Goal: Information Seeking & Learning: Learn about a topic

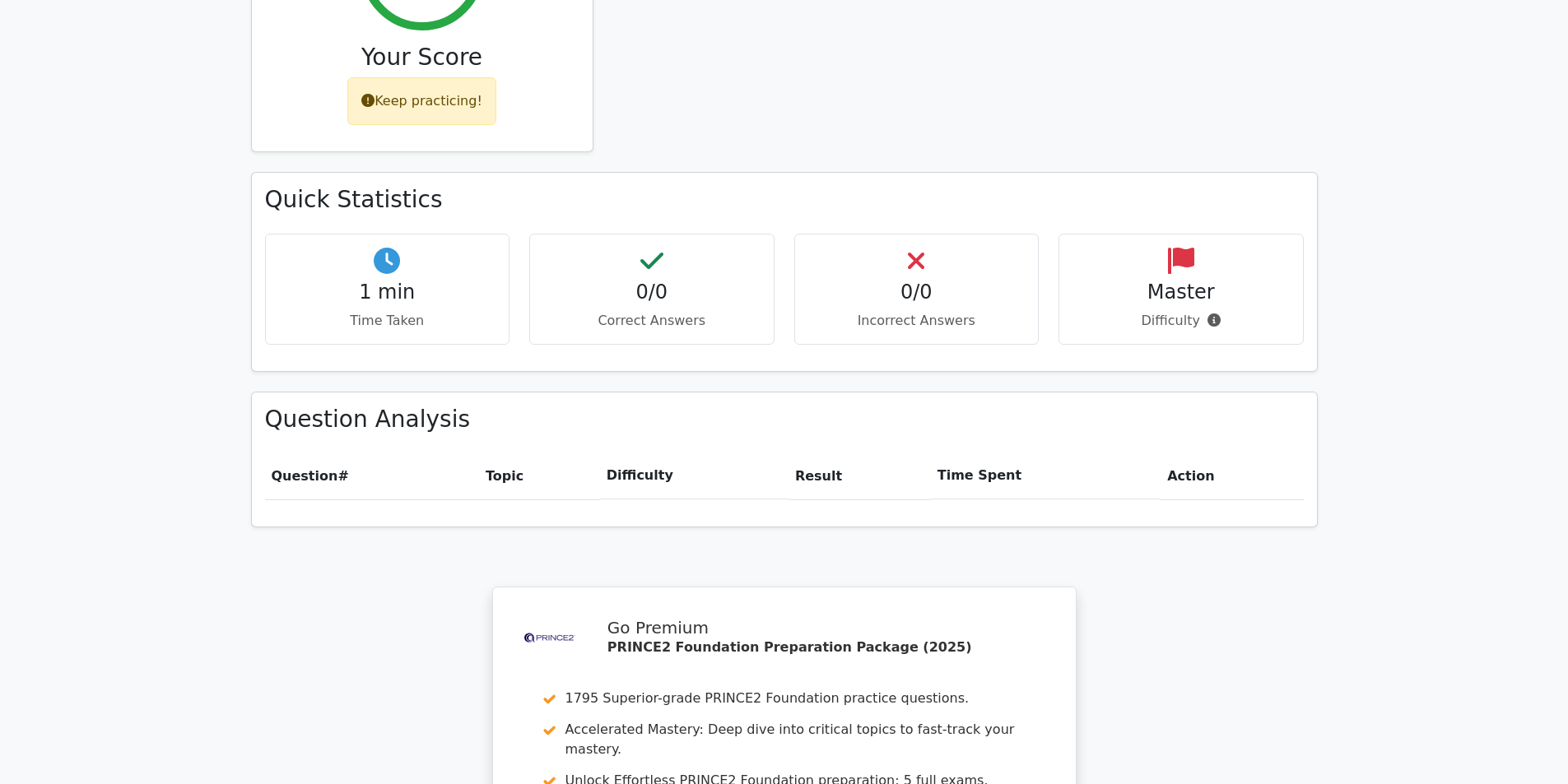
scroll to position [1234, 0]
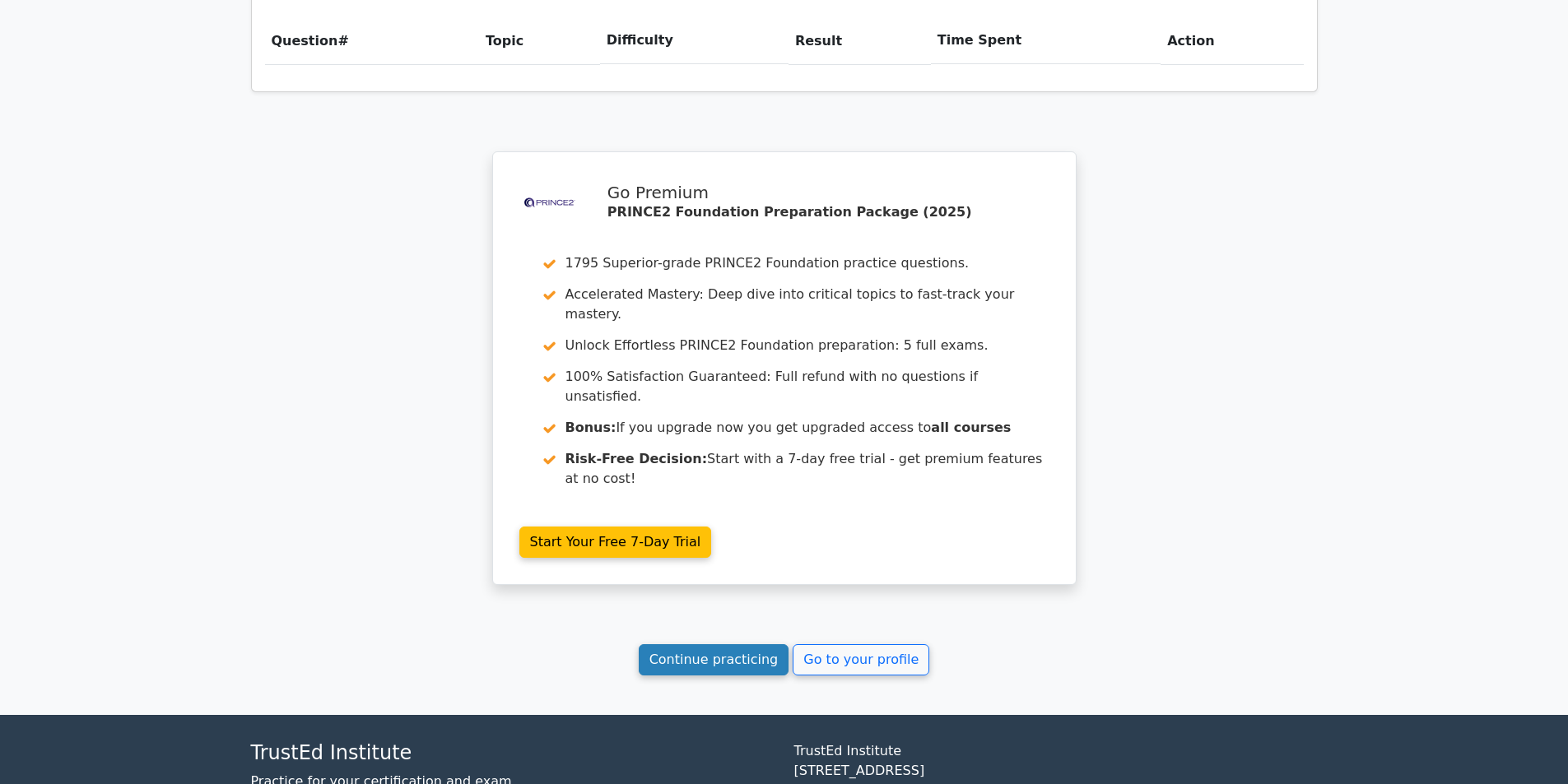
click at [402, 146] on link "Continue practicing" at bounding box center [714, 659] width 151 height 32
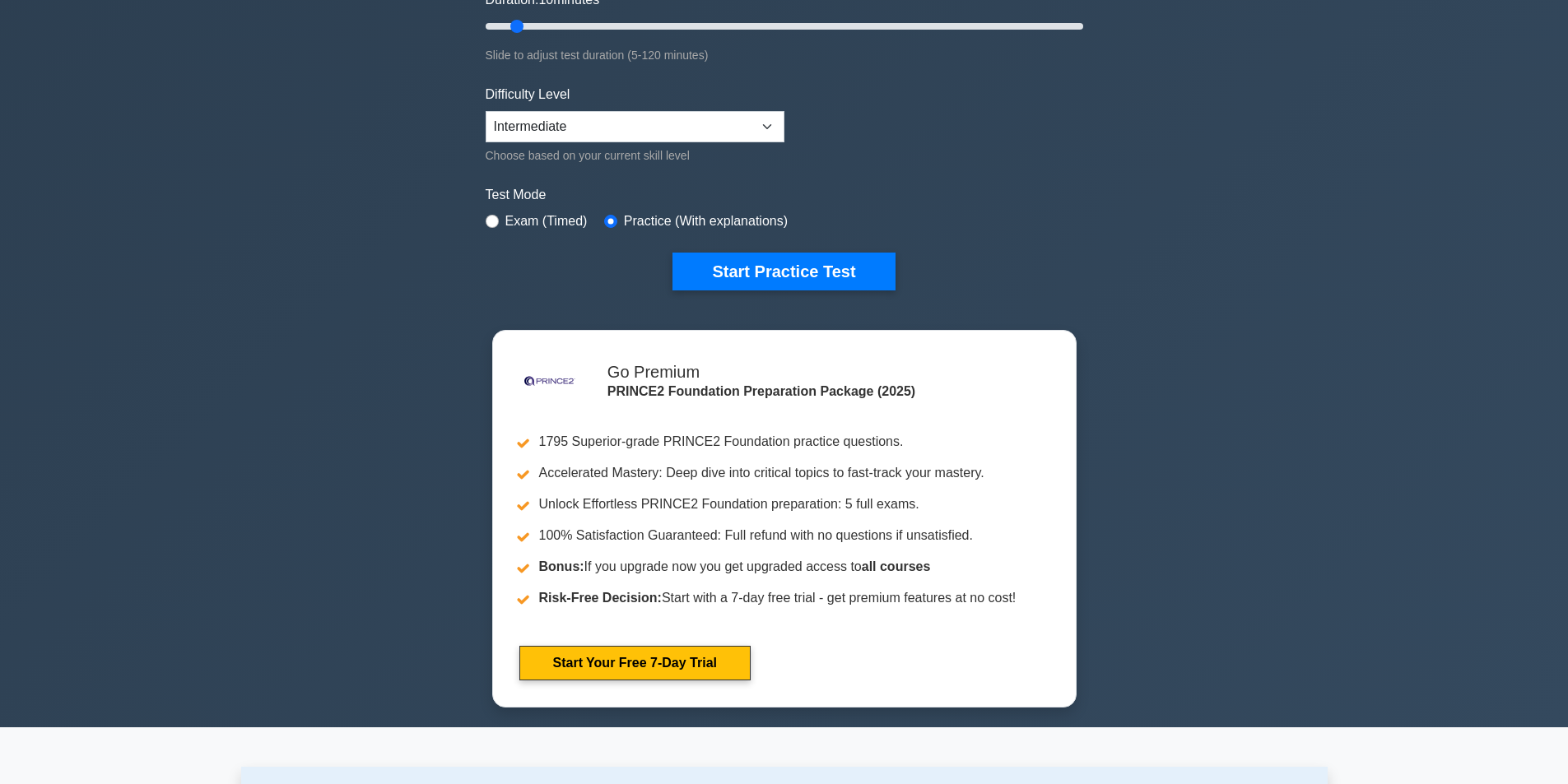
scroll to position [329, 0]
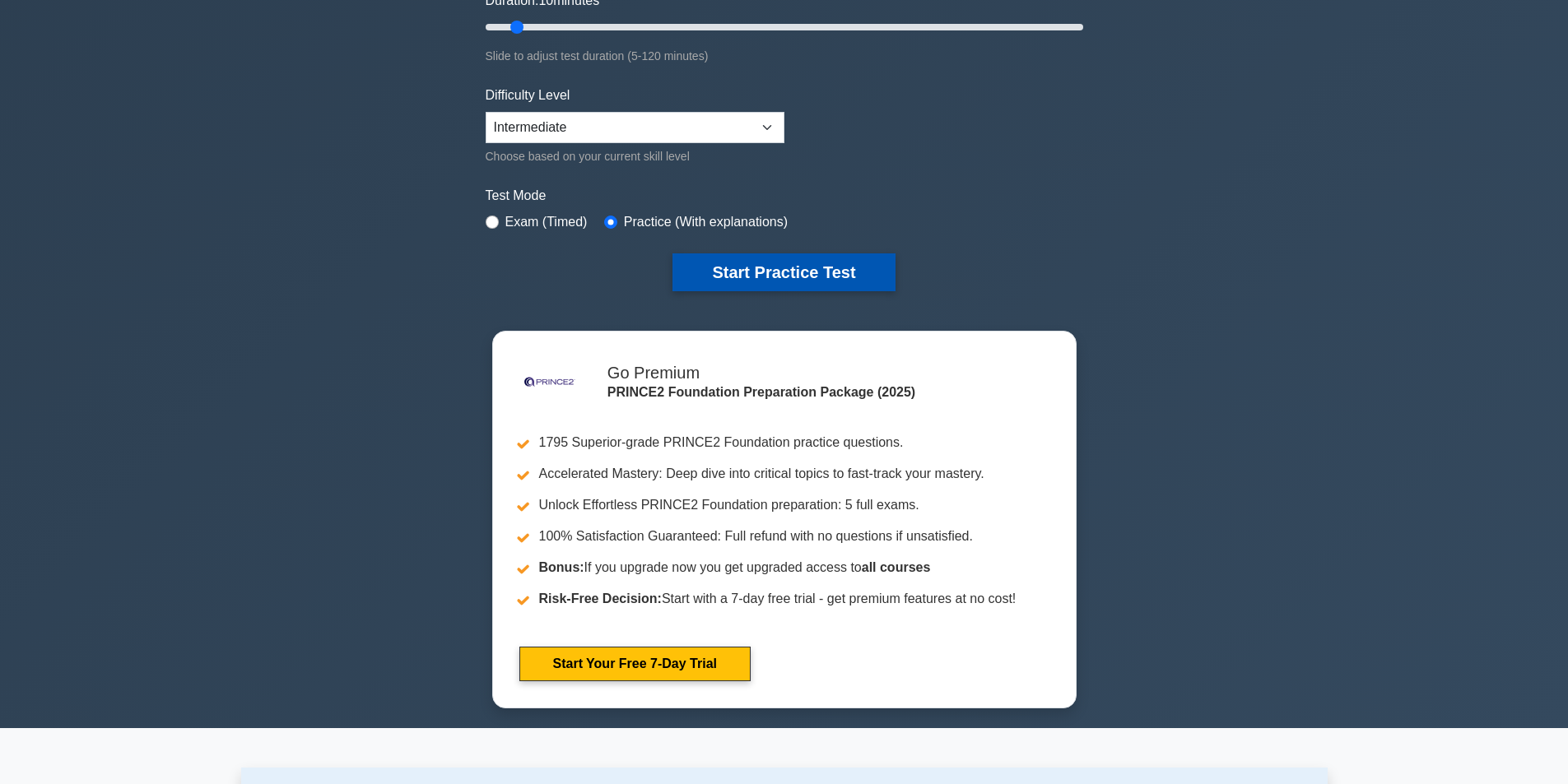
click at [785, 265] on button "Start Practice Test" at bounding box center [784, 272] width 223 height 38
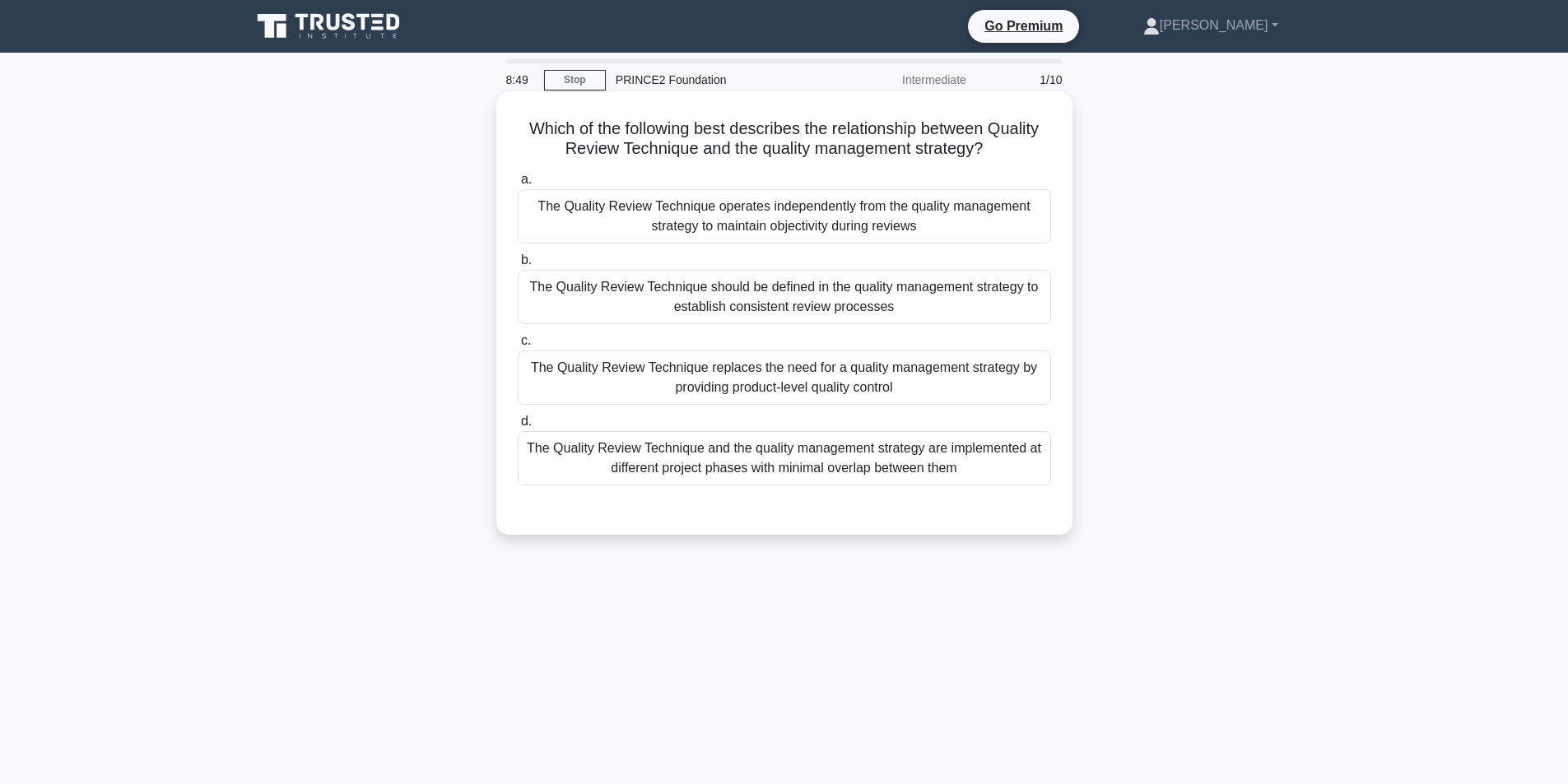
click at [859, 225] on div "The Quality Review Technique operates independently from the quality management…" at bounding box center [784, 216] width 534 height 54
click at [518, 185] on input "a. The Quality Review Technique operates independently from the quality managem…" at bounding box center [518, 180] width 0 height 11
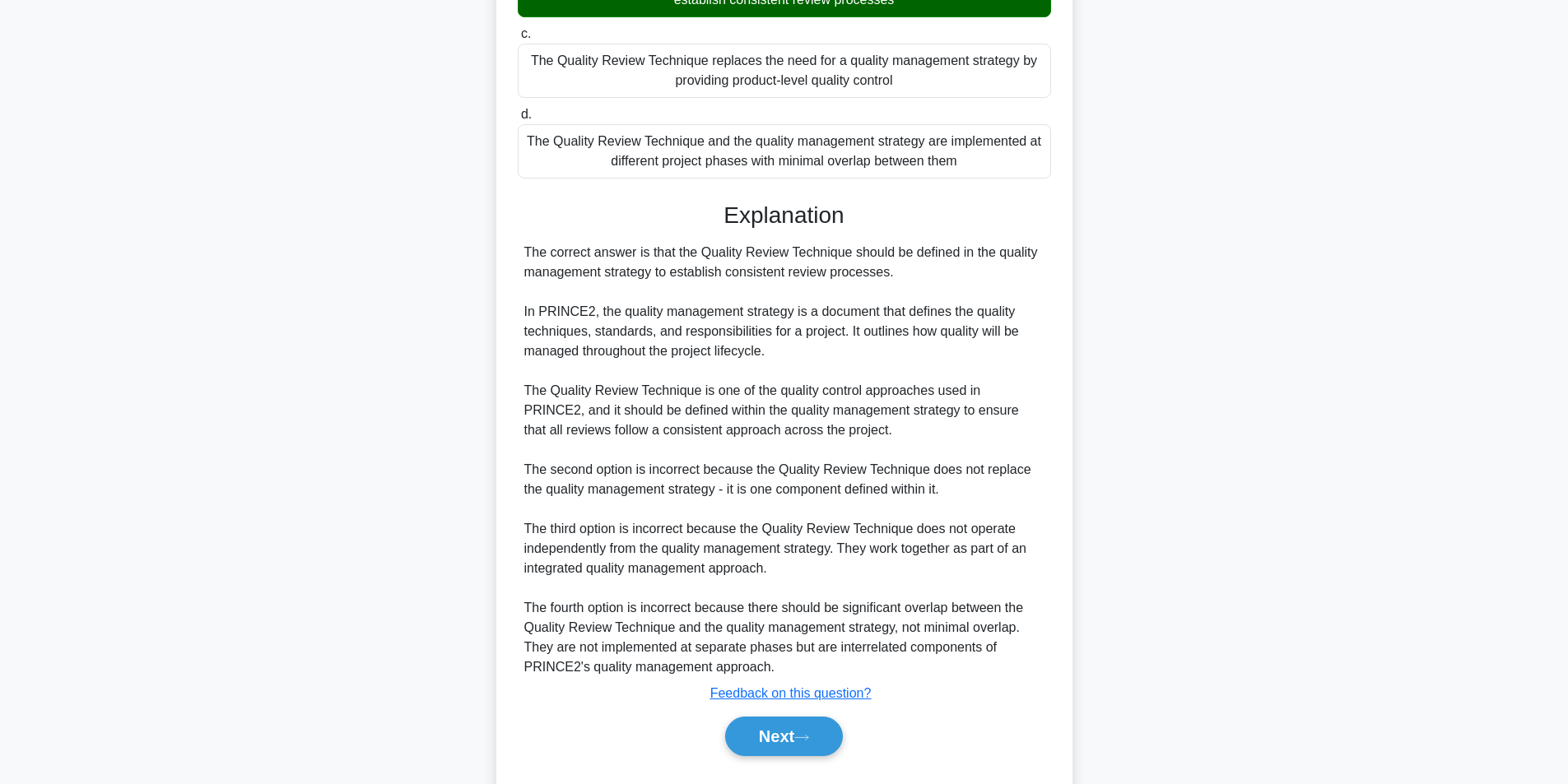
scroll to position [329, 0]
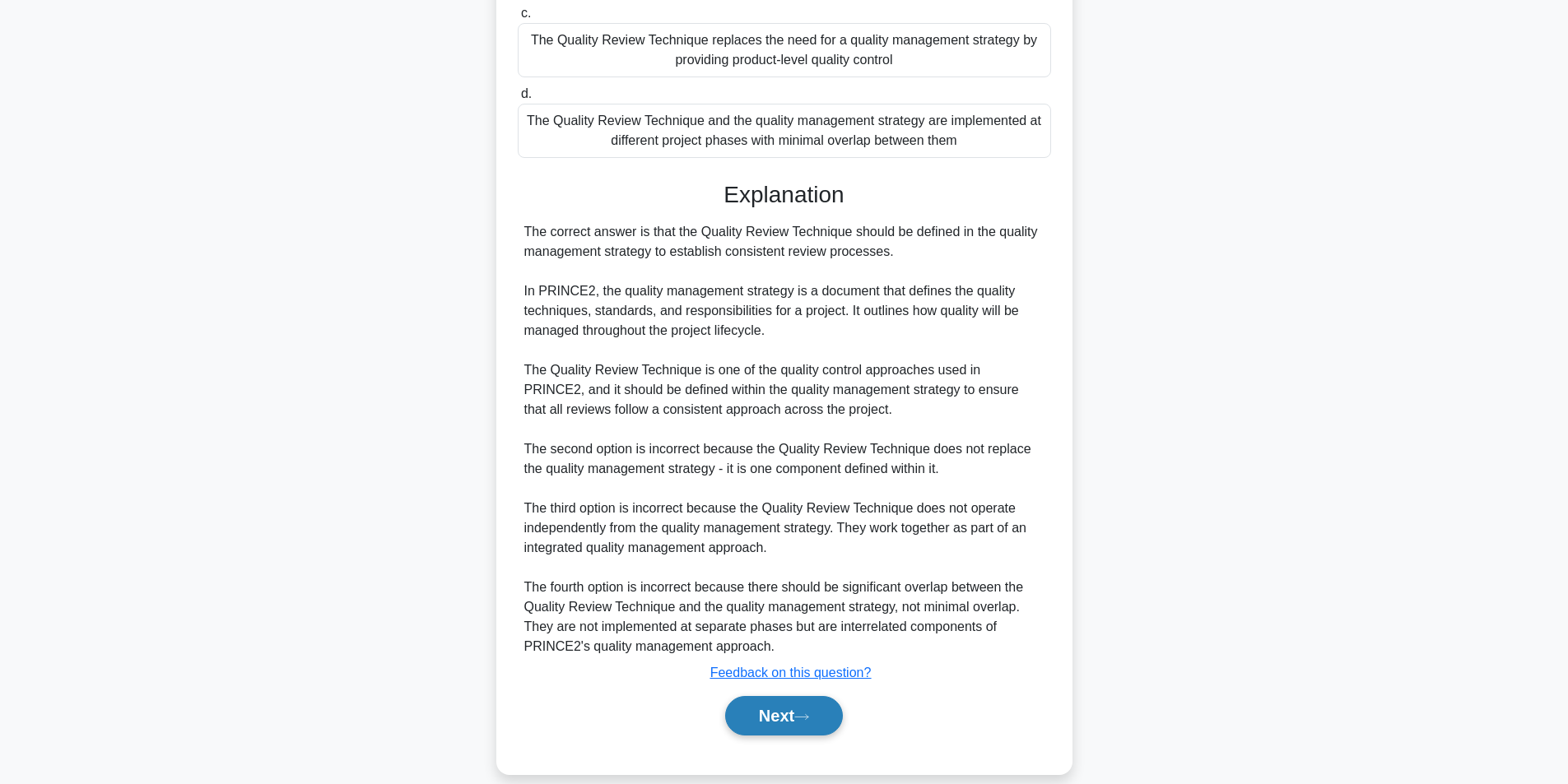
click at [800, 729] on button "Next" at bounding box center [784, 716] width 118 height 40
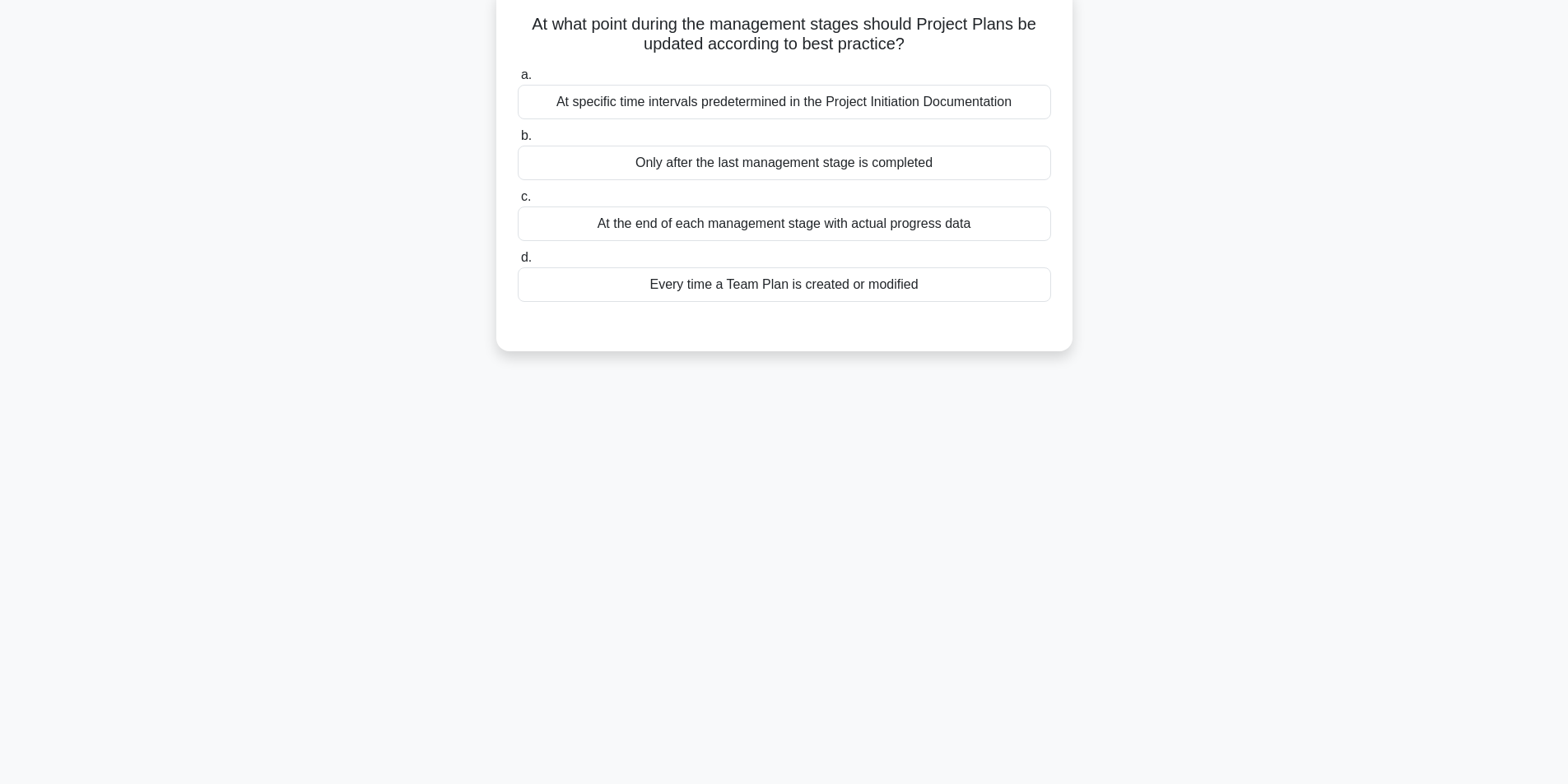
scroll to position [0, 0]
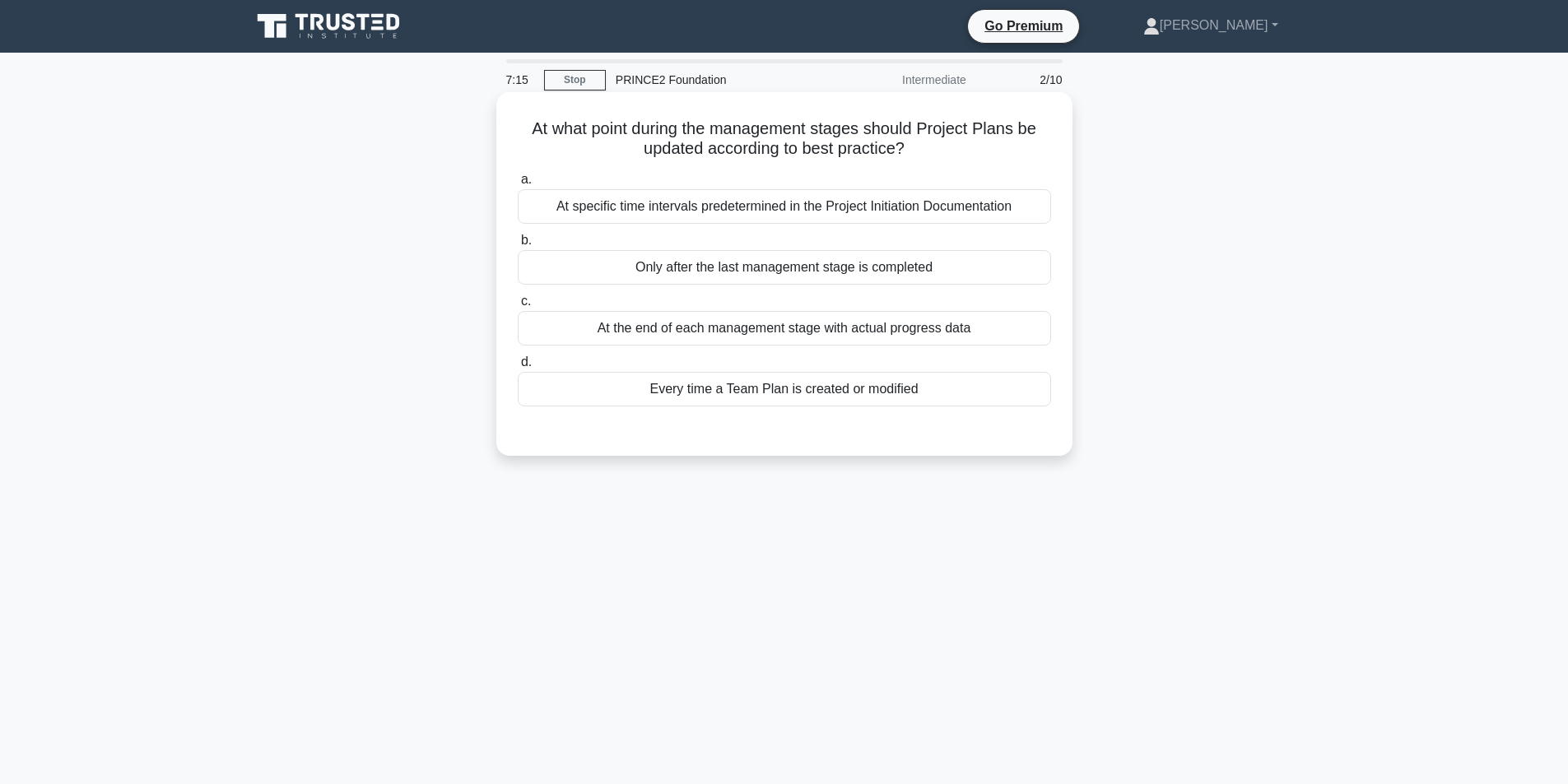
click at [856, 334] on div "At the end of each management stage with actual progress data" at bounding box center [784, 328] width 534 height 34
click at [518, 307] on input "c. At the end of each management stage with actual progress data" at bounding box center [518, 302] width 0 height 11
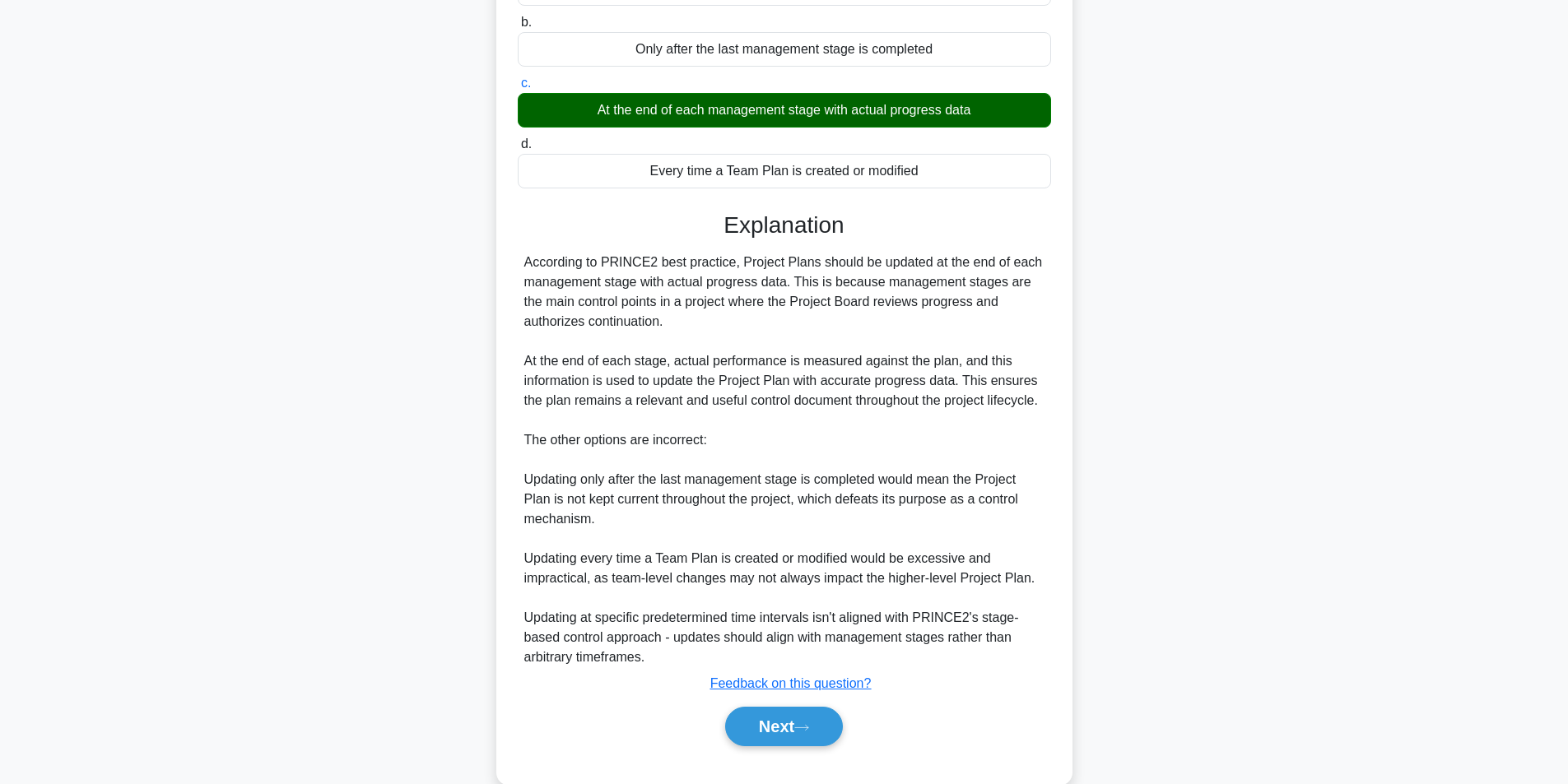
scroll to position [251, 0]
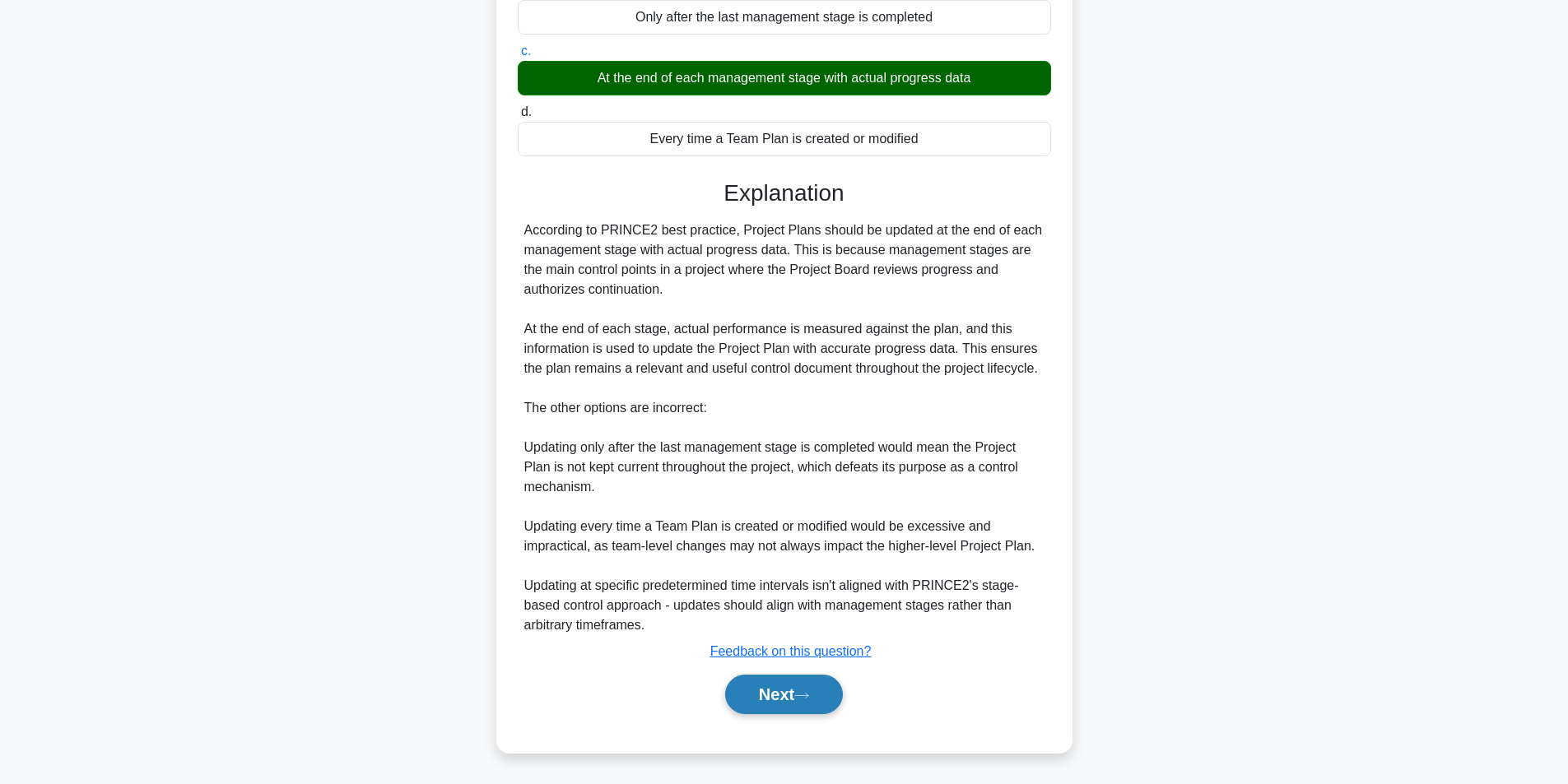
click at [785, 711] on button "Next" at bounding box center [784, 694] width 118 height 40
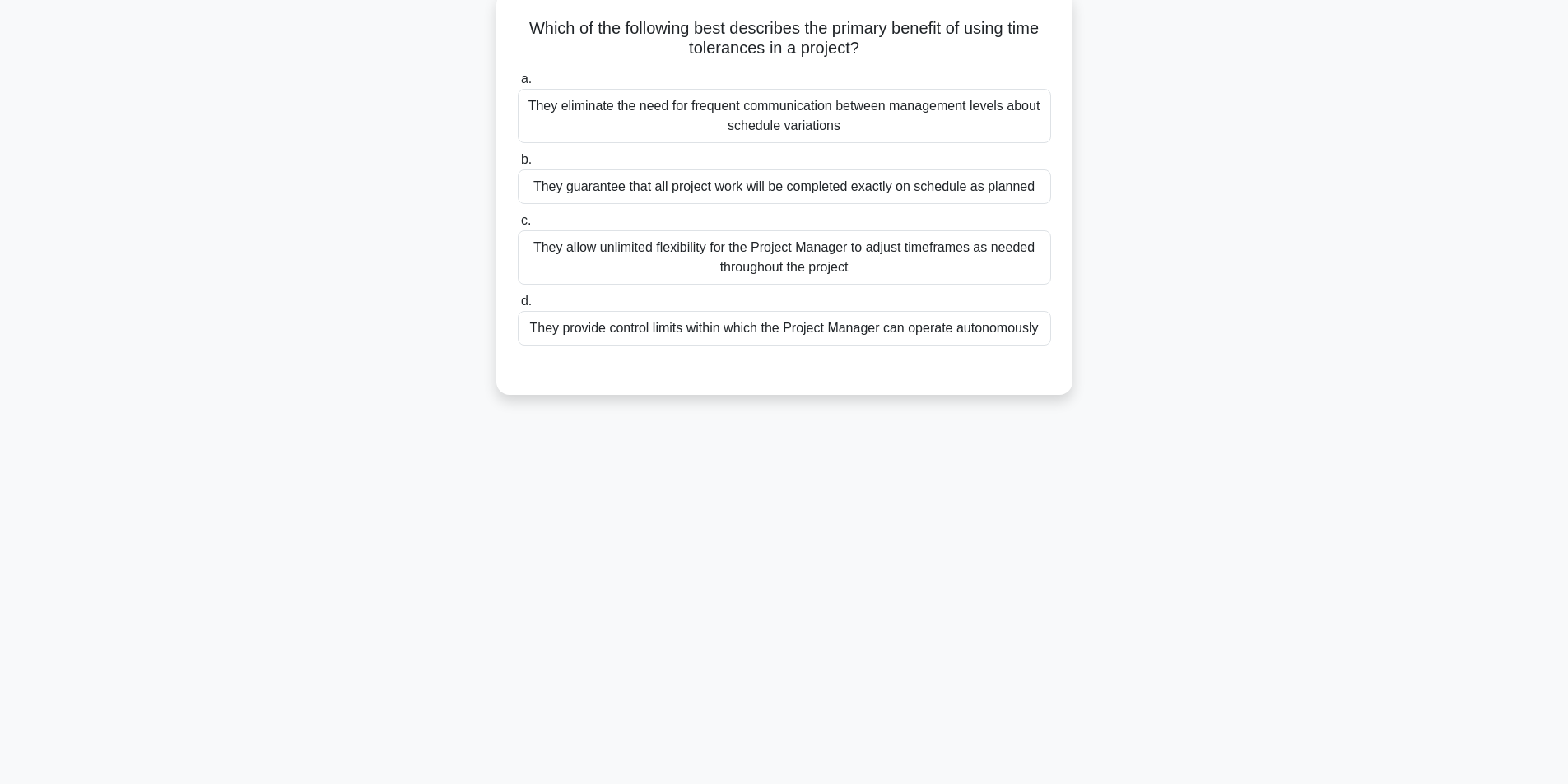
scroll to position [105, 0]
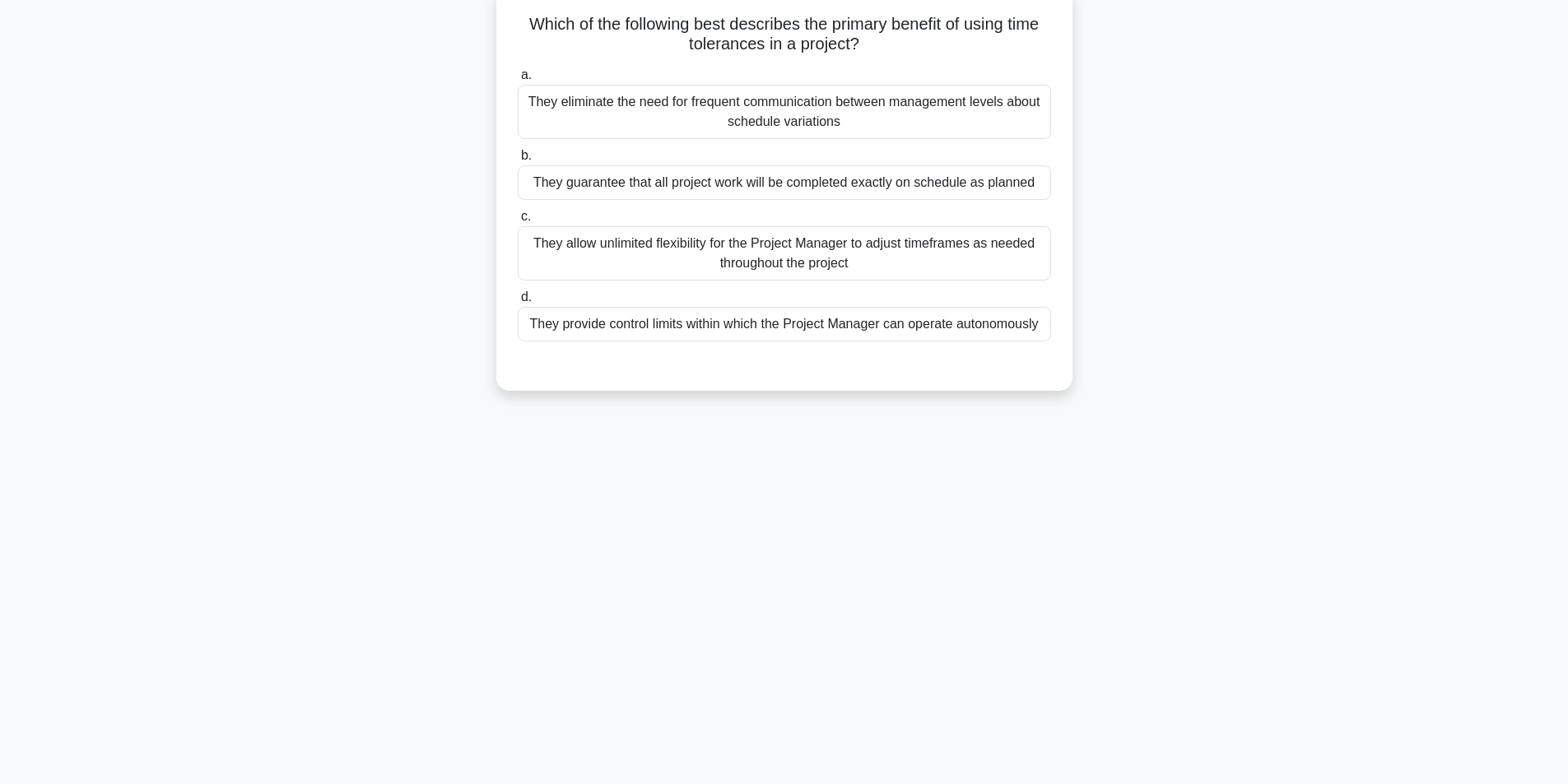
click at [834, 257] on div "They allow unlimited flexibility for the Project Manager to adjust timeframes a…" at bounding box center [784, 253] width 534 height 54
click at [518, 222] on input "c. They allow unlimited flexibility for the Project Manager to adjust timeframe…" at bounding box center [518, 217] width 0 height 11
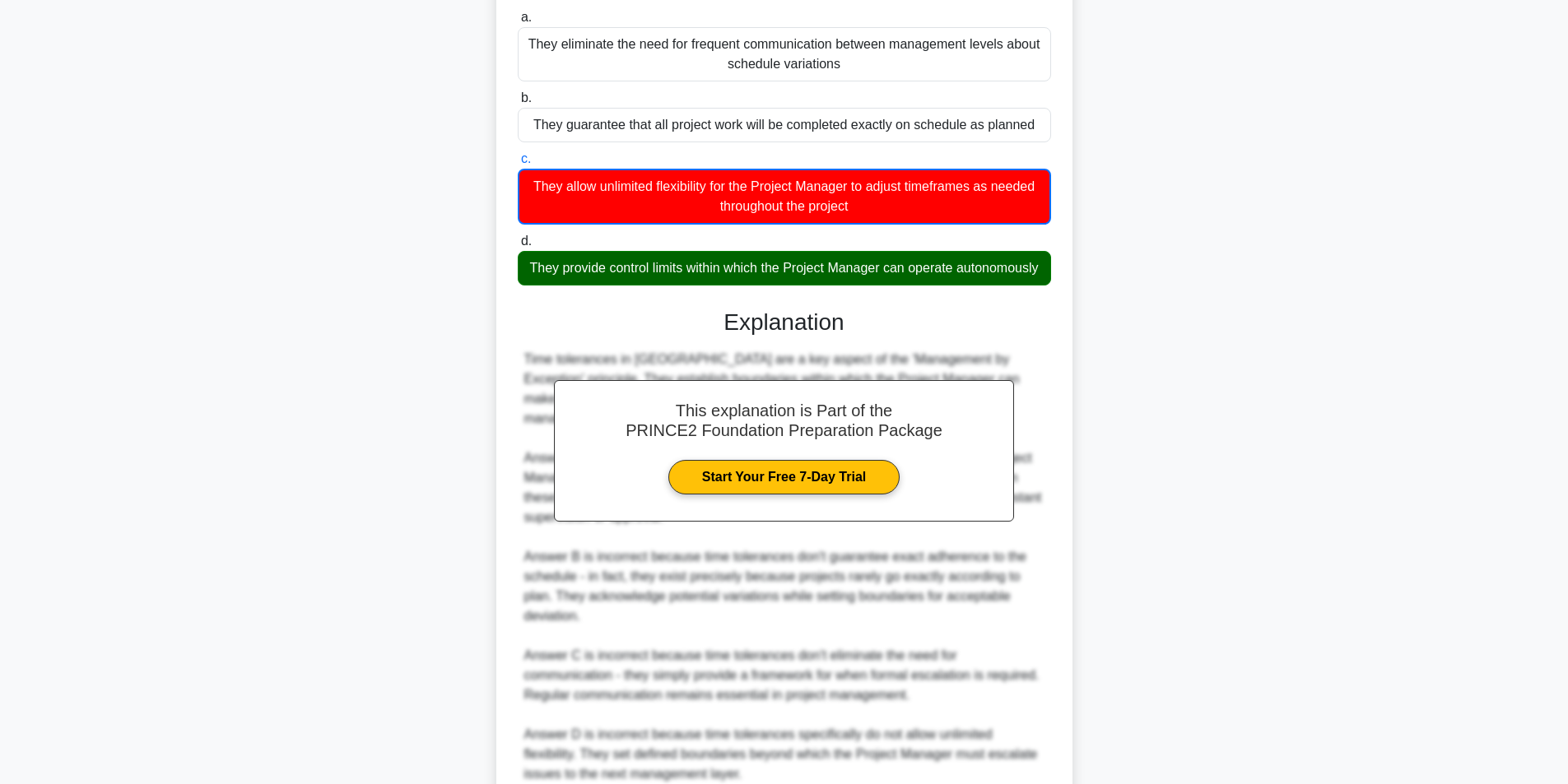
scroll to position [312, 0]
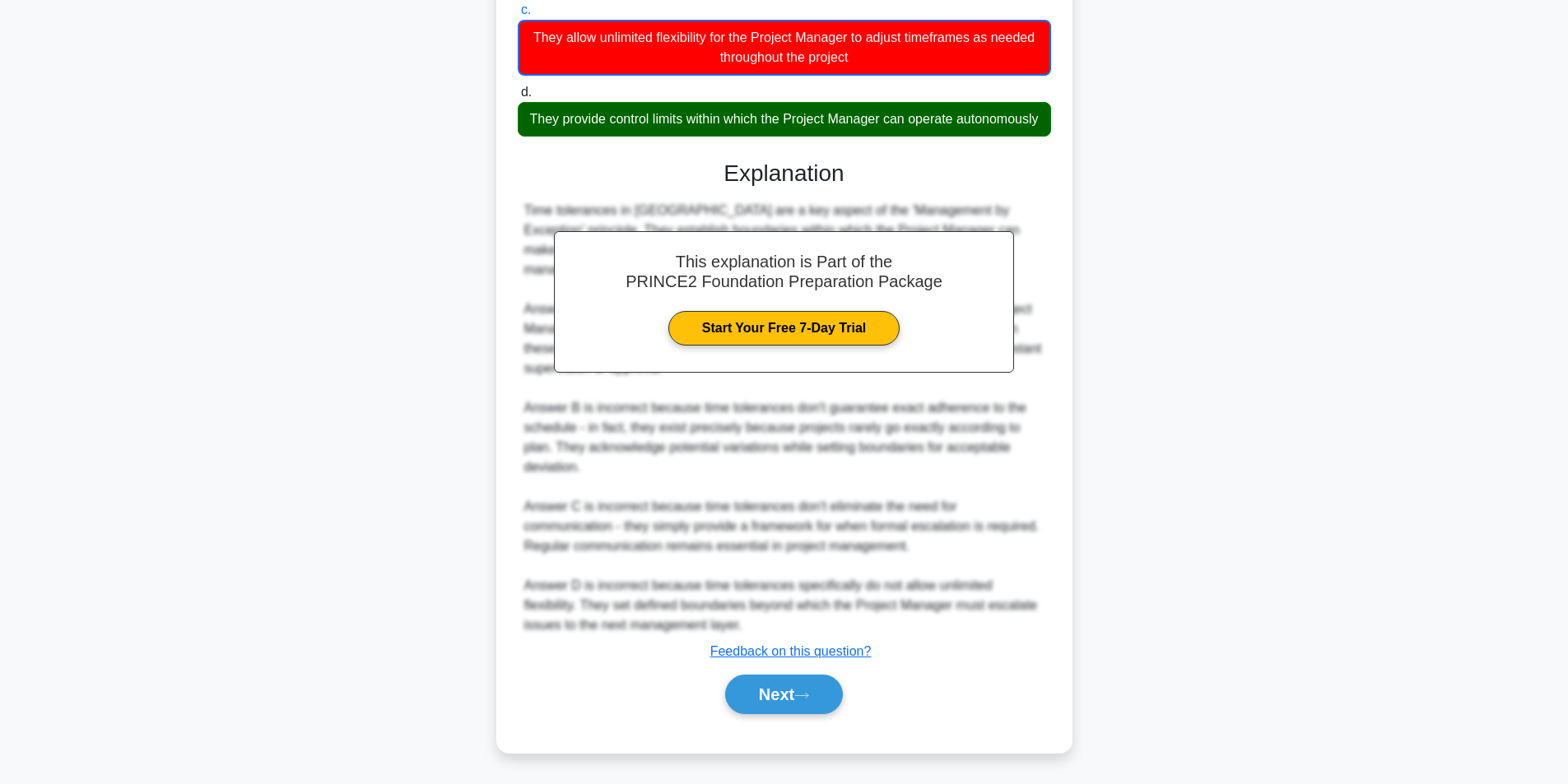
click at [823, 718] on div "Next" at bounding box center [784, 694] width 534 height 52
click at [794, 672] on div "Next" at bounding box center [784, 694] width 534 height 52
click at [777, 708] on button "Next" at bounding box center [784, 694] width 118 height 40
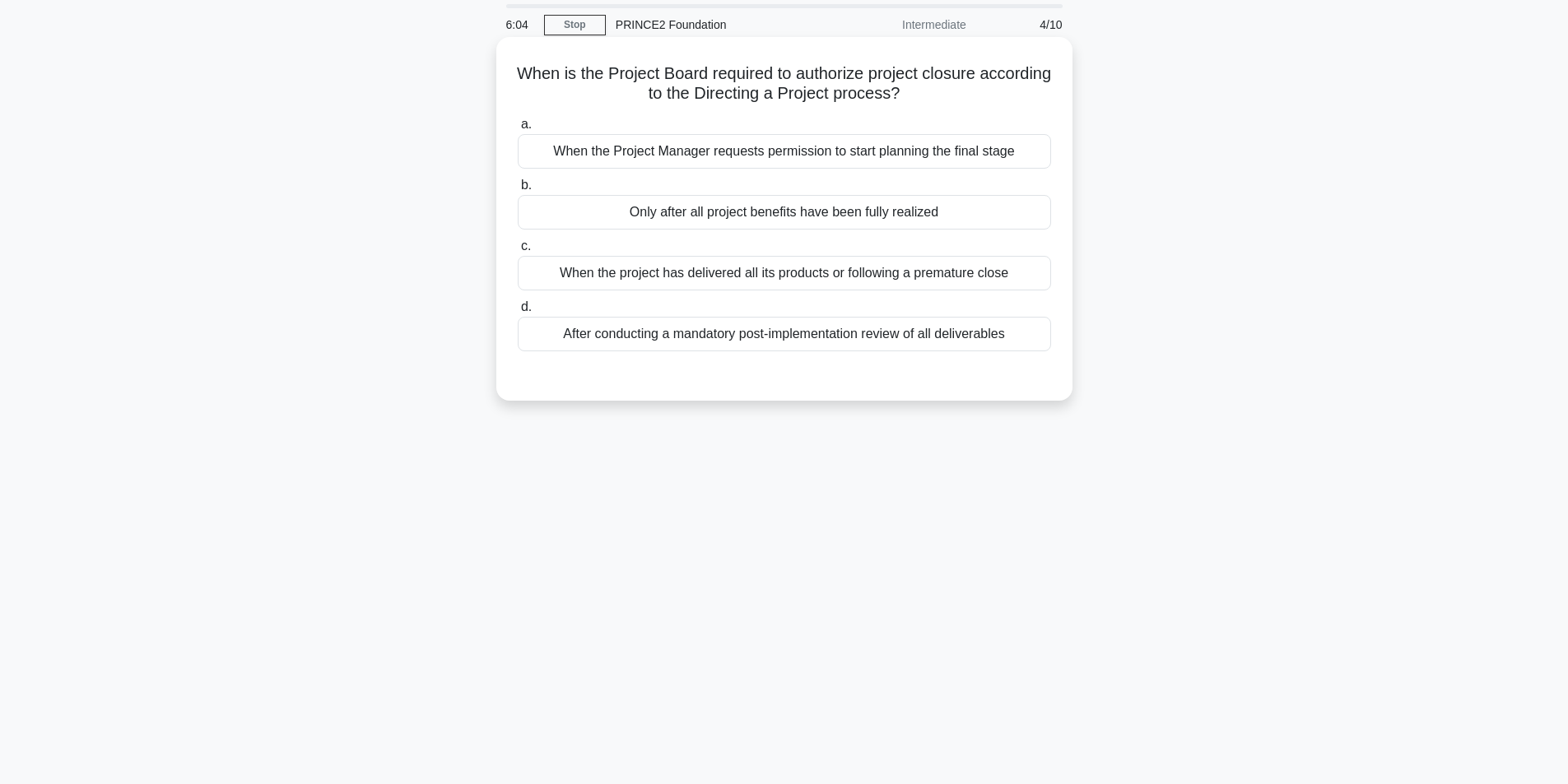
scroll to position [0, 0]
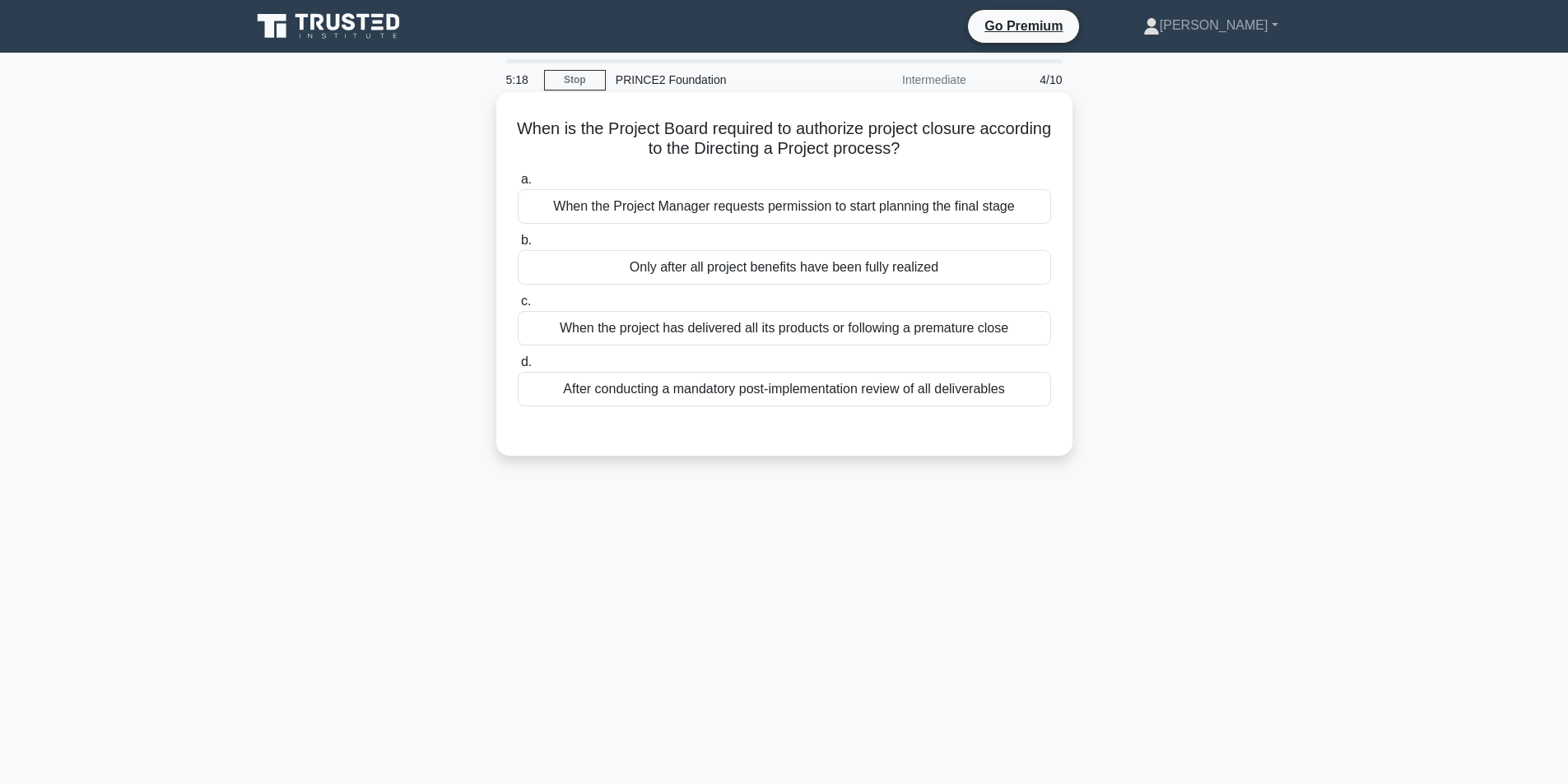
click at [898, 205] on div "When the Project Manager requests permission to start planning the final stage" at bounding box center [784, 206] width 534 height 34
click at [518, 185] on input "a. When the Project Manager requests permission to start planning the final sta…" at bounding box center [518, 180] width 0 height 11
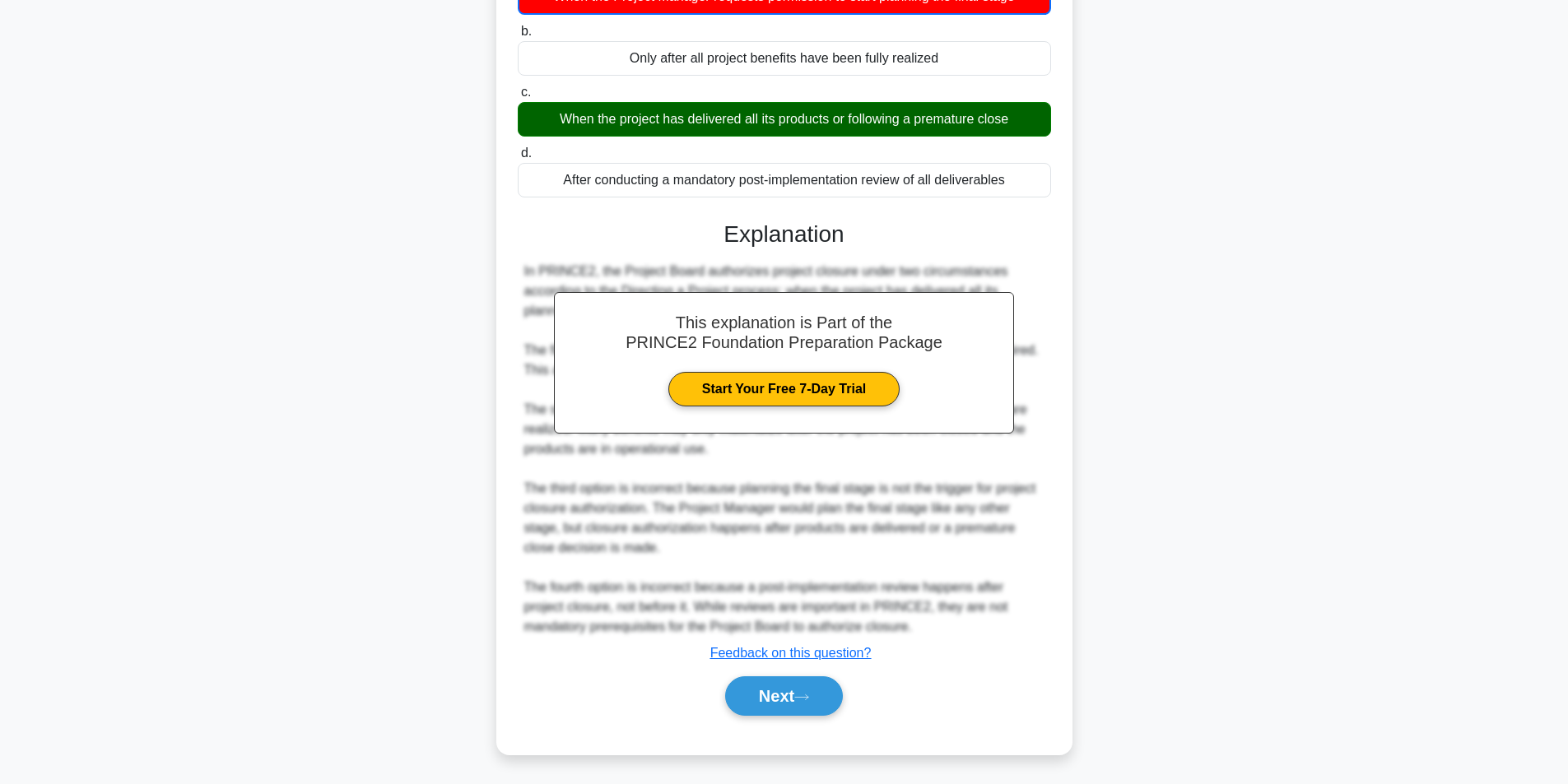
scroll to position [213, 0]
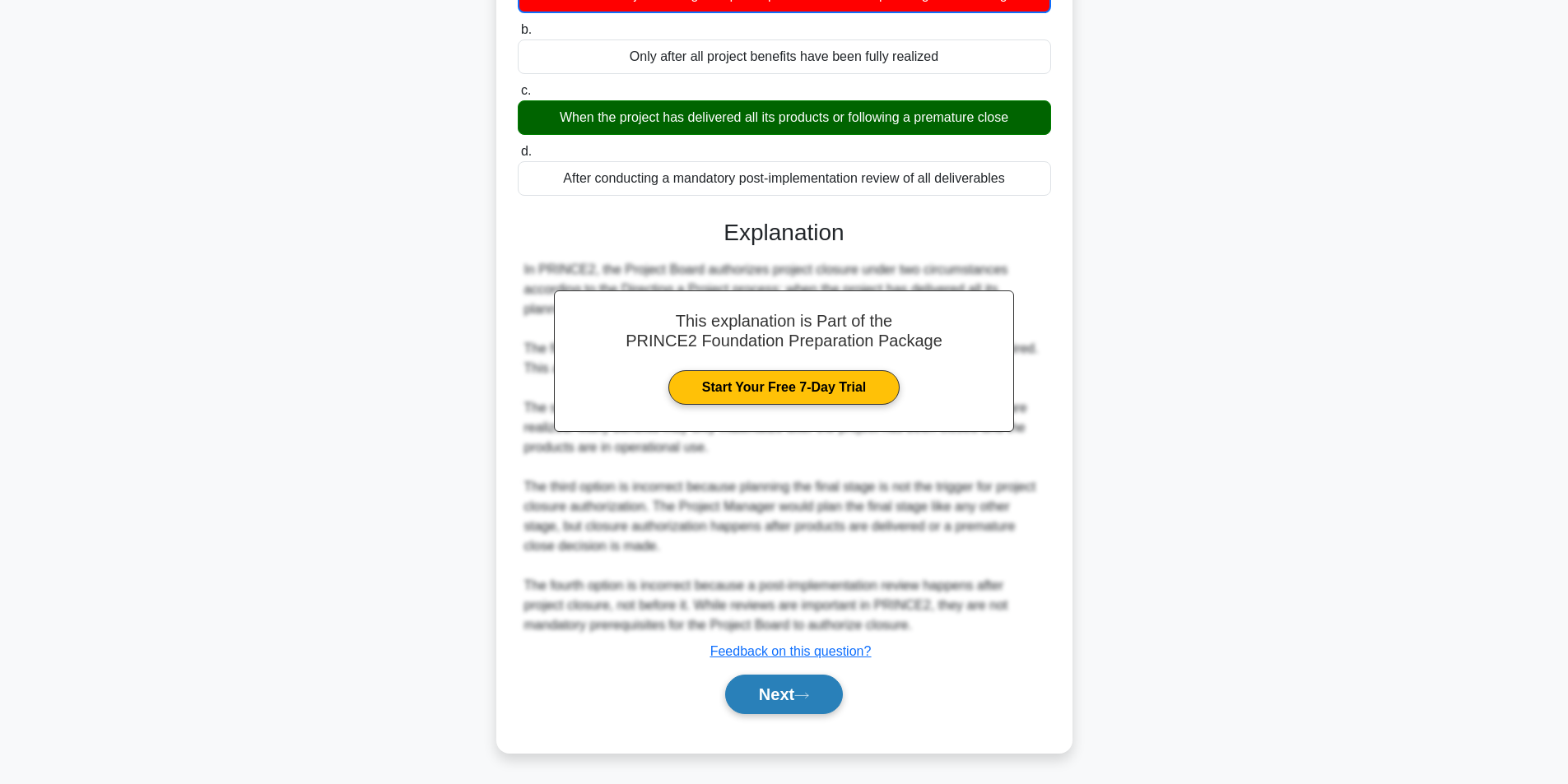
click at [798, 689] on button "Next" at bounding box center [784, 694] width 118 height 40
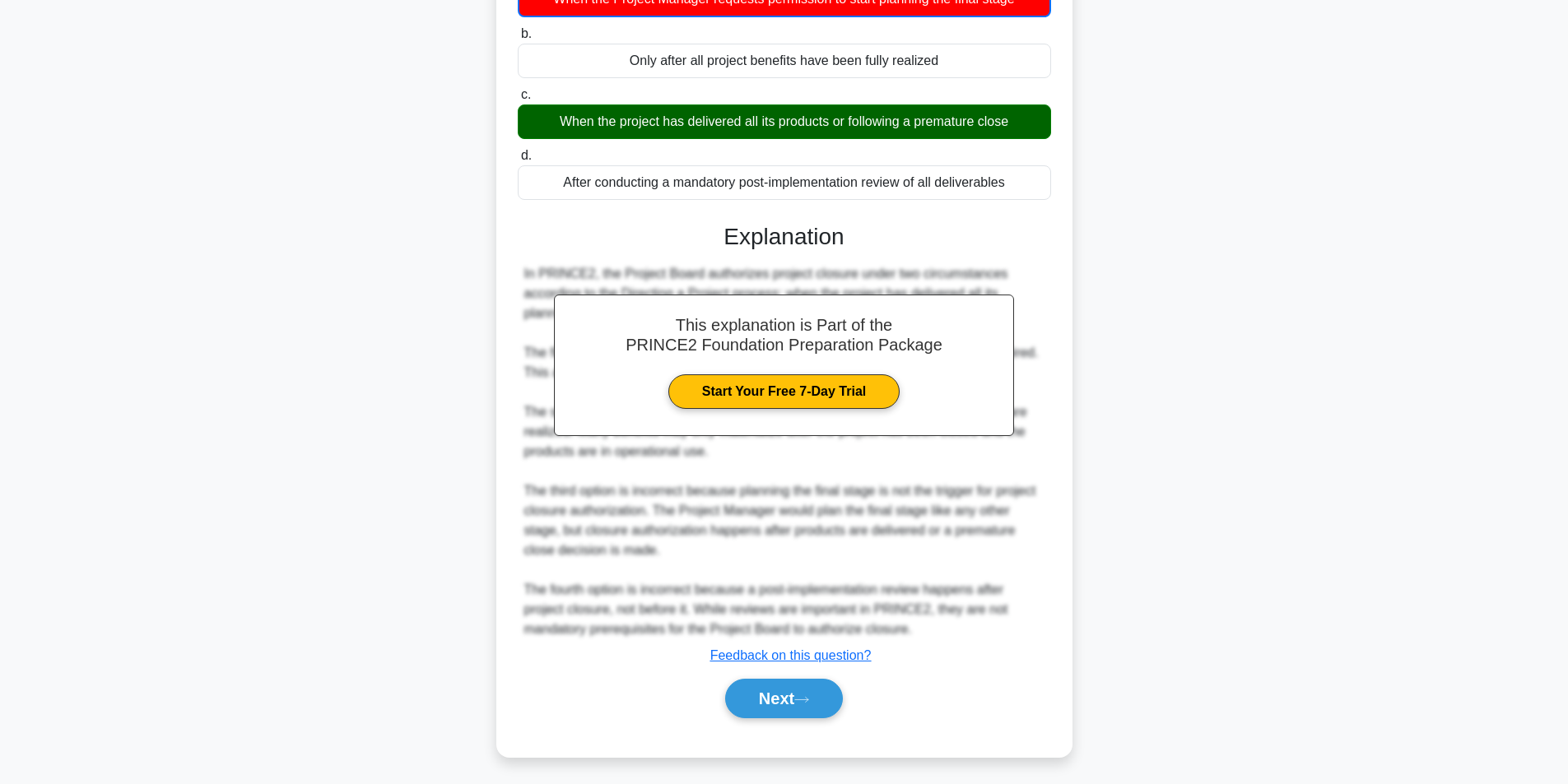
scroll to position [105, 0]
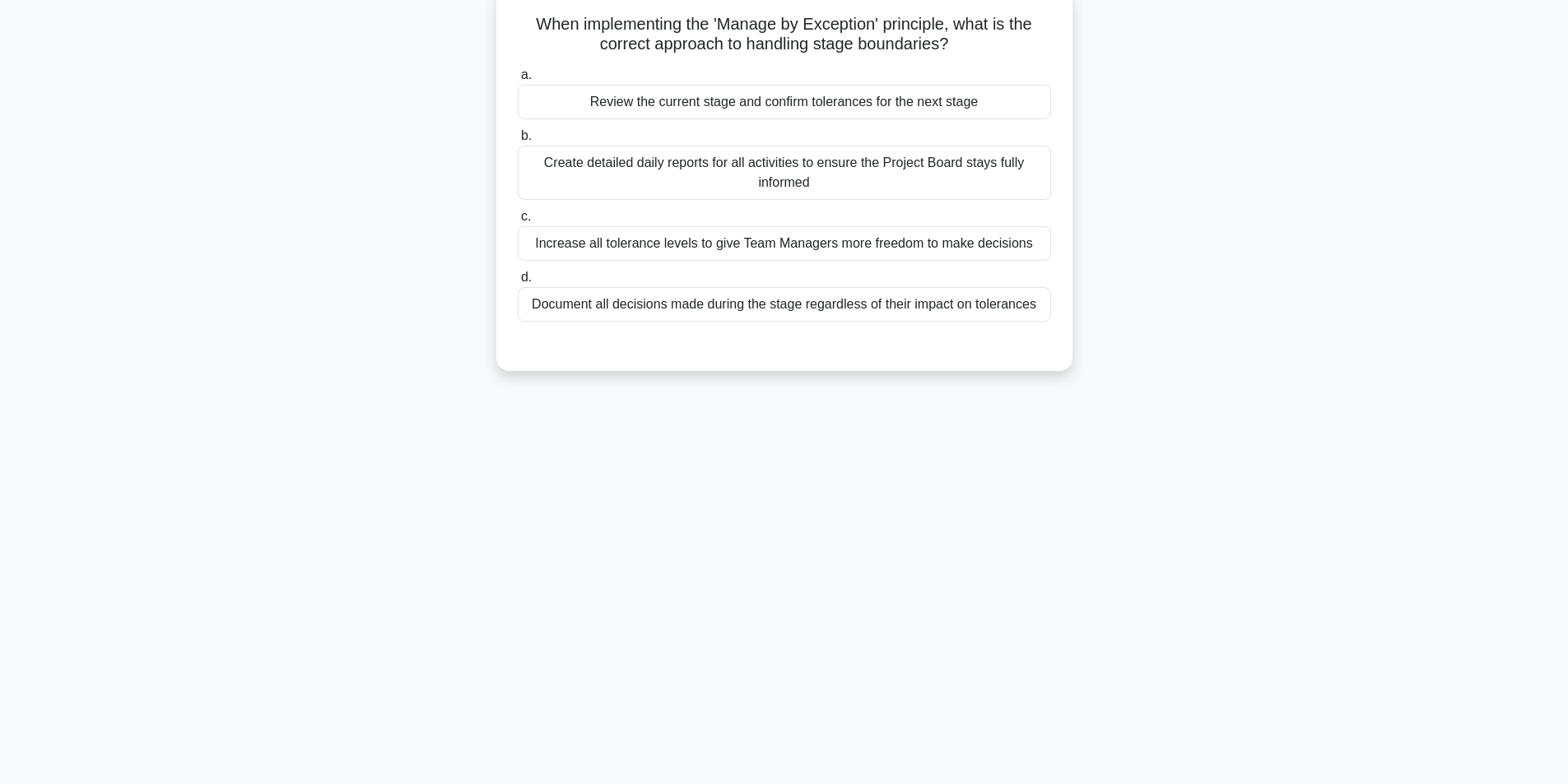
click at [773, 308] on div "Document all decisions made during the stage regardless of their impact on tole…" at bounding box center [784, 305] width 534 height 34
click at [518, 283] on input "d. Document all decisions made during the stage regardless of their impact on t…" at bounding box center [518, 278] width 0 height 11
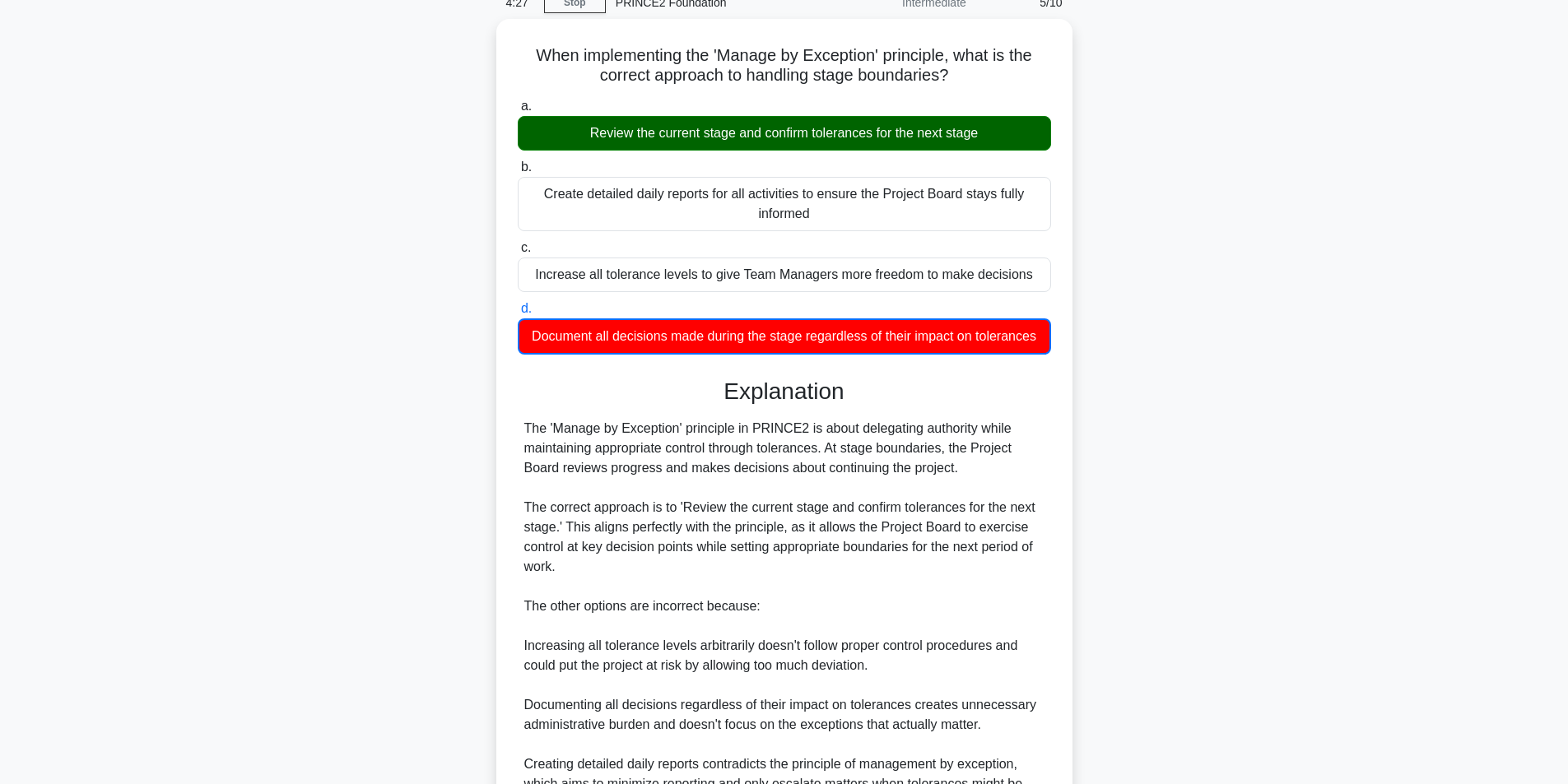
scroll to position [0, 0]
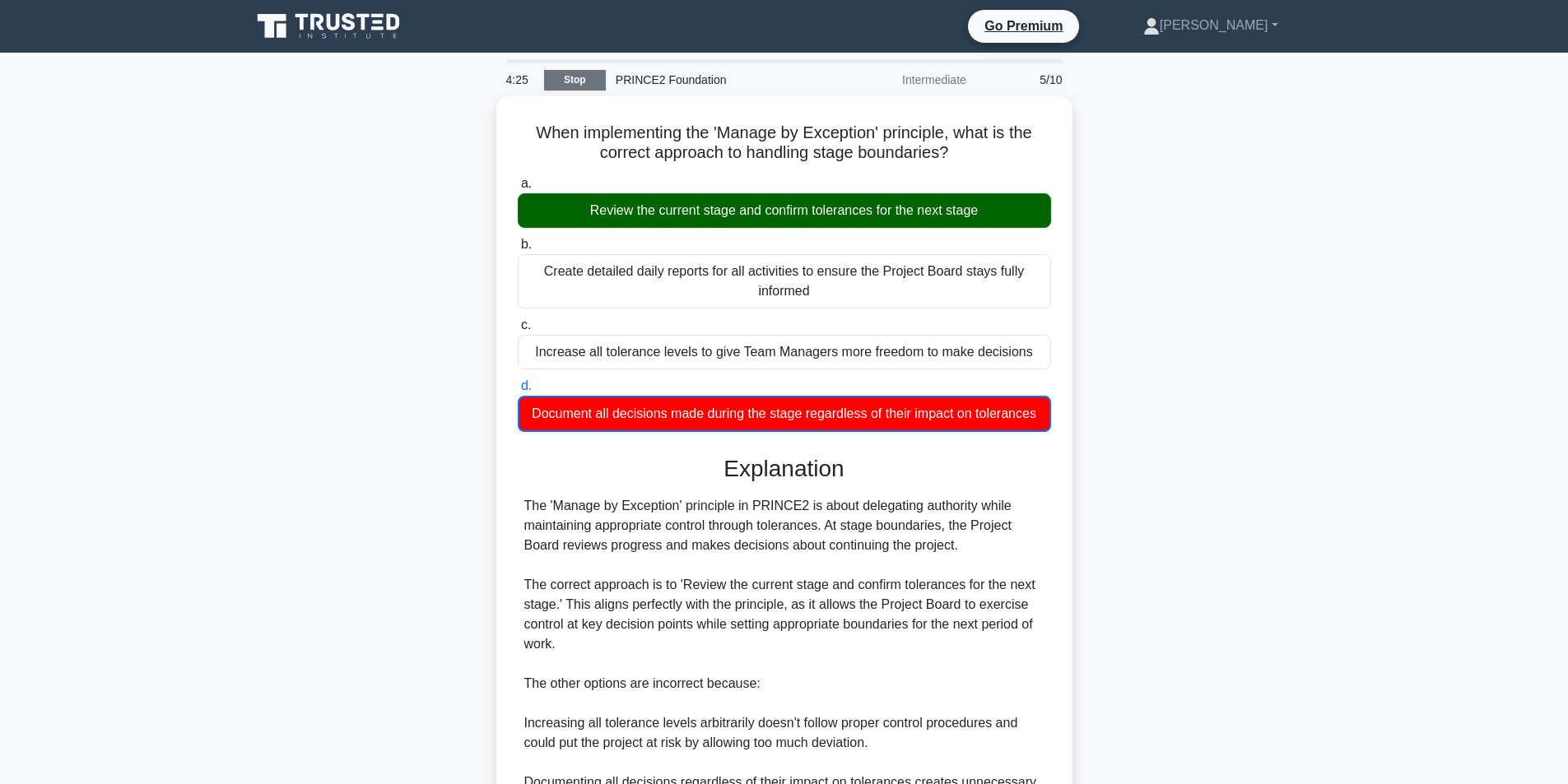
click at [580, 88] on link "Stop" at bounding box center [575, 80] width 62 height 21
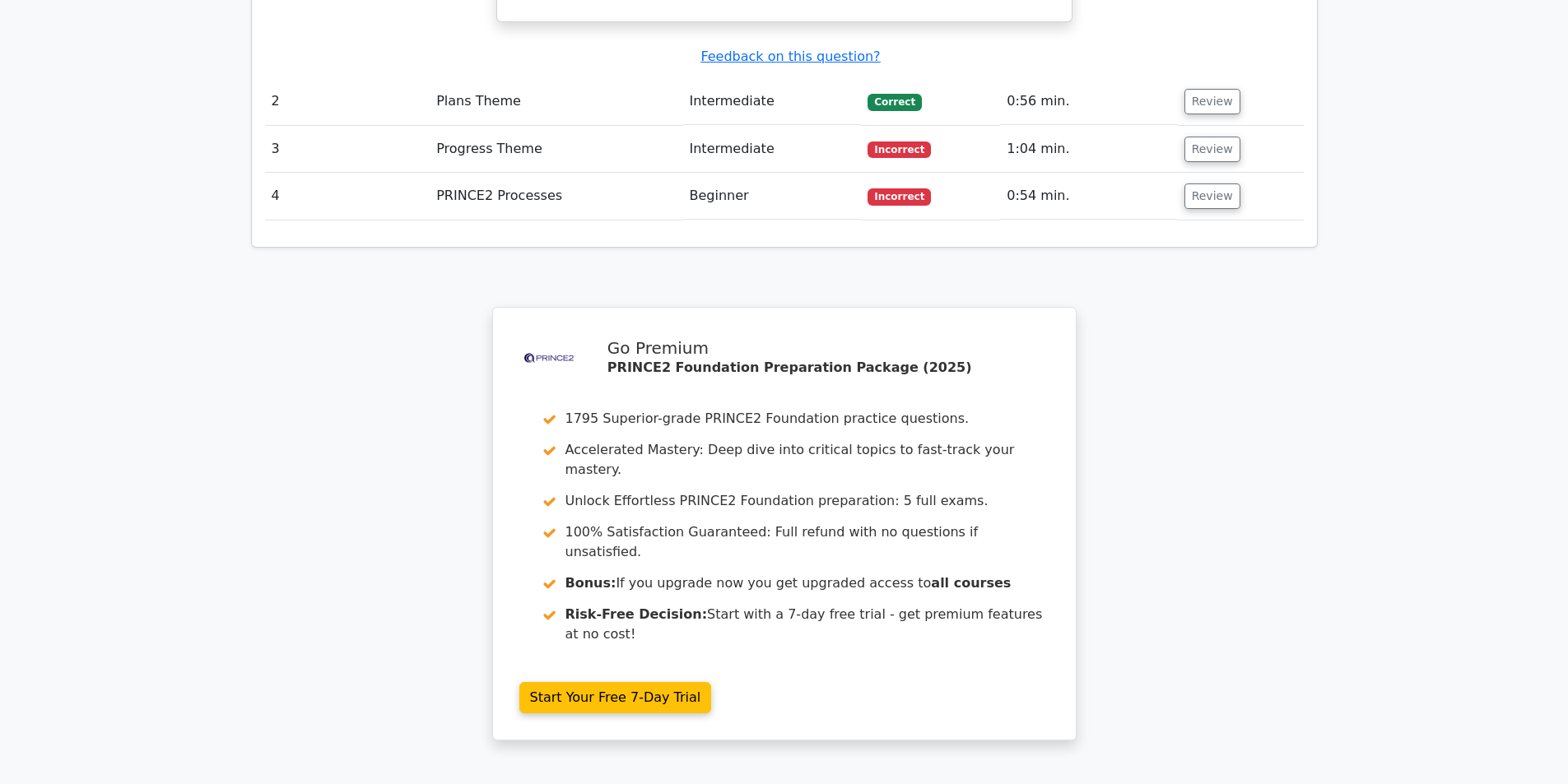
scroll to position [2368, 0]
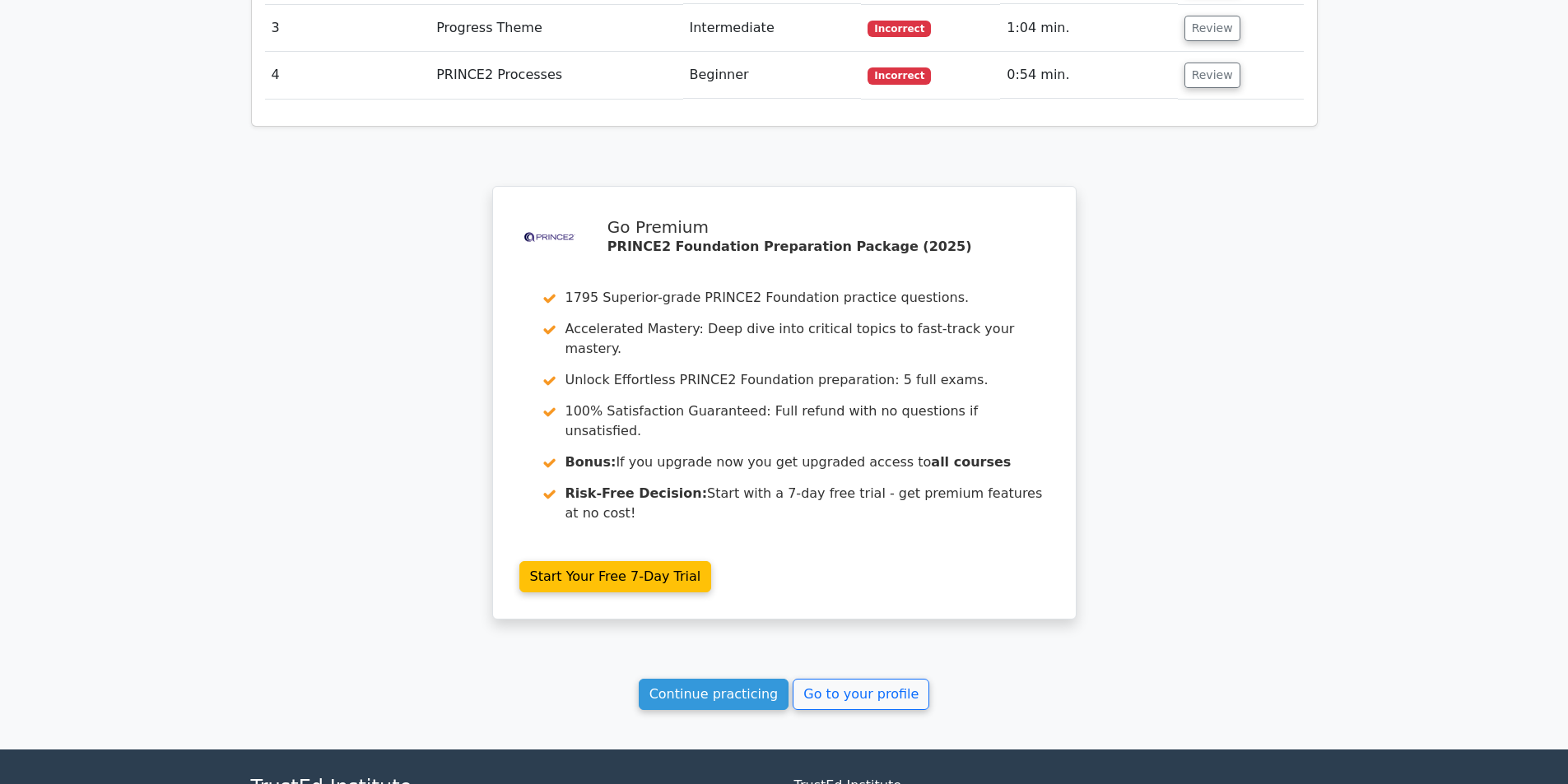
click at [845, 679] on link "Go to your profile" at bounding box center [860, 694] width 137 height 32
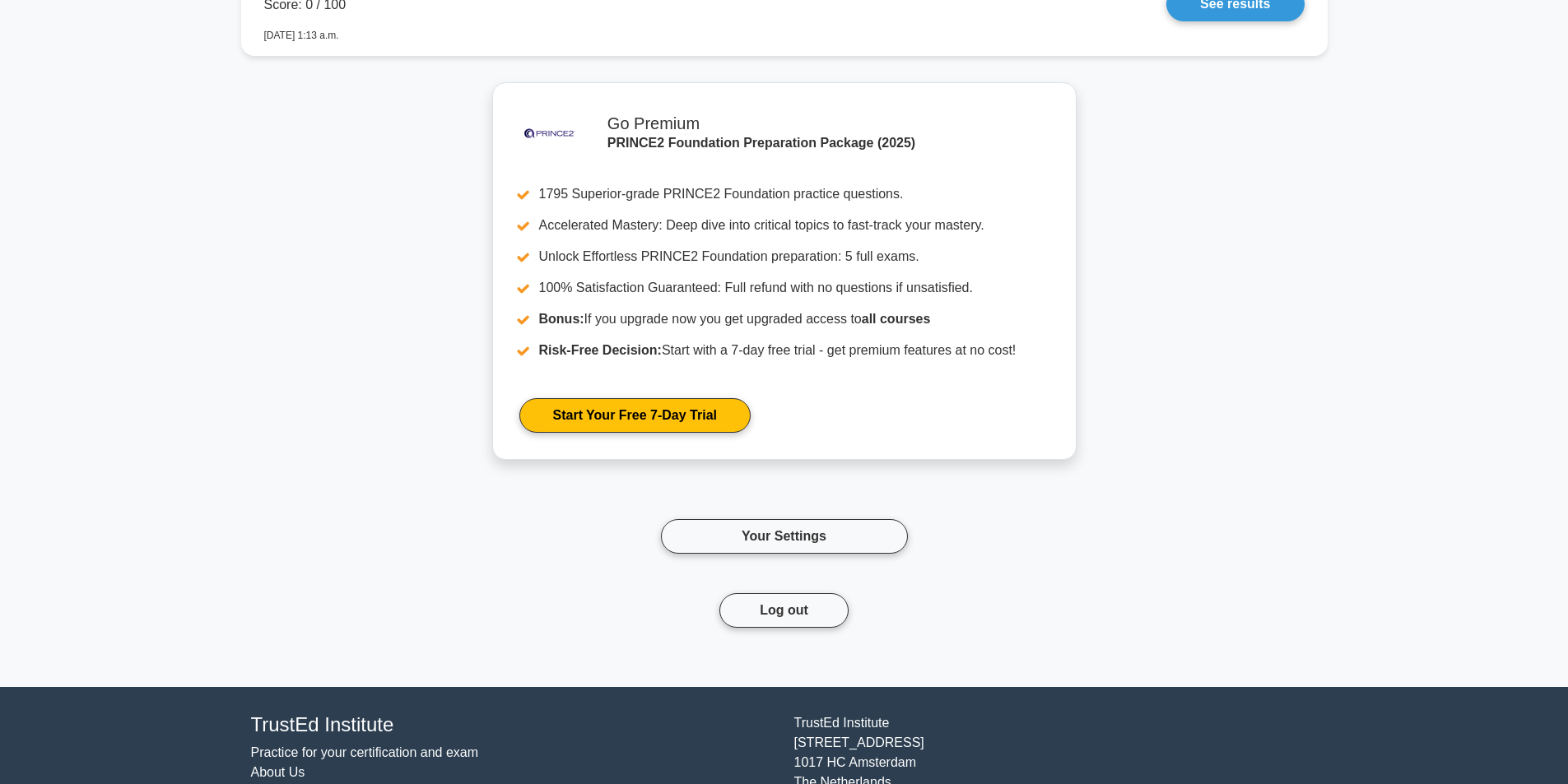
scroll to position [2026, 0]
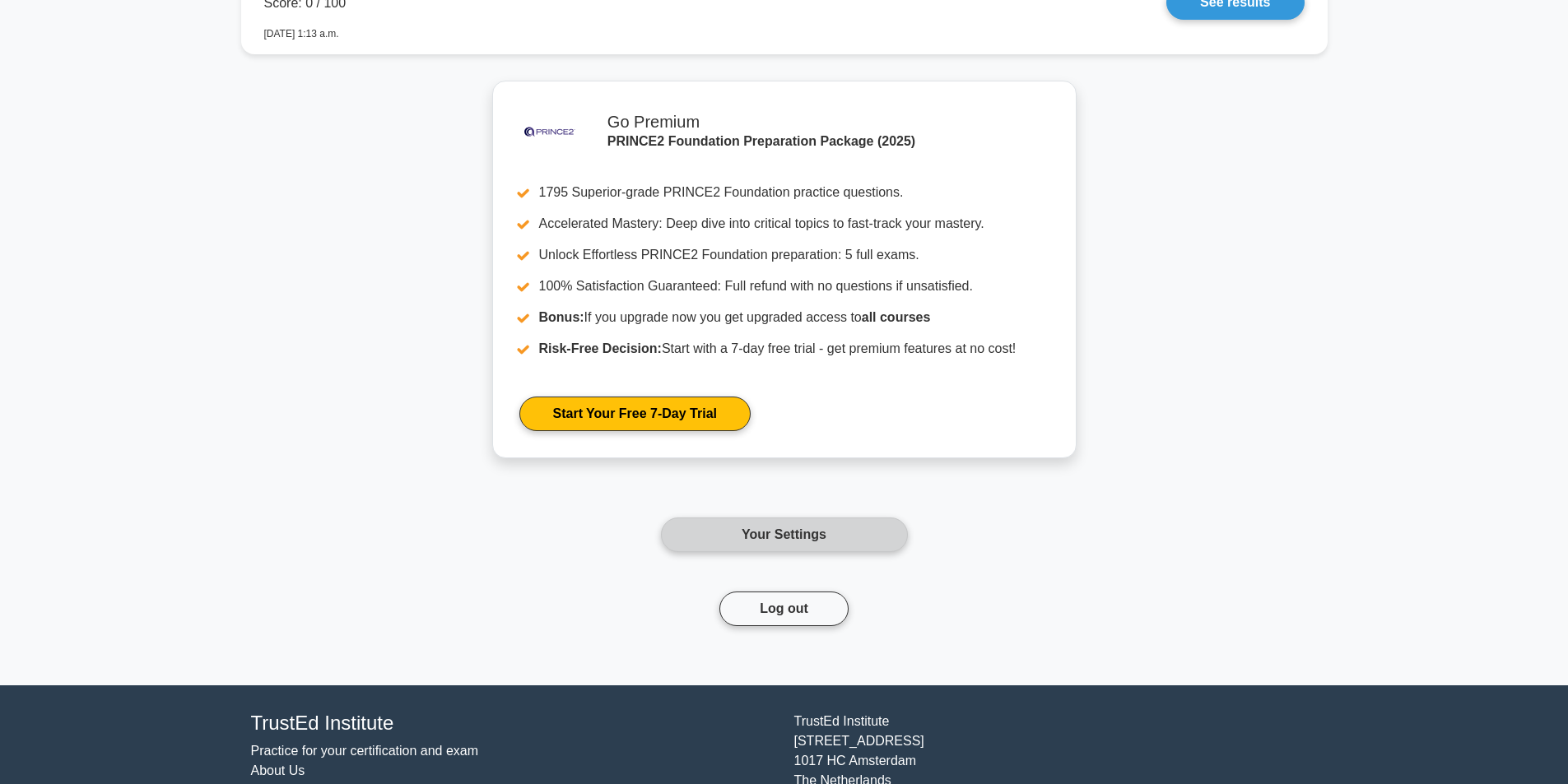
click at [780, 541] on link "Your Settings" at bounding box center [784, 534] width 247 height 34
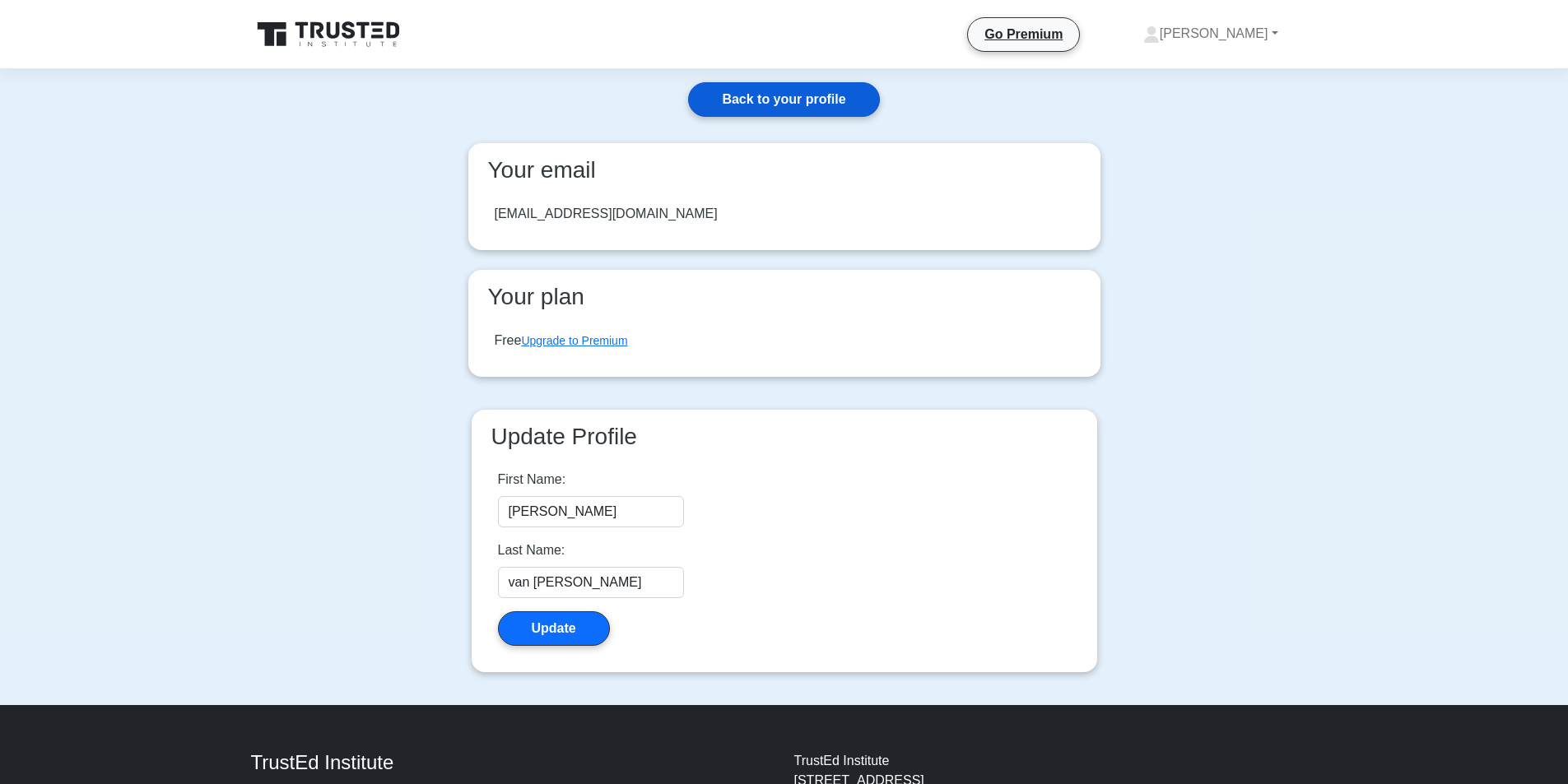
click at [818, 109] on link "Back to your profile" at bounding box center [784, 99] width 191 height 34
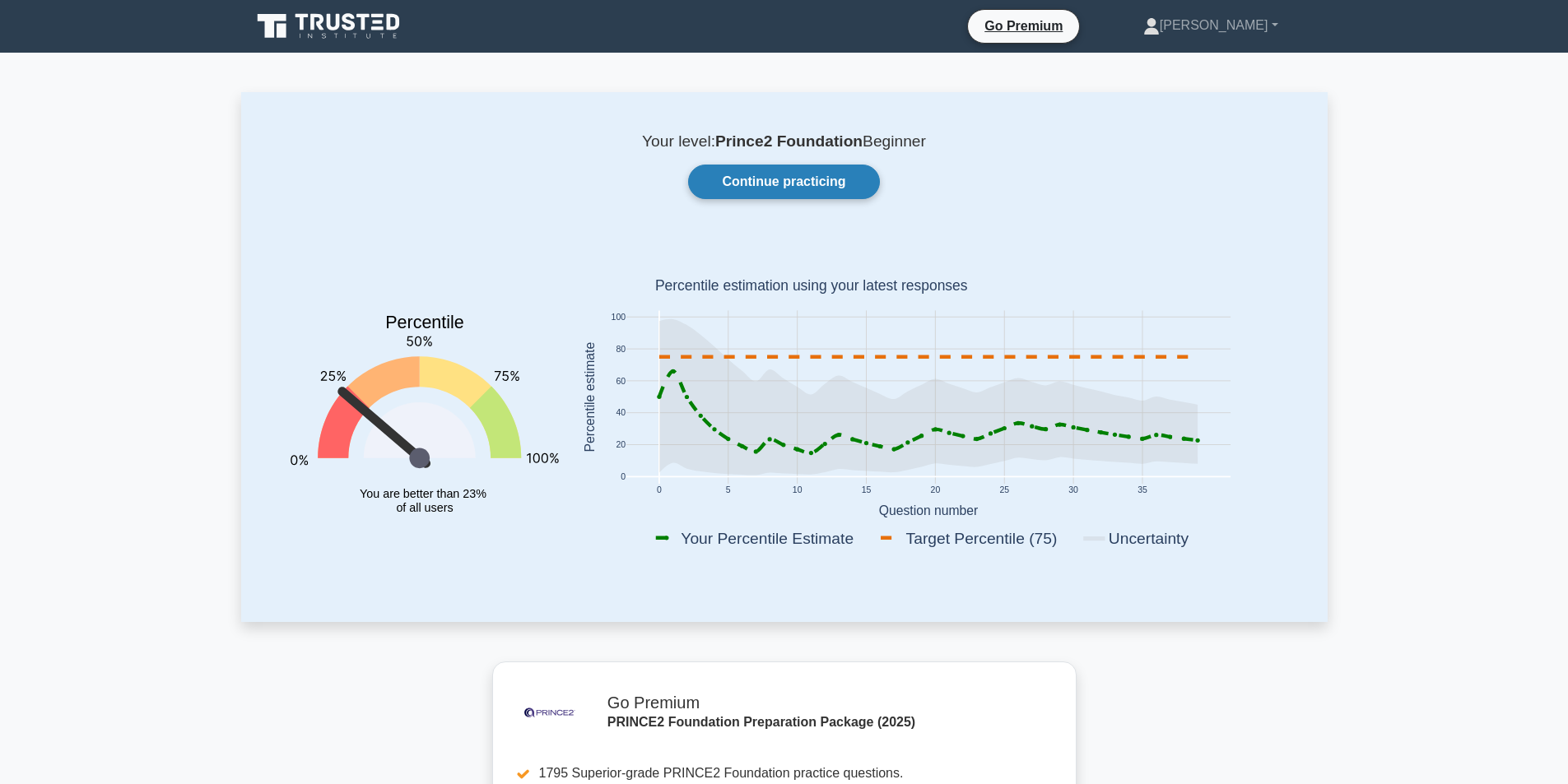
click at [777, 178] on link "Continue practicing" at bounding box center [784, 182] width 191 height 34
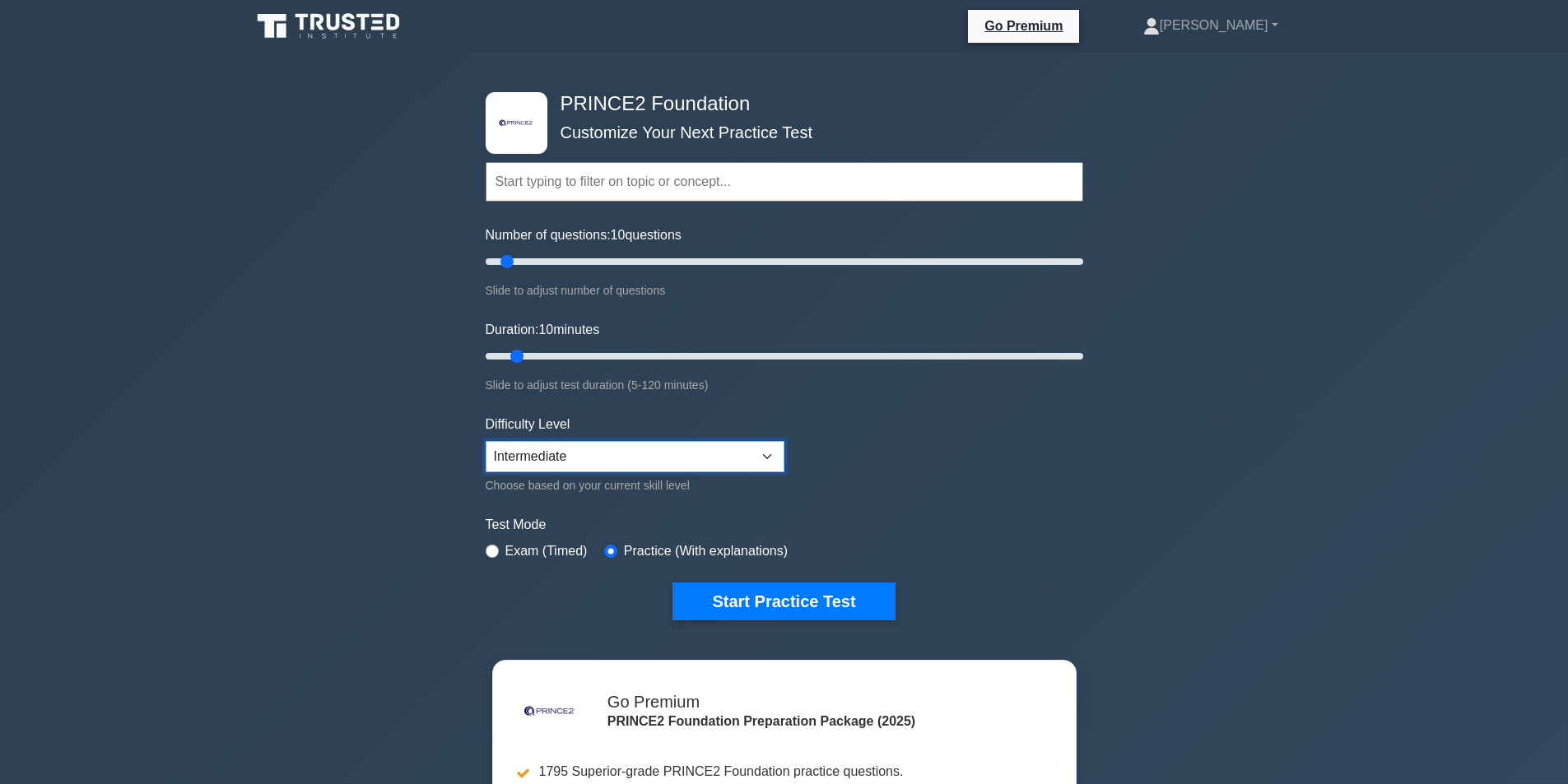
click at [566, 465] on select "Beginner Intermediate Expert" at bounding box center [635, 457] width 299 height 32
select select "beginner"
click at [486, 441] on select "Beginner Intermediate Expert" at bounding box center [635, 457] width 299 height 32
click at [779, 608] on button "Start Practice Test" at bounding box center [784, 601] width 223 height 38
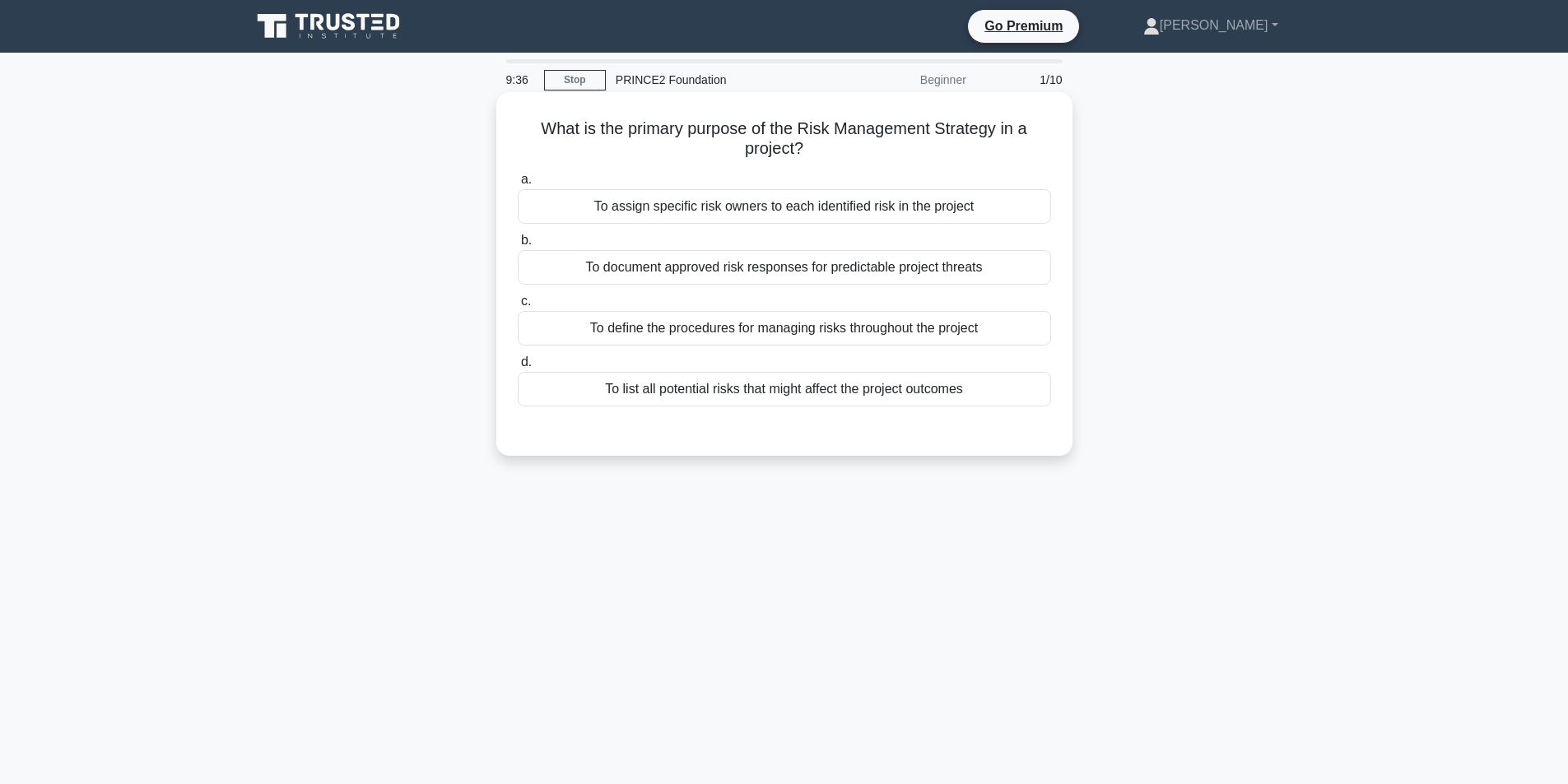
click at [918, 328] on div "To define the procedures for managing risks throughout the project" at bounding box center [784, 328] width 534 height 34
click at [518, 307] on input "c. To define the procedures for managing risks throughout the project" at bounding box center [518, 302] width 0 height 11
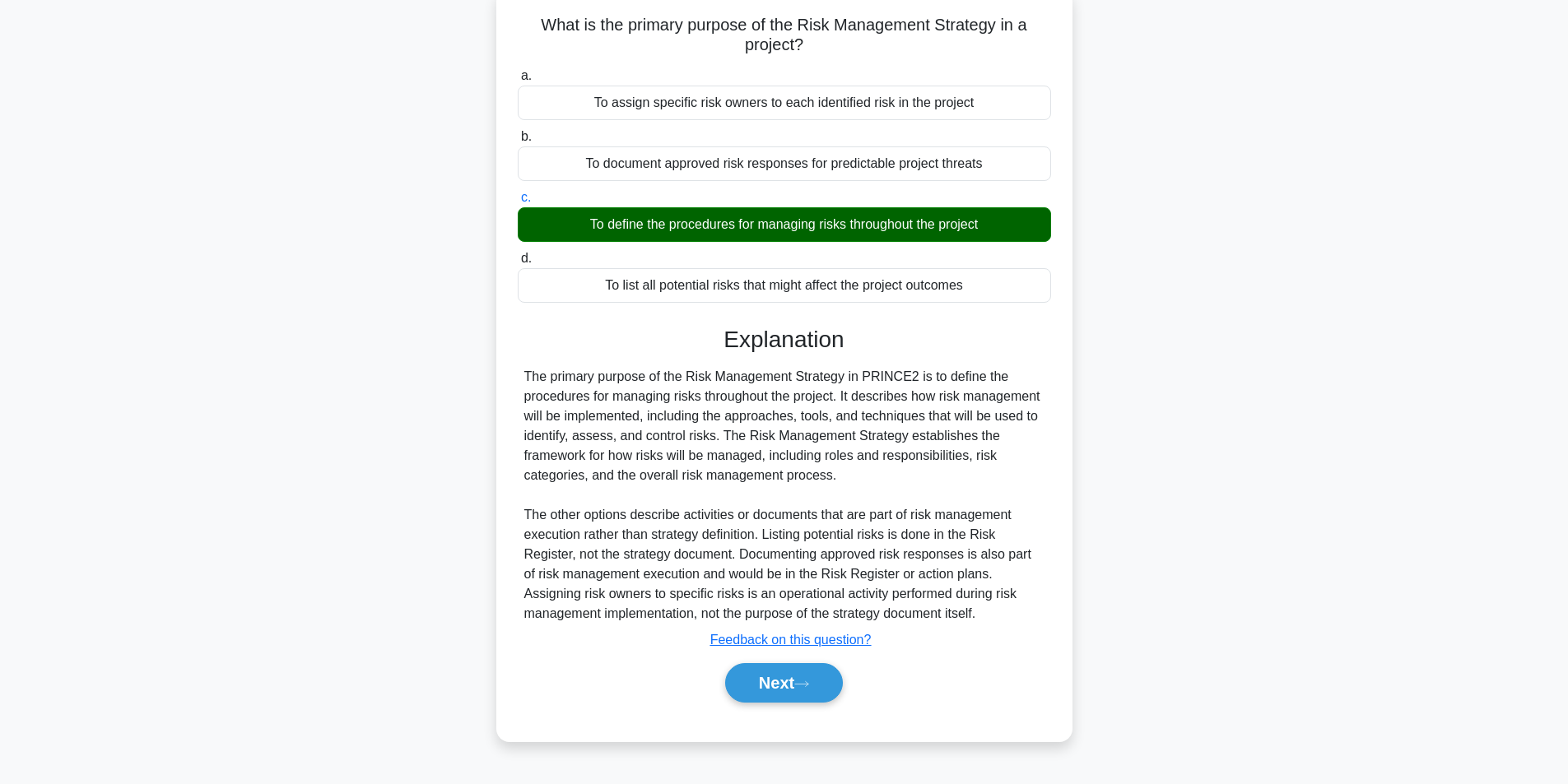
scroll to position [105, 0]
click at [782, 686] on button "Next" at bounding box center [784, 682] width 118 height 40
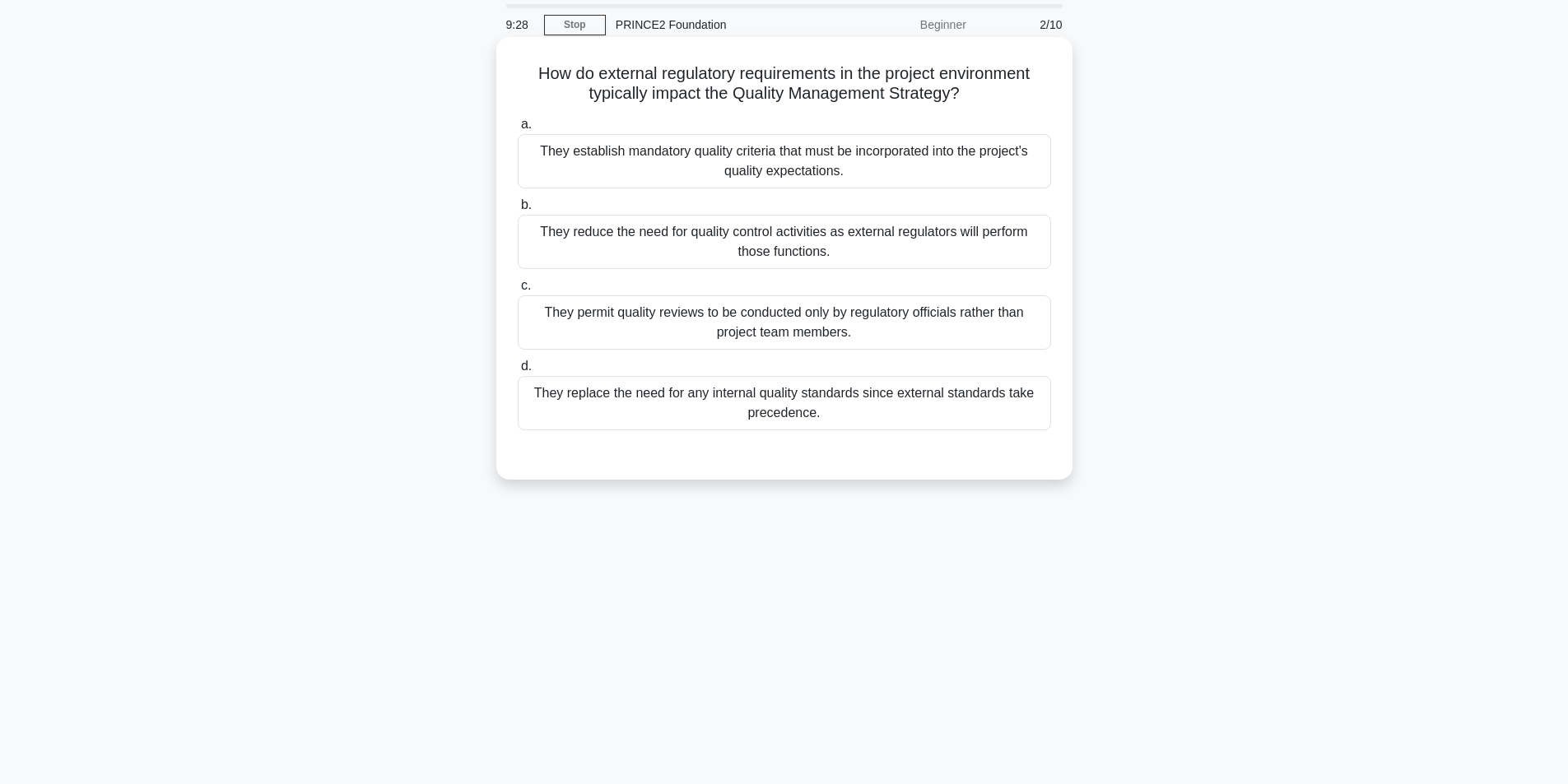
scroll to position [0, 0]
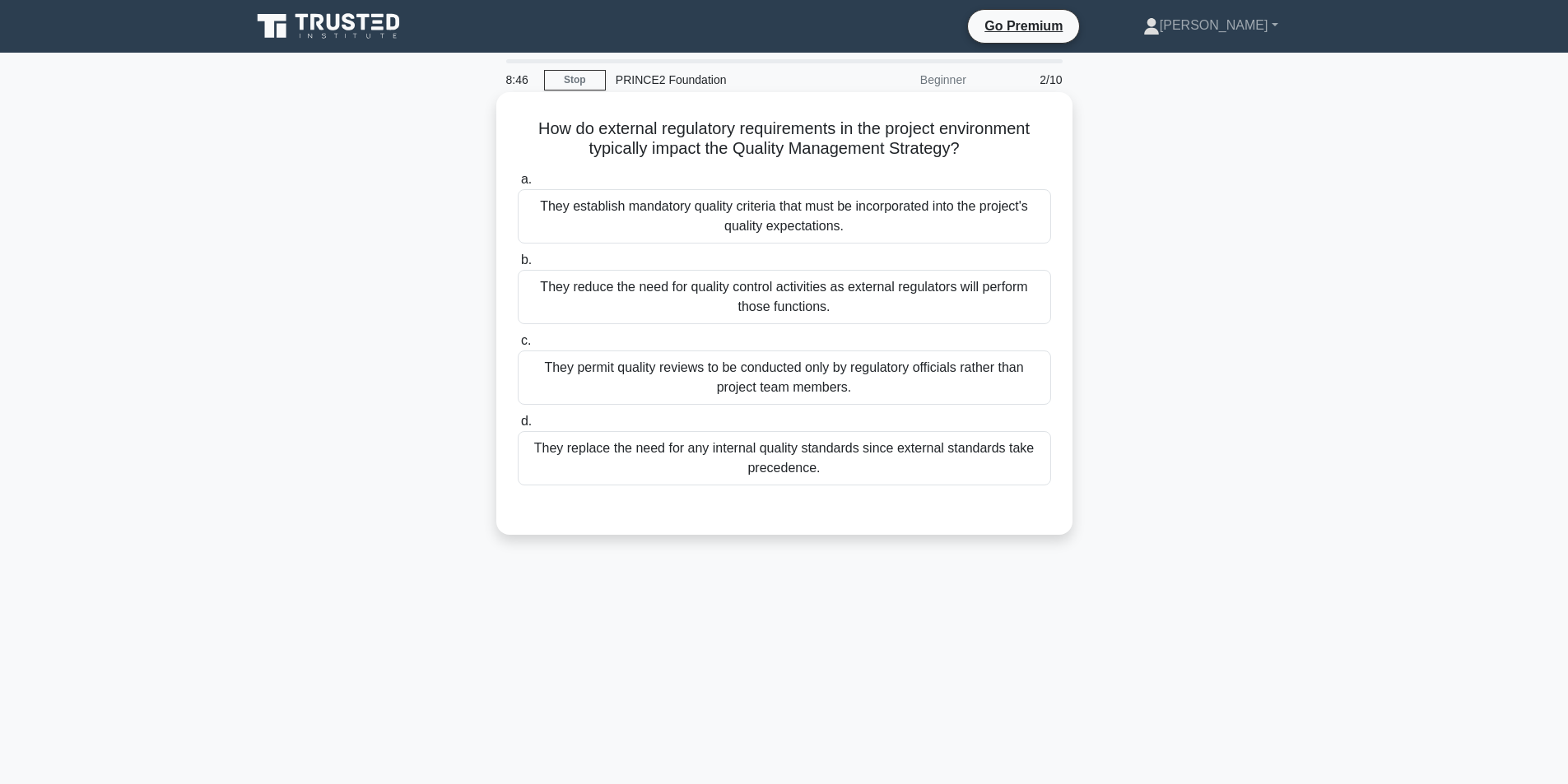
click at [889, 223] on div "They establish mandatory quality criteria that must be incorporated into the pr…" at bounding box center [784, 216] width 534 height 54
click at [518, 185] on input "a. They establish mandatory quality criteria that must be incorporated into the…" at bounding box center [518, 180] width 0 height 11
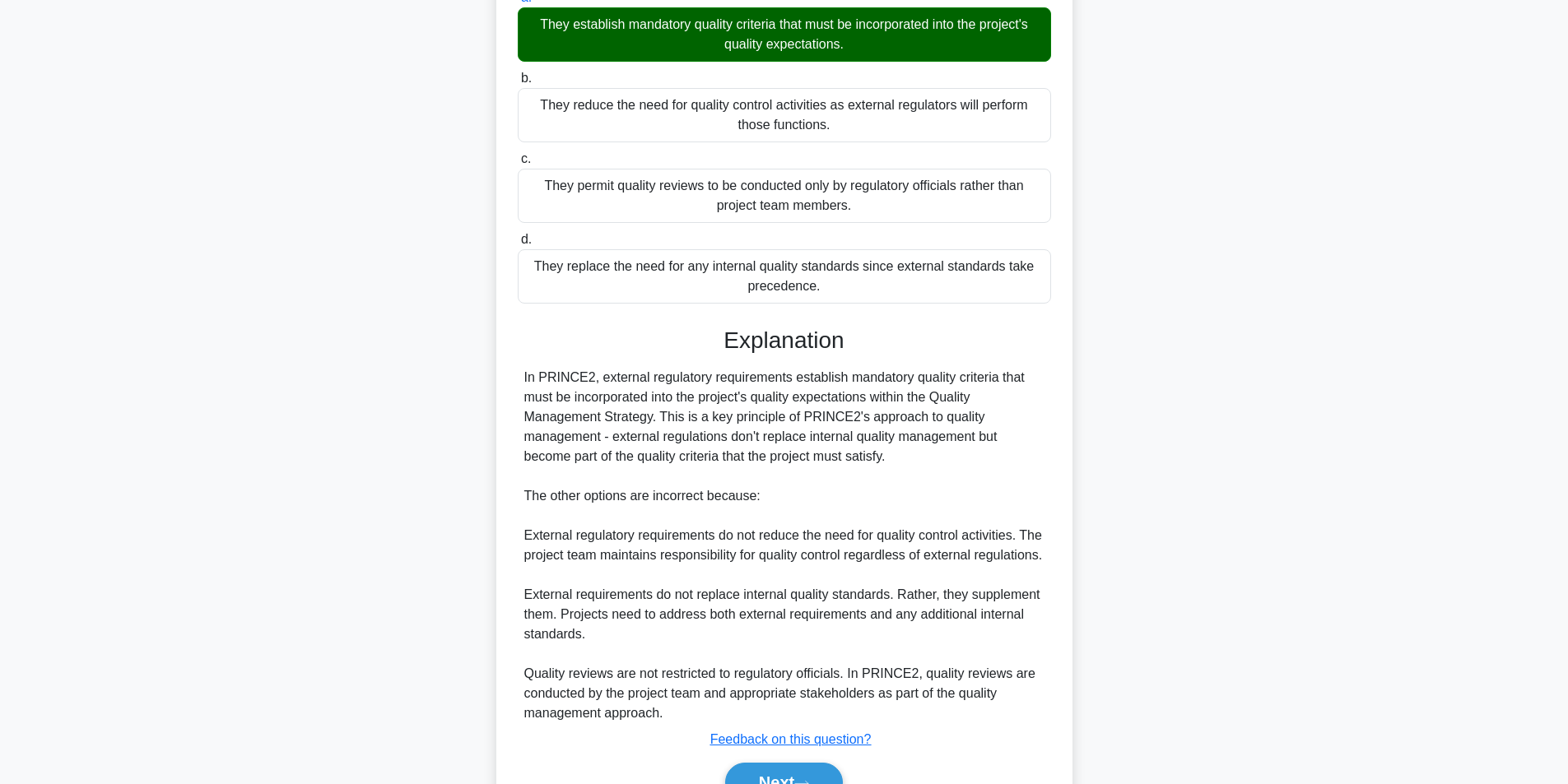
scroll to position [290, 0]
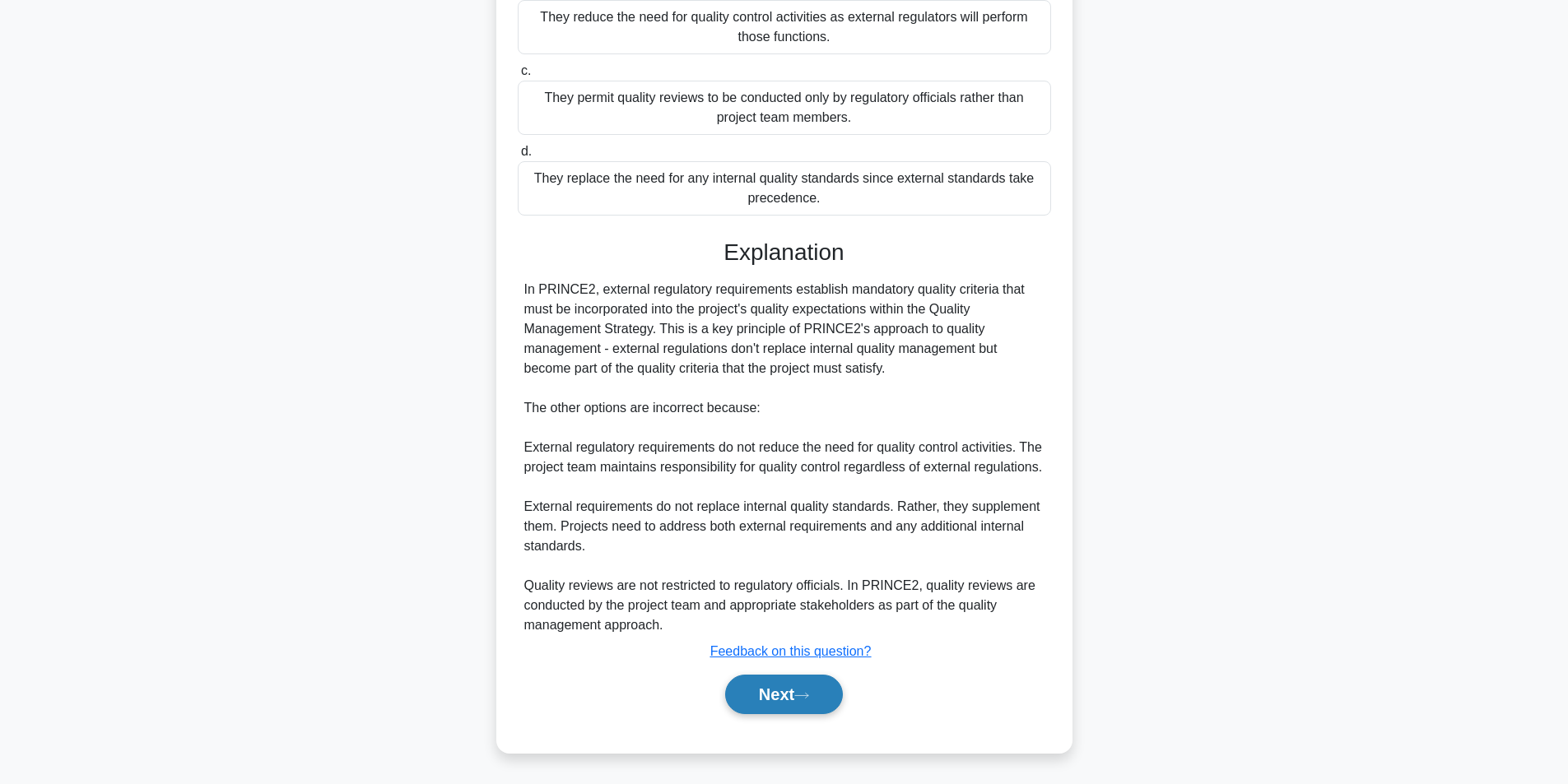
click at [798, 708] on button "Next" at bounding box center [784, 694] width 118 height 40
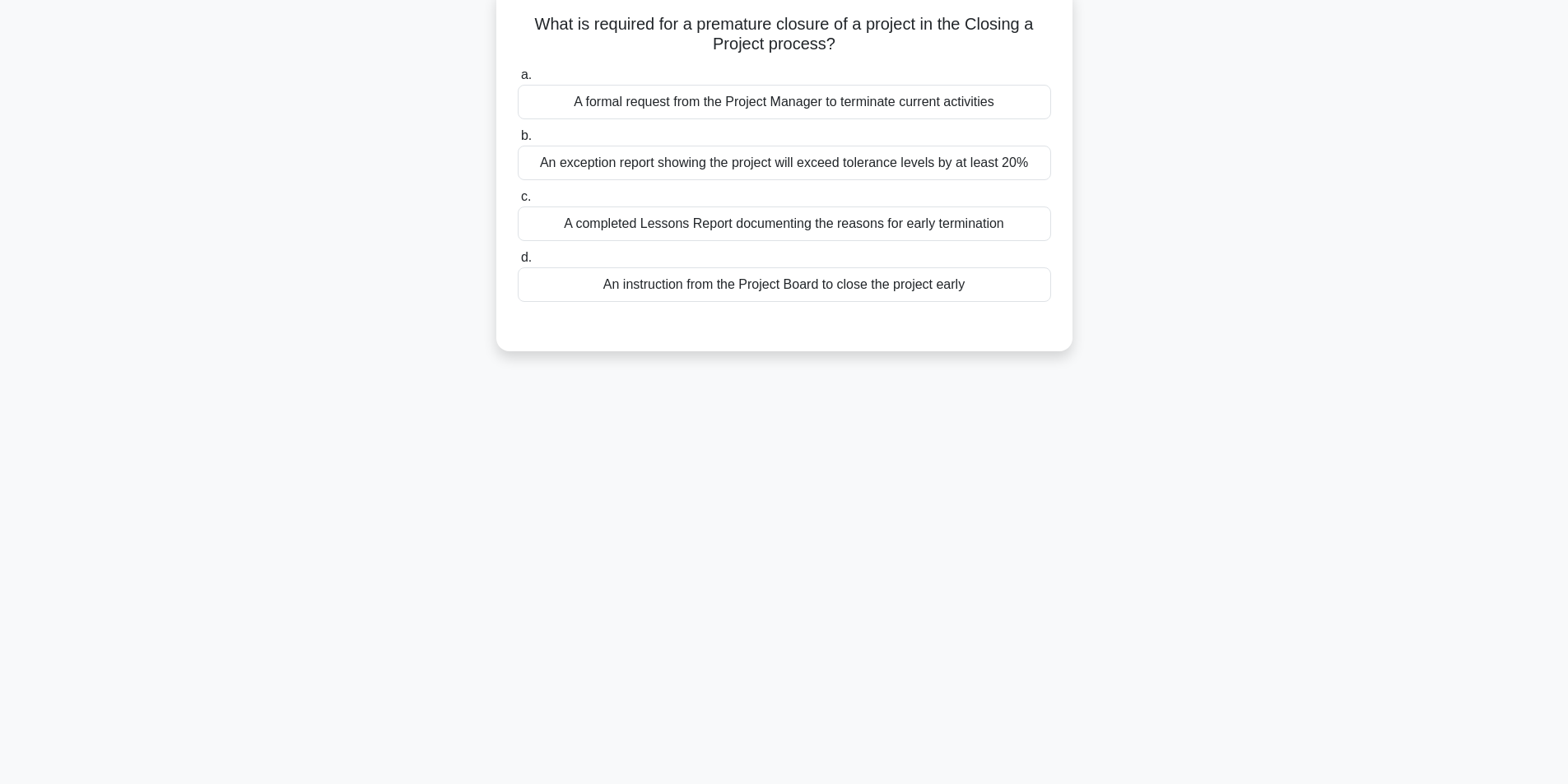
click at [841, 290] on div "An instruction from the Project Board to close the project early" at bounding box center [784, 285] width 534 height 34
click at [518, 263] on input "d. An instruction from the Project Board to close the project early" at bounding box center [518, 258] width 0 height 11
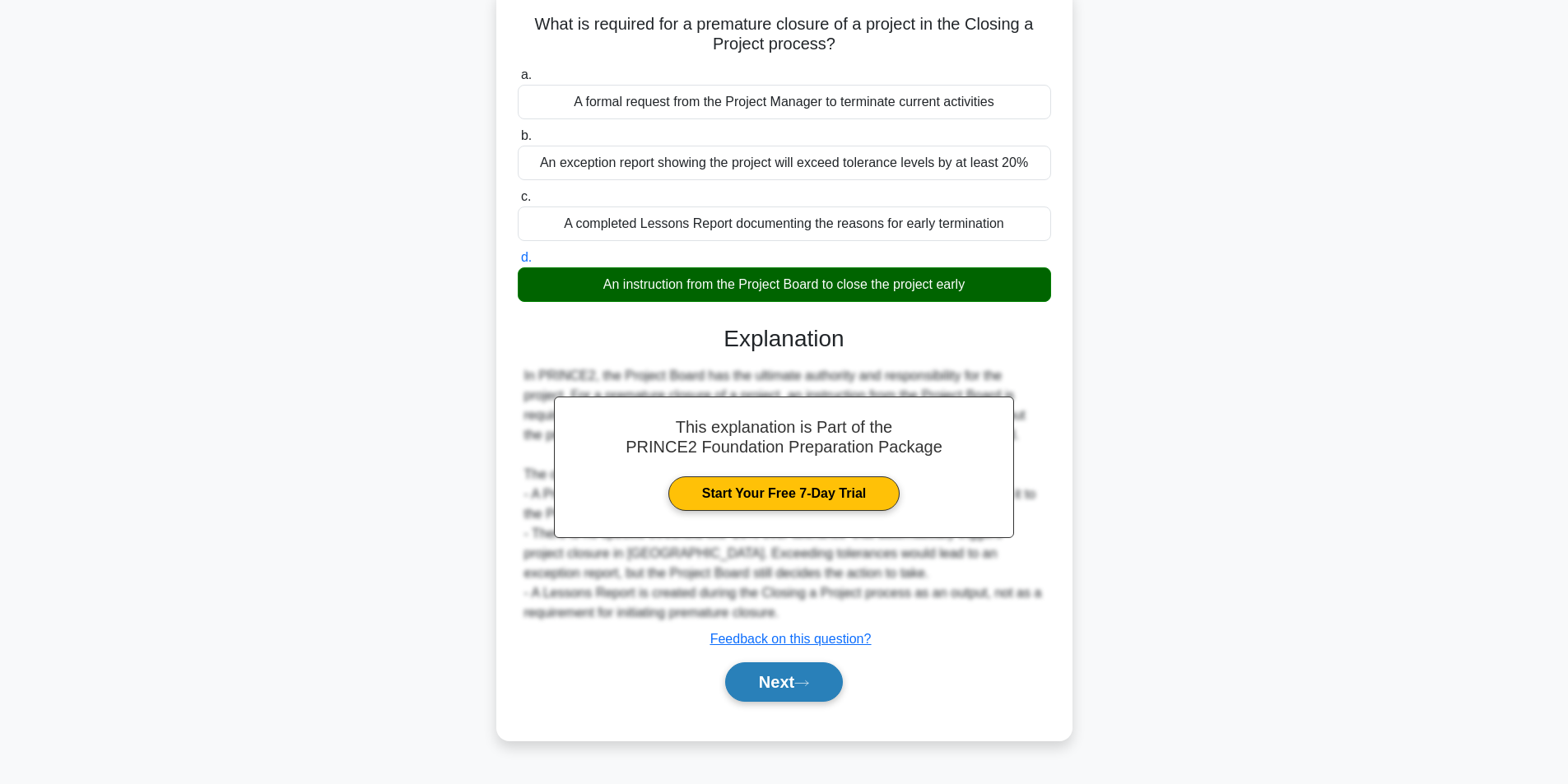
click at [754, 677] on button "Next" at bounding box center [784, 682] width 118 height 40
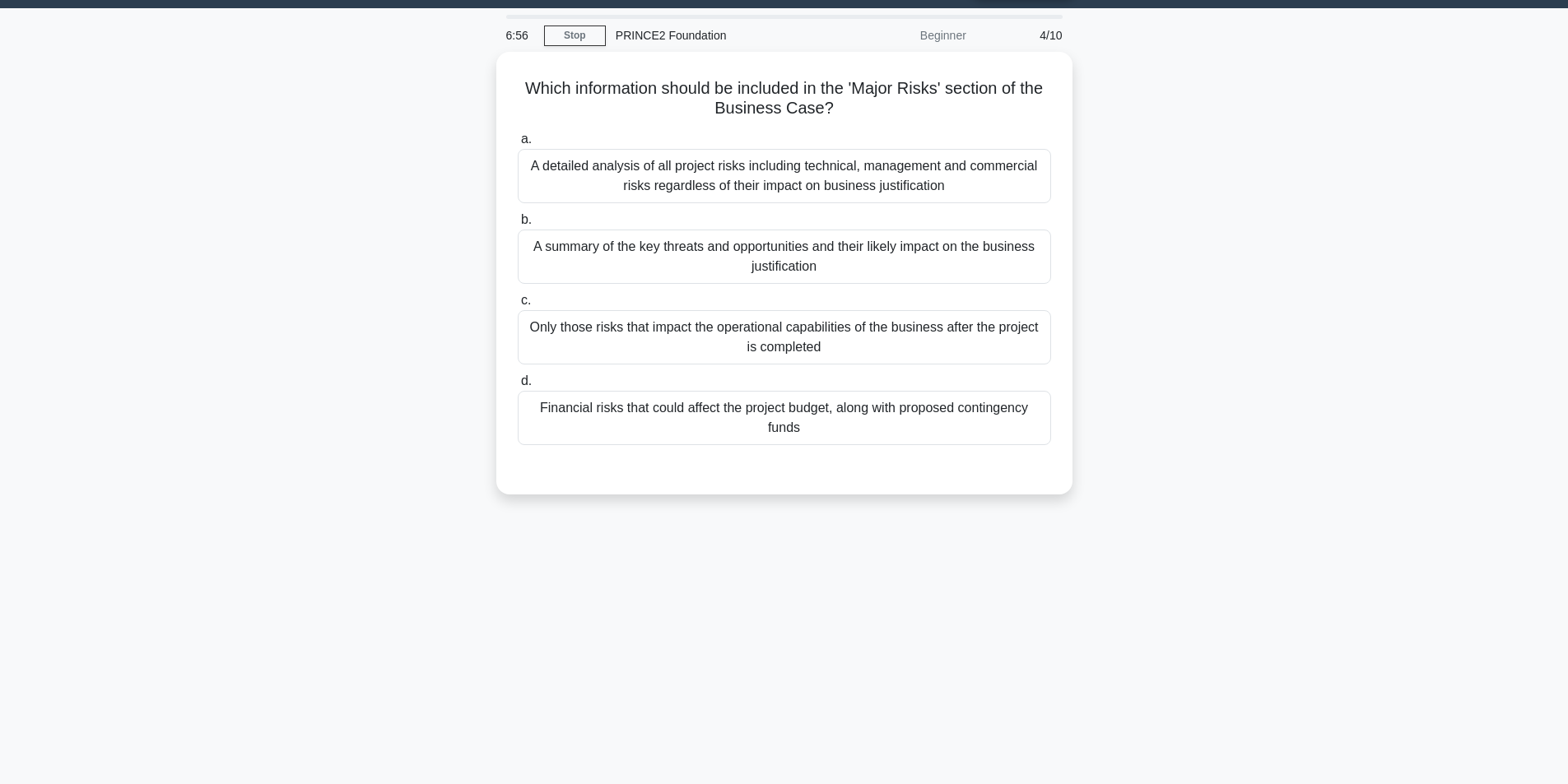
scroll to position [82, 0]
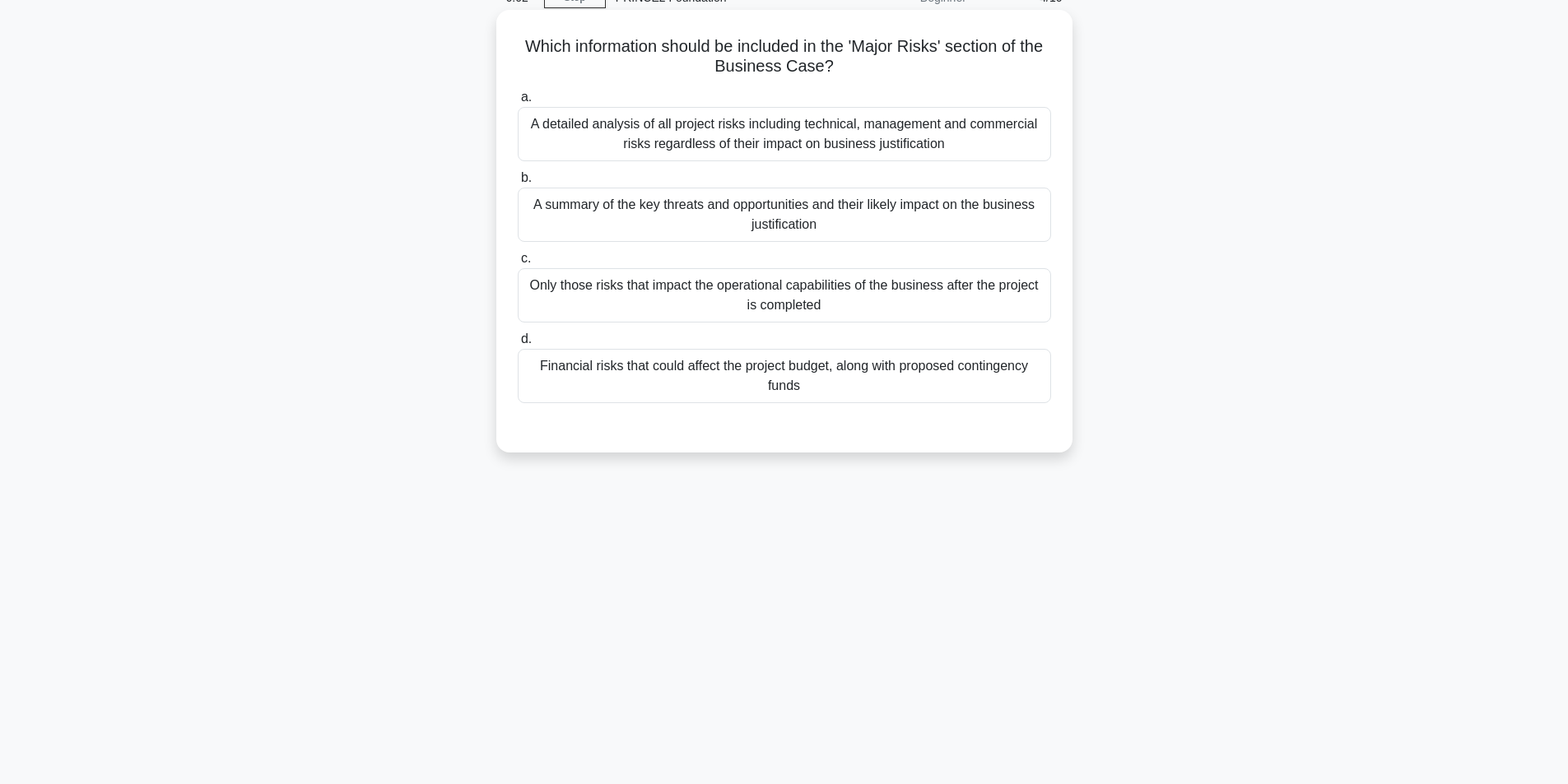
click at [859, 311] on div "Only those risks that impact the operational capabilities of the business after…" at bounding box center [784, 296] width 534 height 54
click at [518, 264] on input "c. Only those risks that impact the operational capabilities of the business af…" at bounding box center [518, 259] width 0 height 11
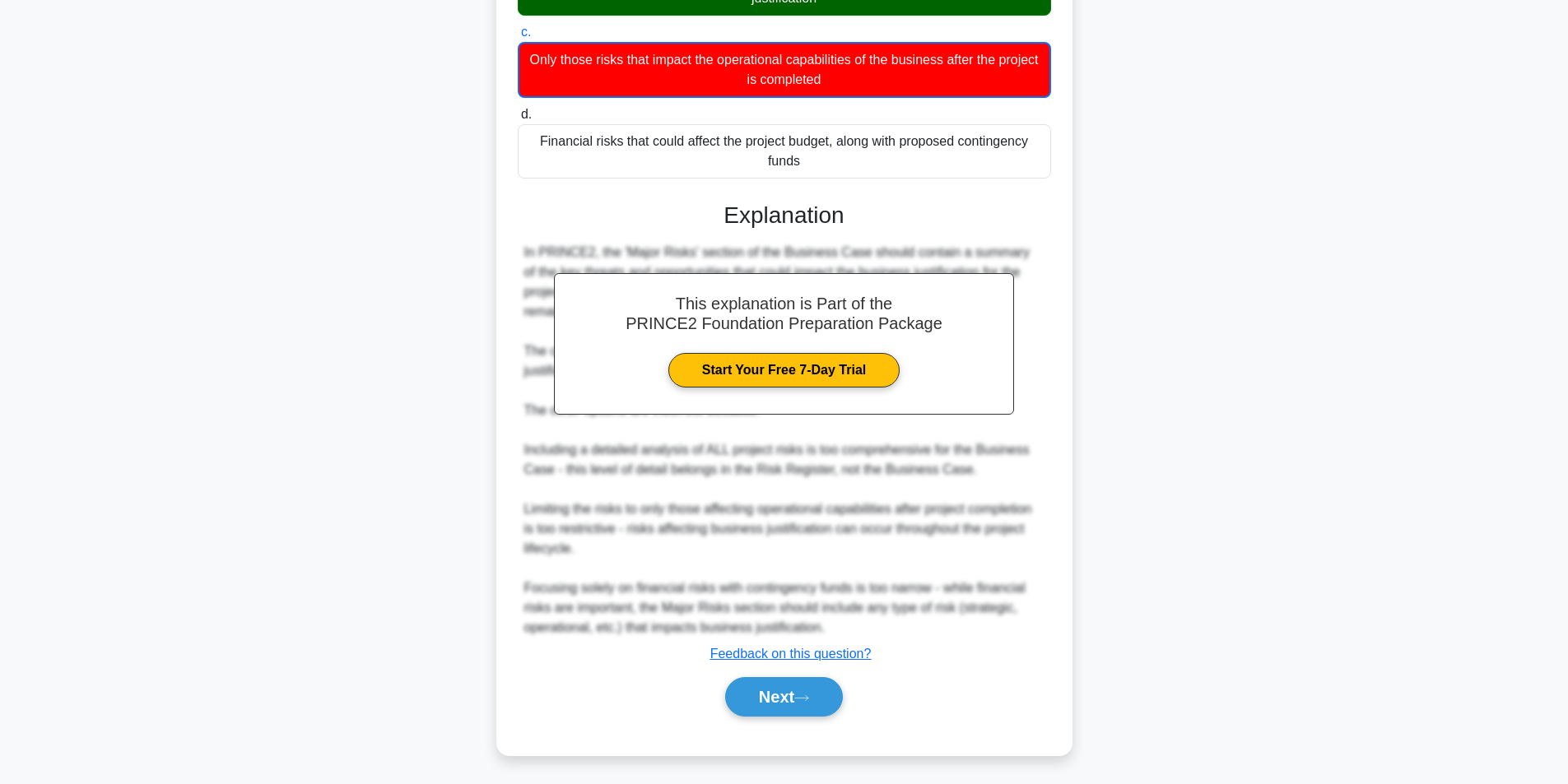
scroll to position [312, 0]
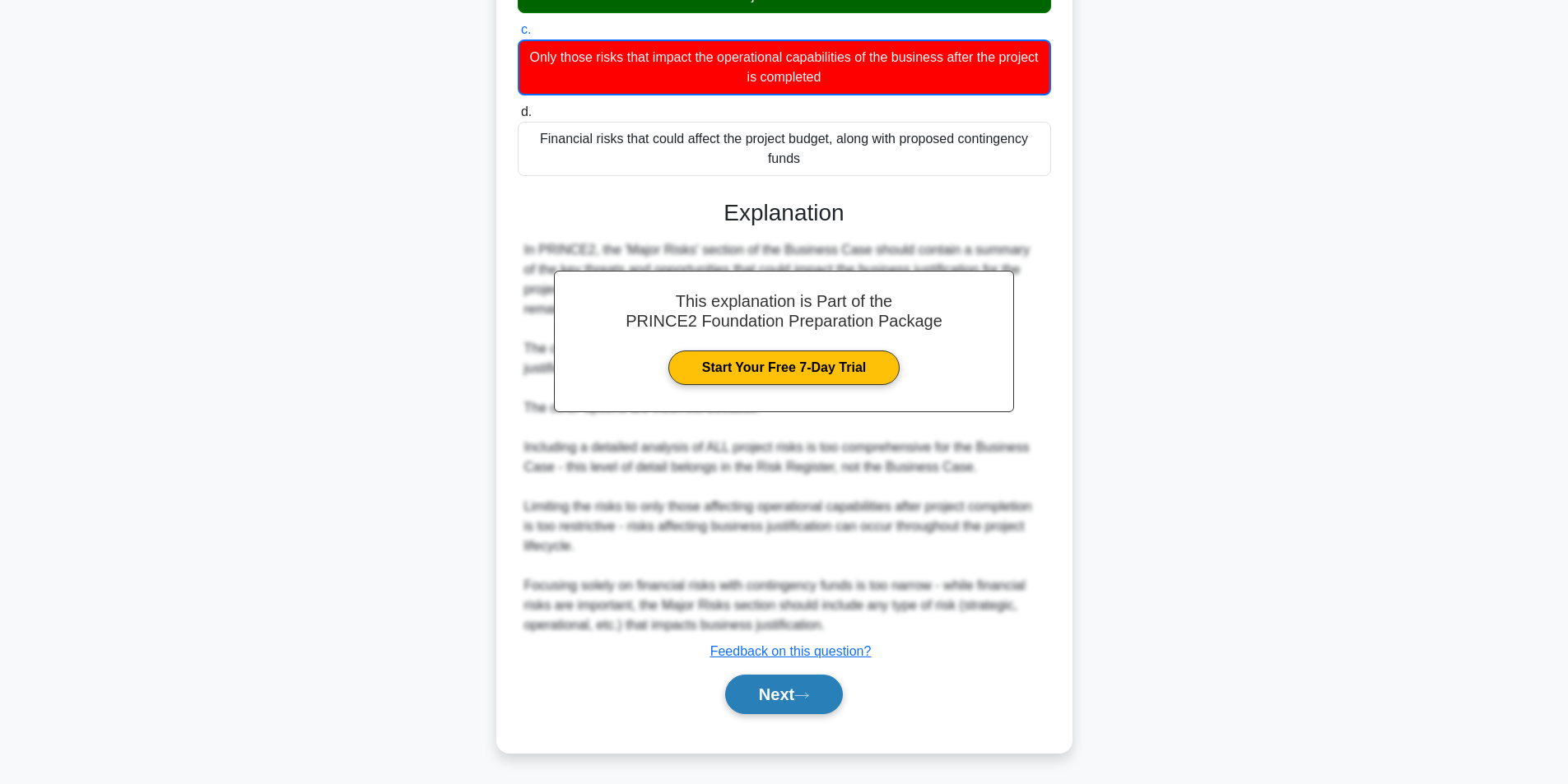
drag, startPoint x: 765, startPoint y: 706, endPoint x: 766, endPoint y: 660, distance: 46.0
click at [765, 706] on button "Next" at bounding box center [784, 694] width 118 height 40
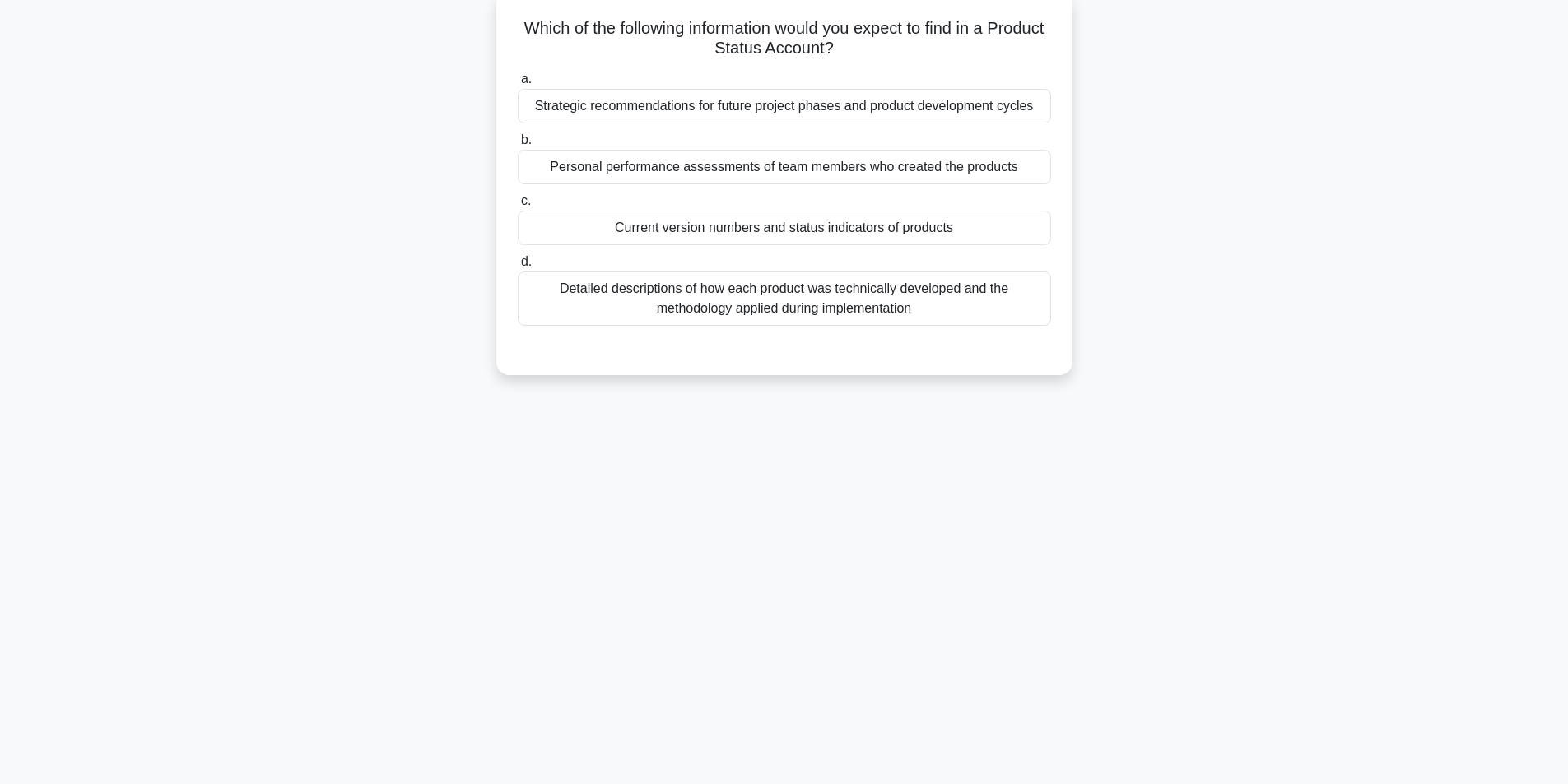
scroll to position [105, 0]
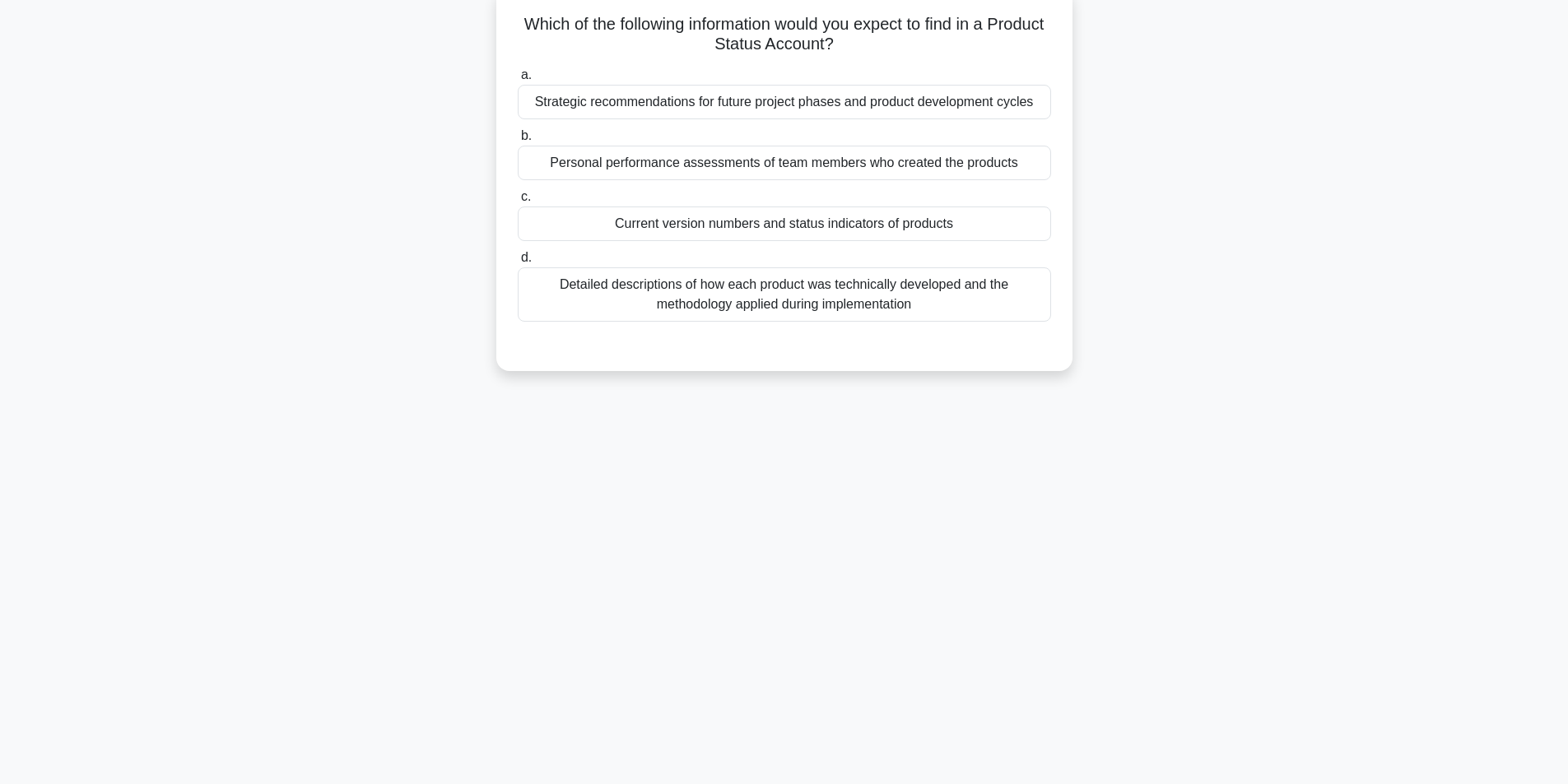
click at [769, 292] on div "Detailed descriptions of how each product was technically developed and the met…" at bounding box center [784, 295] width 534 height 54
click at [518, 263] on input "d. Detailed descriptions of how each product was technically developed and the …" at bounding box center [518, 258] width 0 height 11
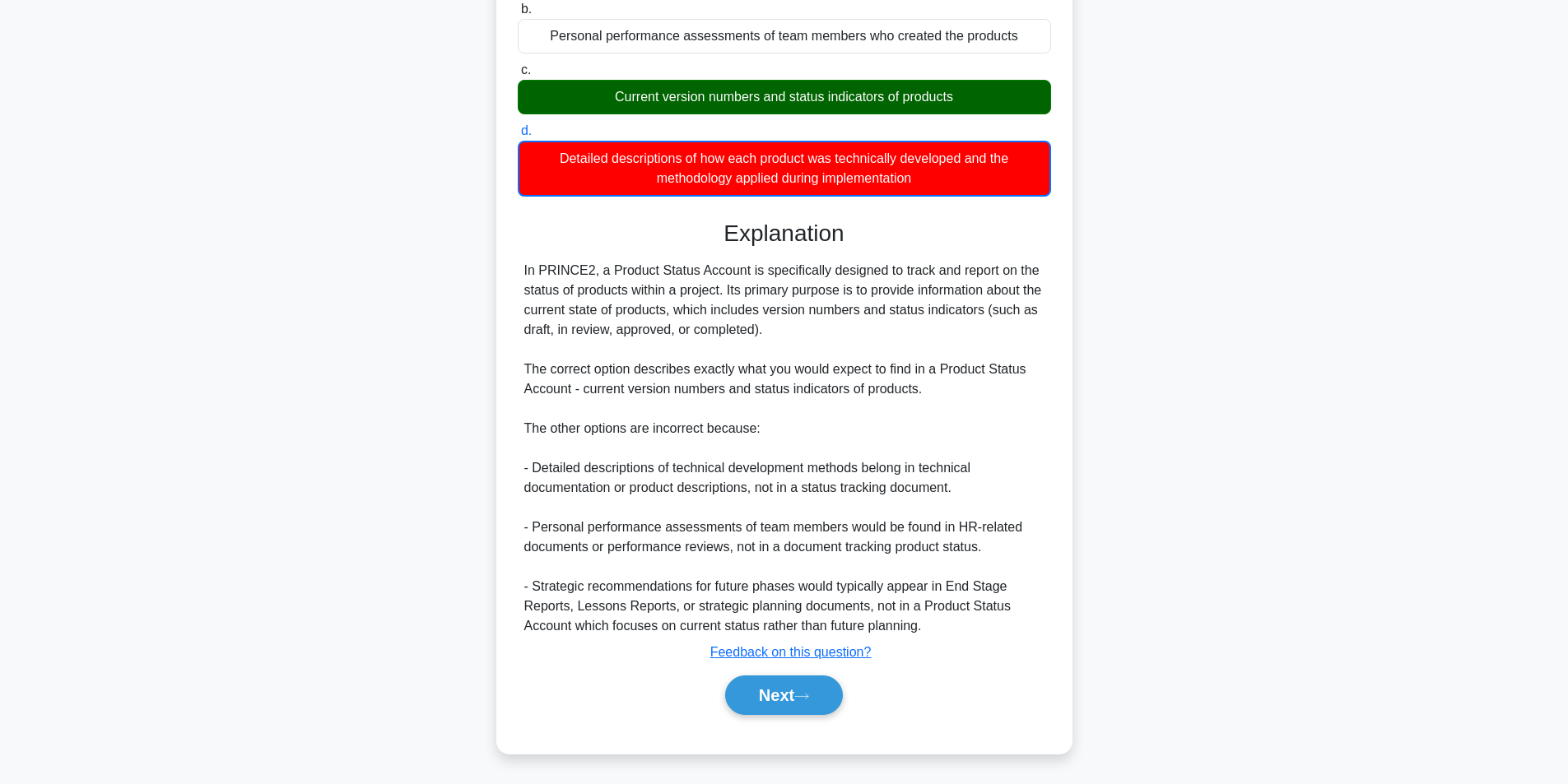
scroll to position [233, 0]
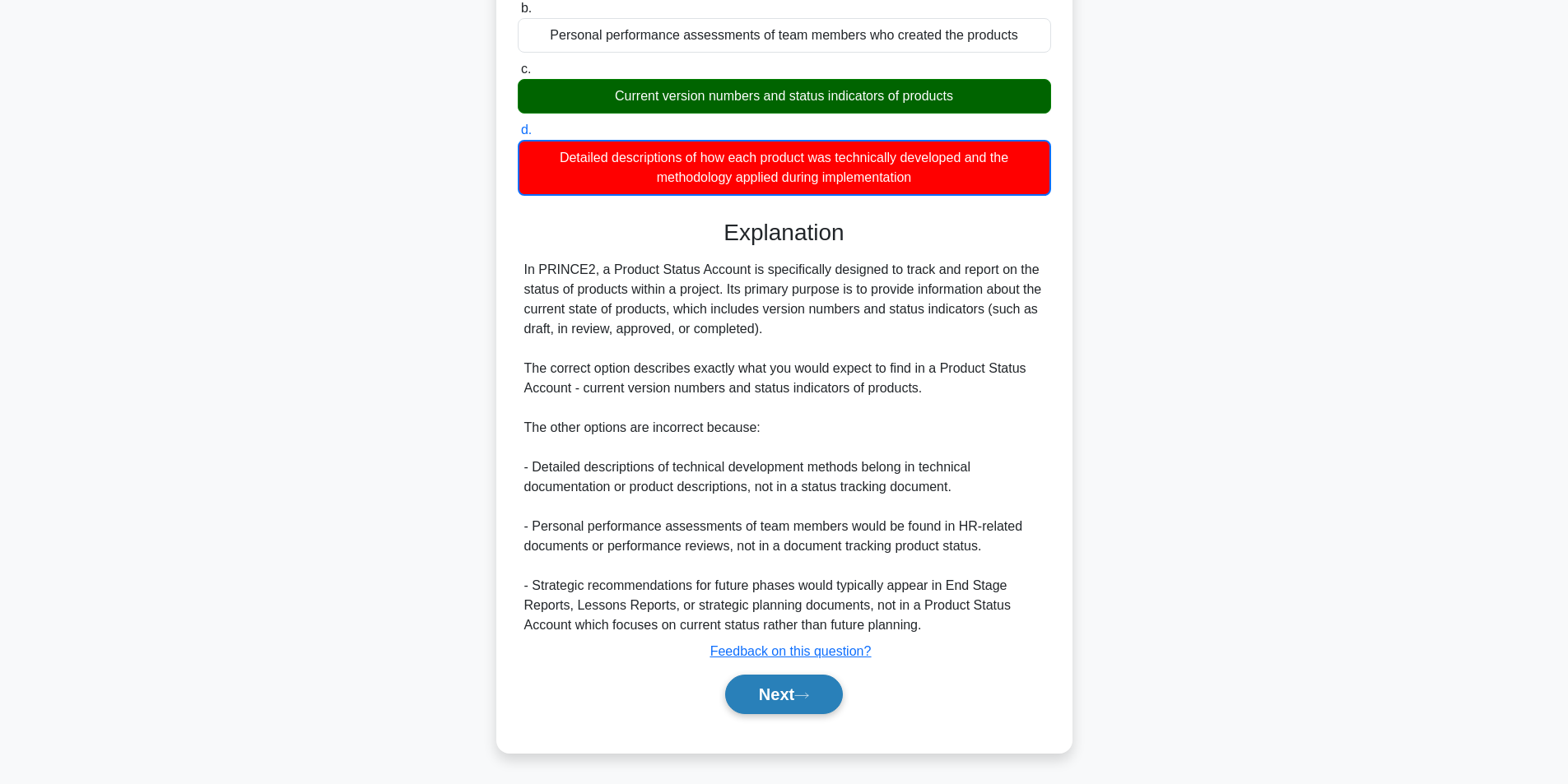
click at [772, 699] on button "Next" at bounding box center [784, 694] width 118 height 40
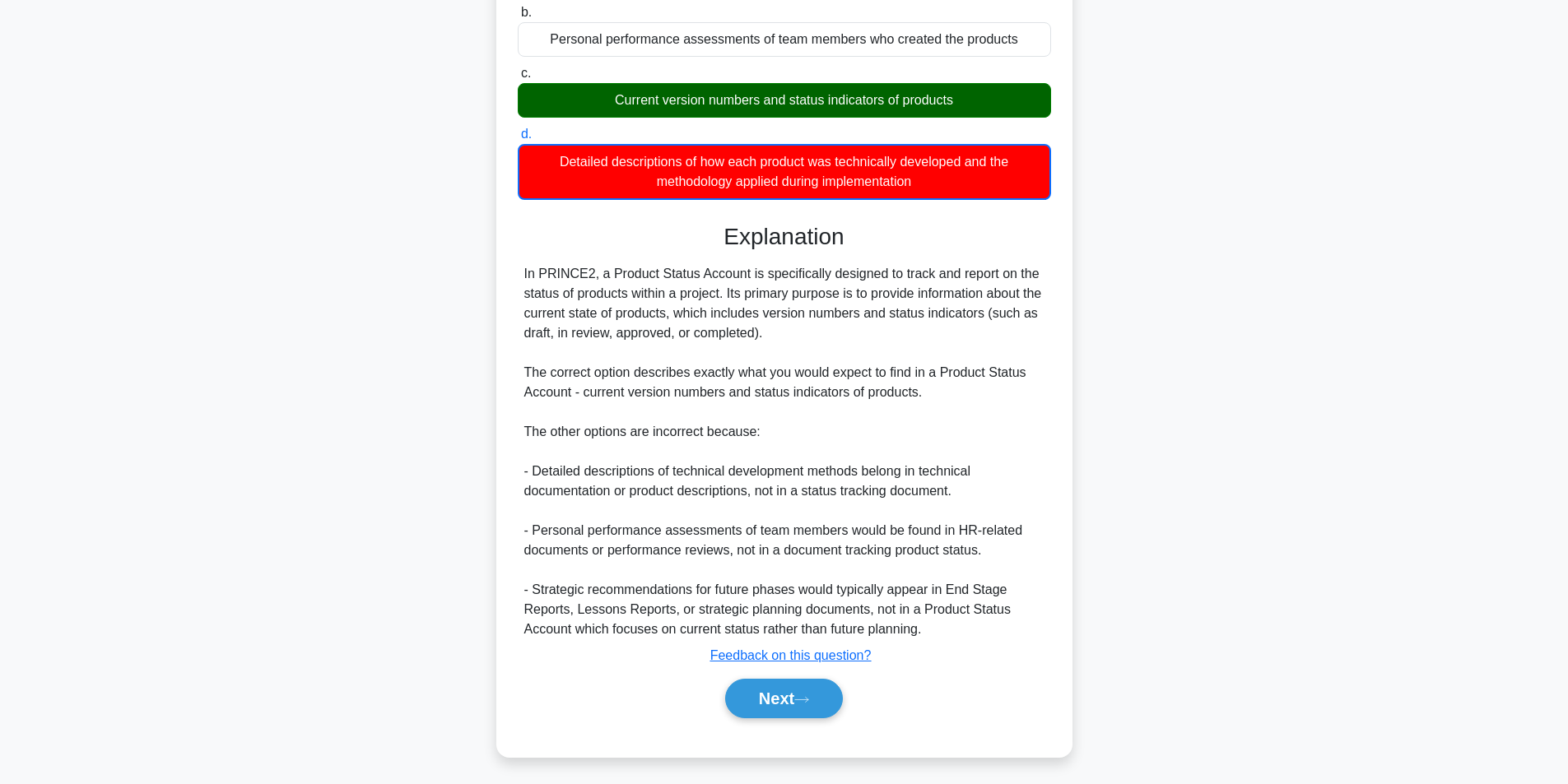
scroll to position [105, 0]
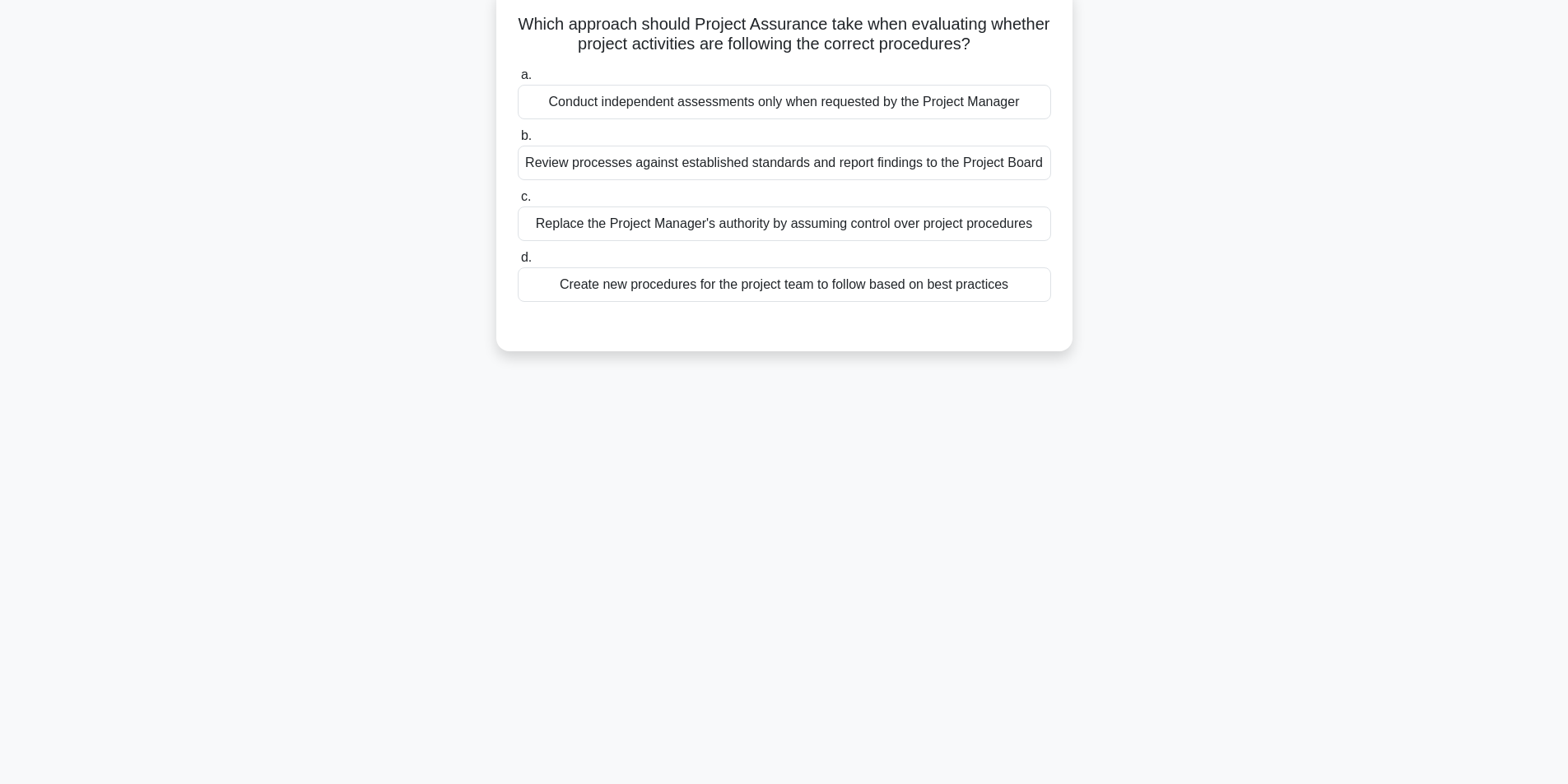
click at [798, 176] on div "Review processes against established standards and report findings to the Proje…" at bounding box center [784, 163] width 534 height 34
click at [518, 142] on input "b. Review processes against established standards and report findings to the Pr…" at bounding box center [518, 137] width 0 height 11
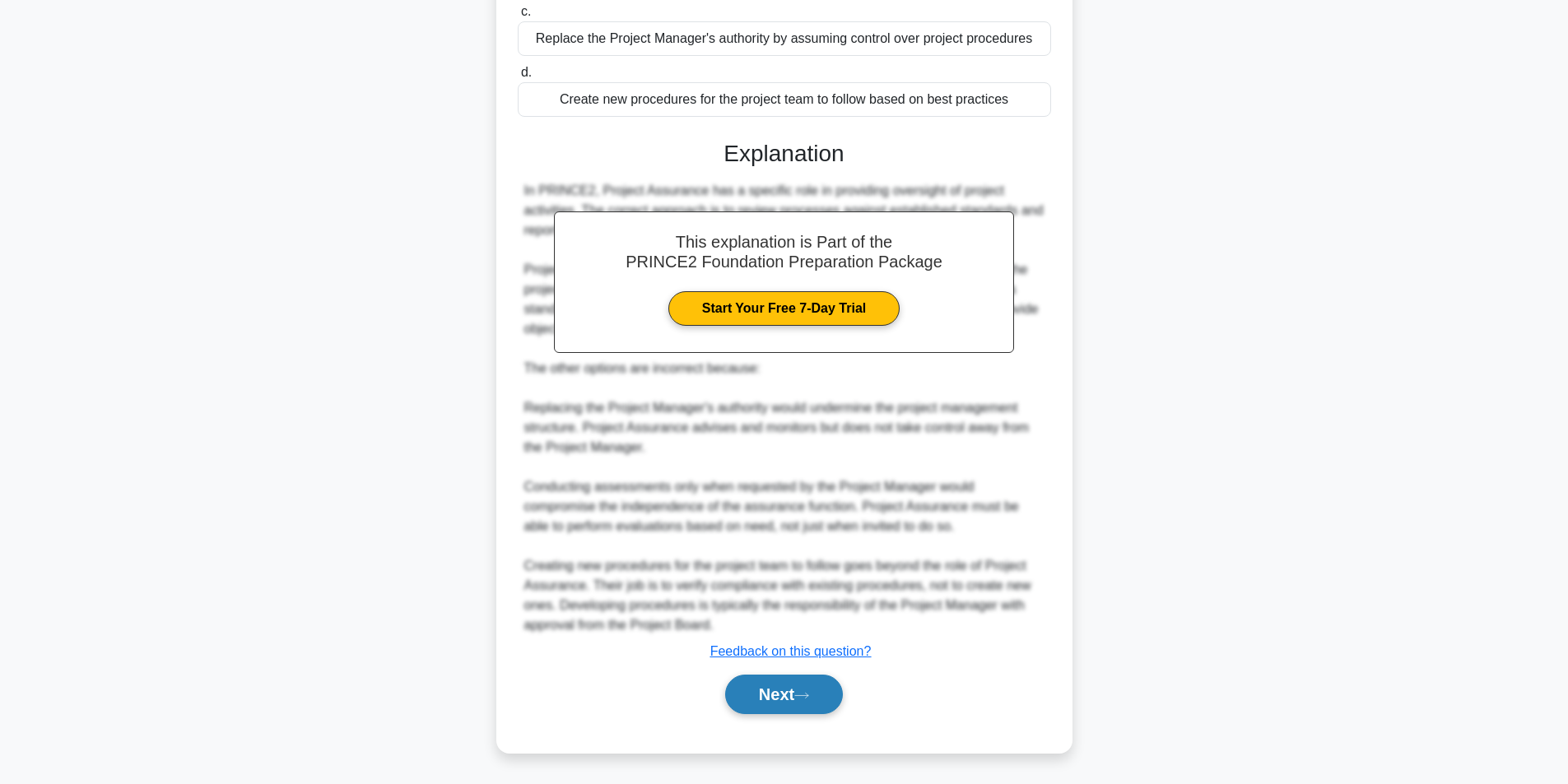
scroll to position [310, 0]
click at [771, 697] on button "Next" at bounding box center [784, 694] width 118 height 40
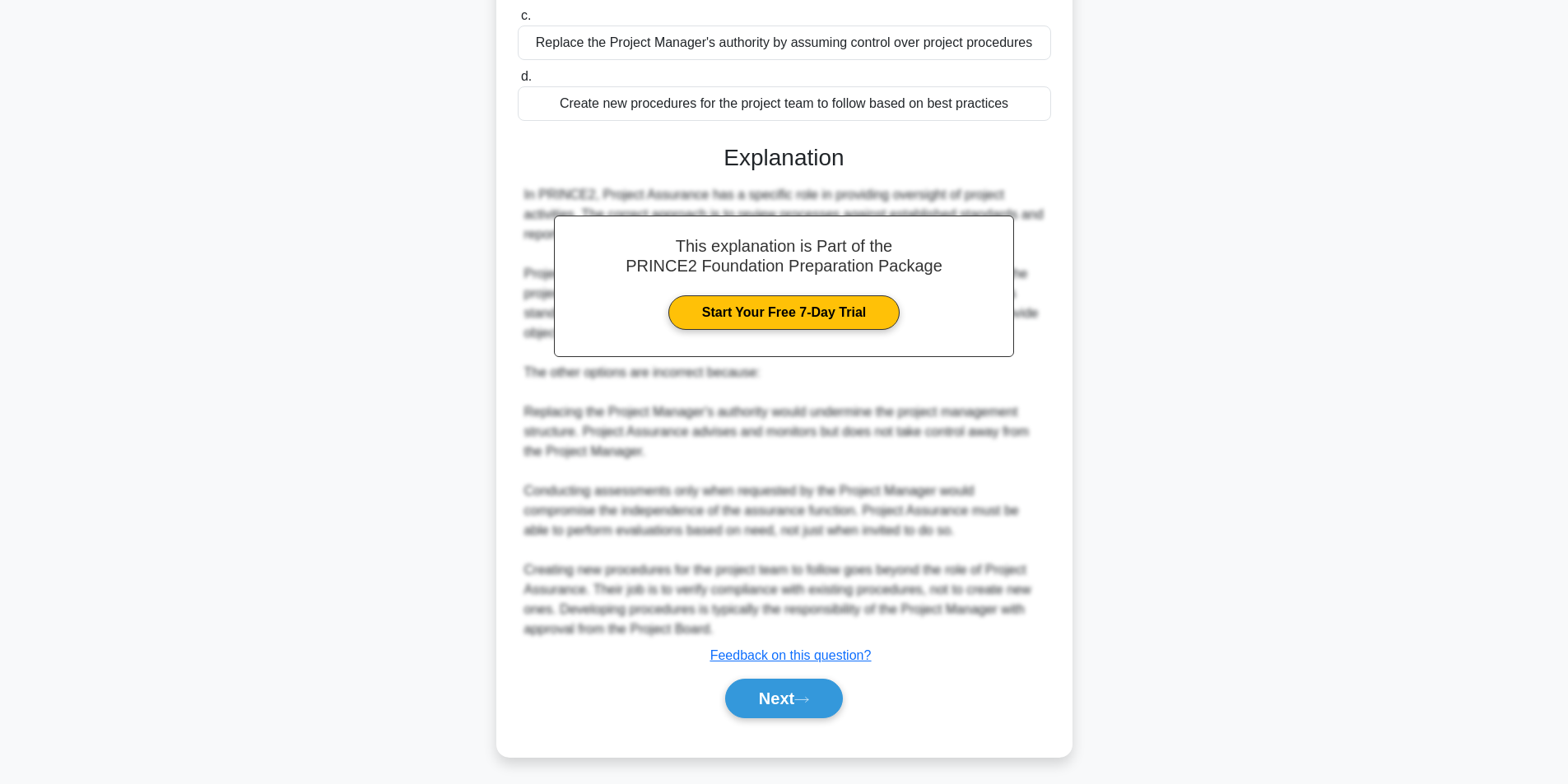
scroll to position [105, 0]
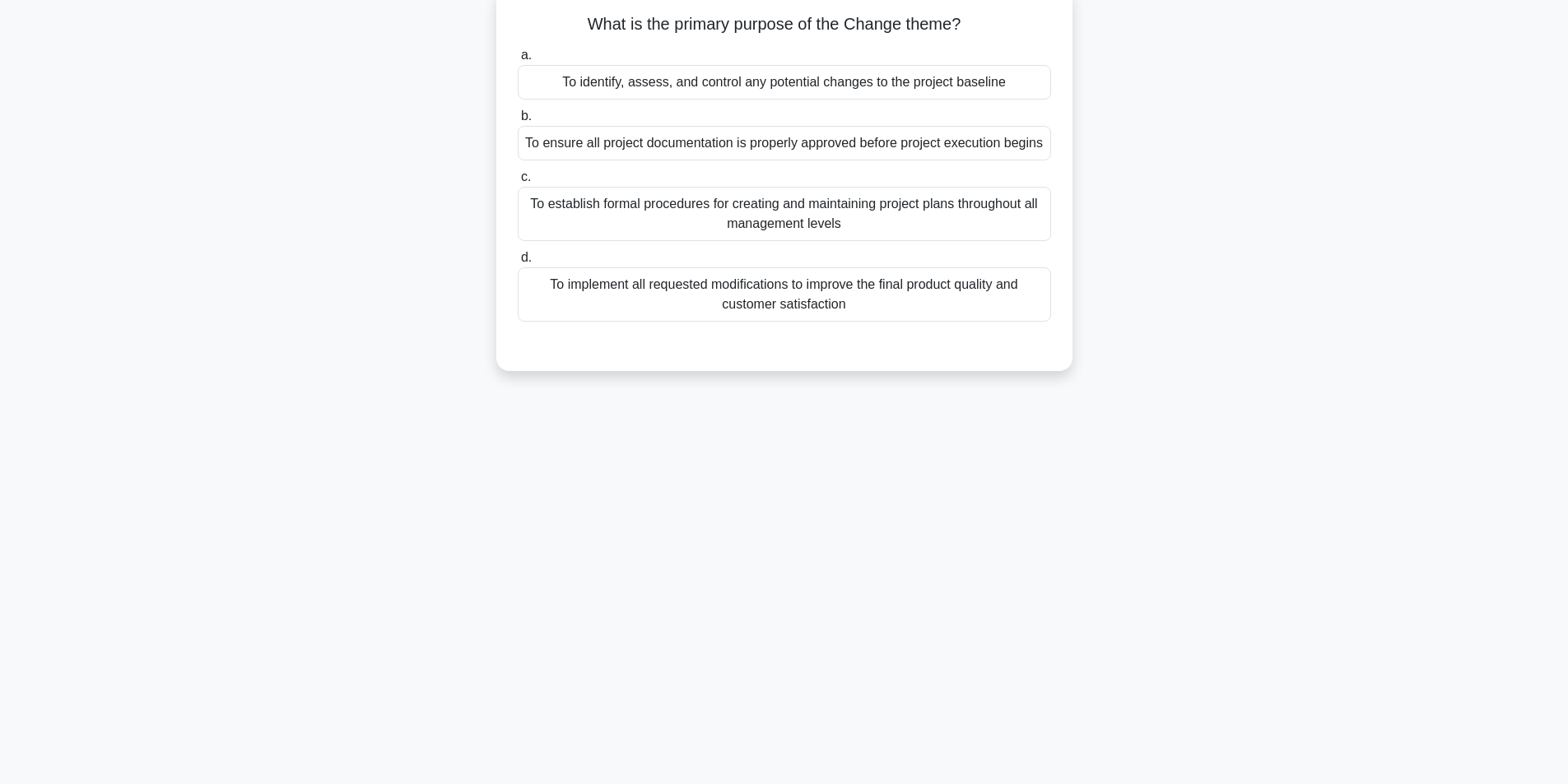
click at [874, 87] on div "To identify, assess, and control any potential changes to the project baseline" at bounding box center [784, 82] width 534 height 34
click at [518, 61] on input "a. To identify, assess, and control any potential changes to the project baseli…" at bounding box center [518, 56] width 0 height 11
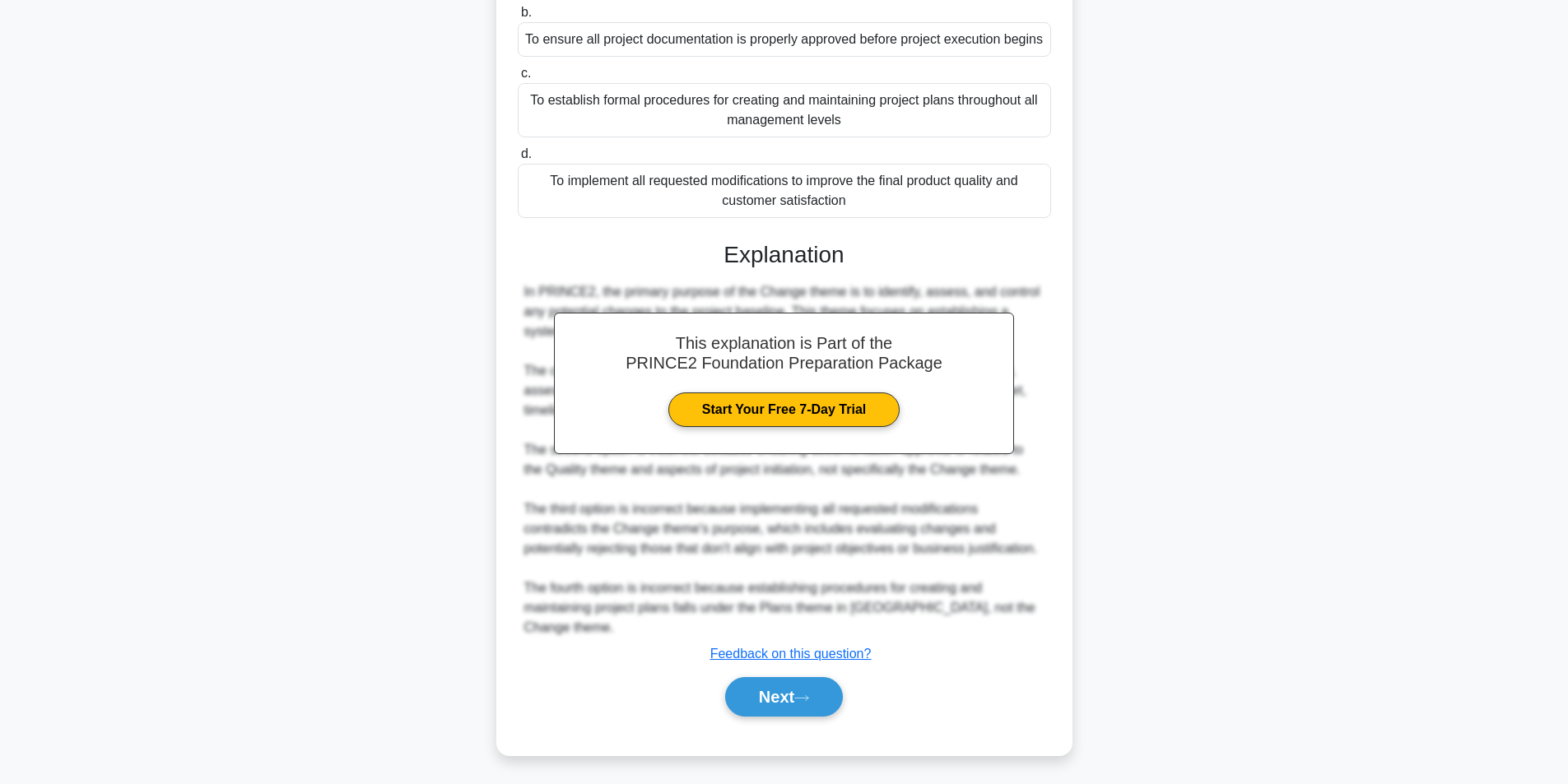
scroll to position [212, 0]
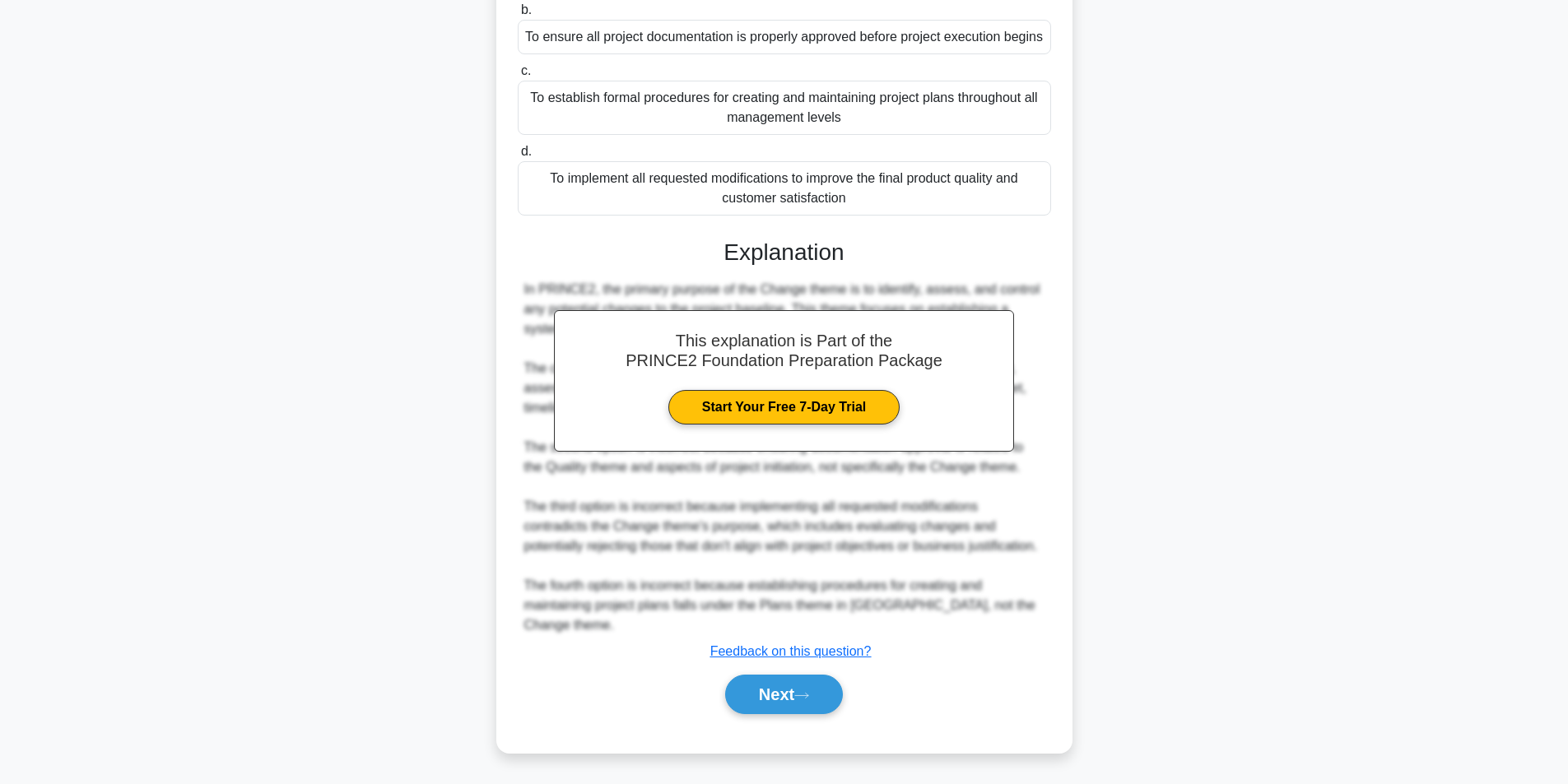
click at [777, 732] on div "a. To identify, assess, and control any potential changes to the project baseli…" at bounding box center [784, 335] width 537 height 798
click at [793, 699] on button "Next" at bounding box center [784, 694] width 118 height 40
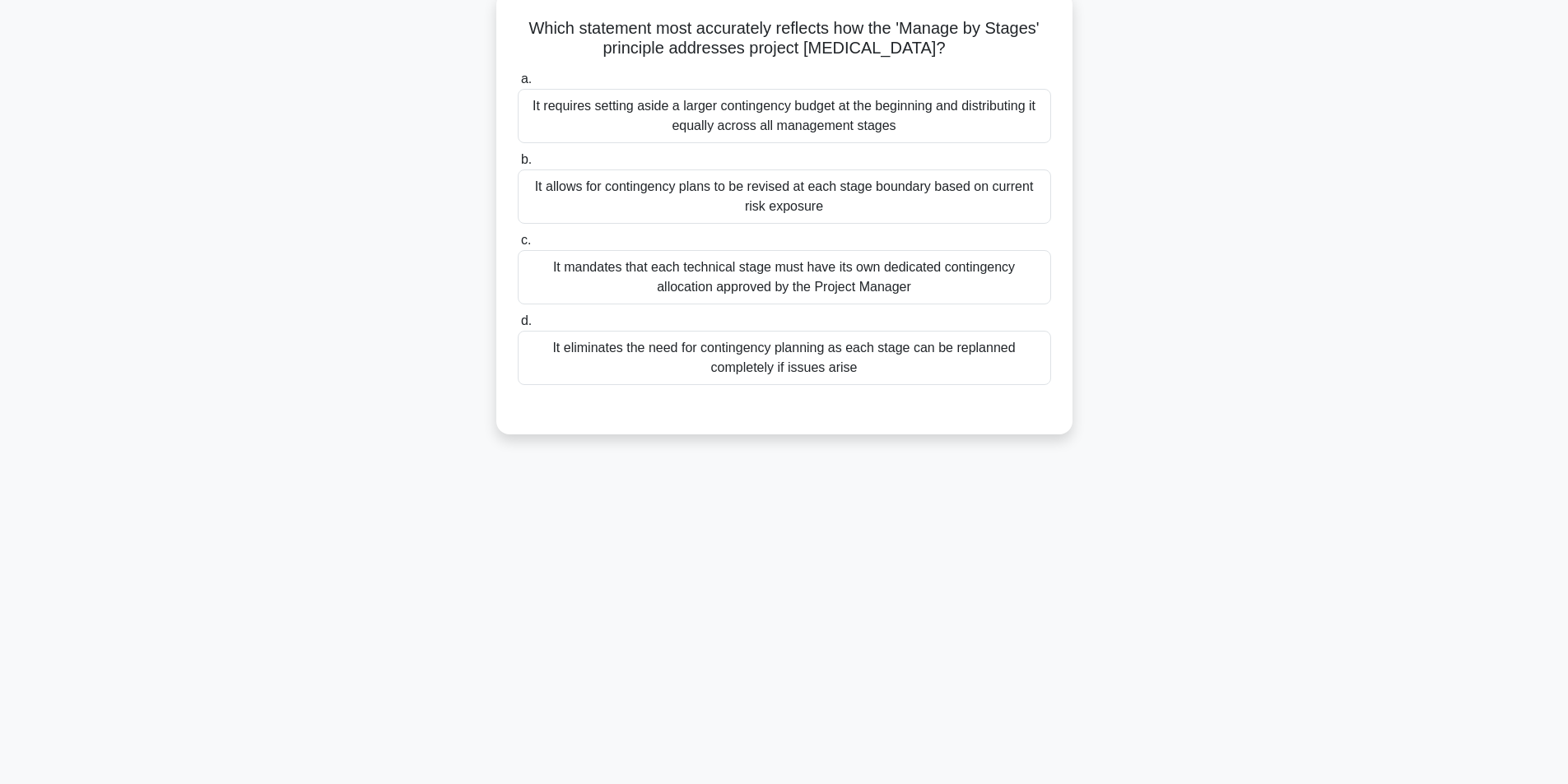
scroll to position [105, 0]
click at [792, 195] on div "It allows for contingency plans to be revised at each stage boundary based on c…" at bounding box center [784, 193] width 534 height 54
click at [518, 161] on input "b. It allows for contingency plans to be revised at each stage boundary based o…" at bounding box center [518, 156] width 0 height 11
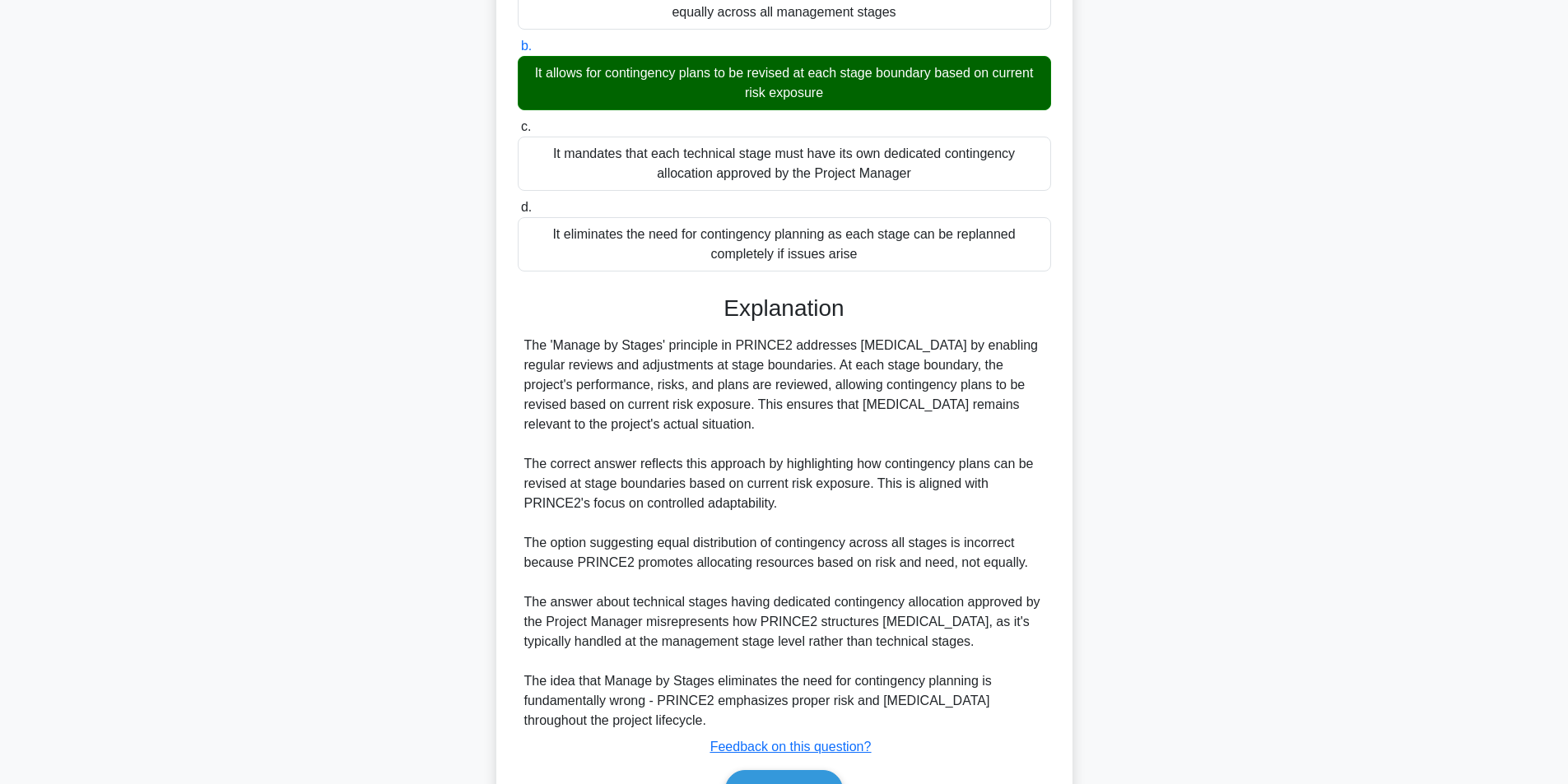
scroll to position [310, 0]
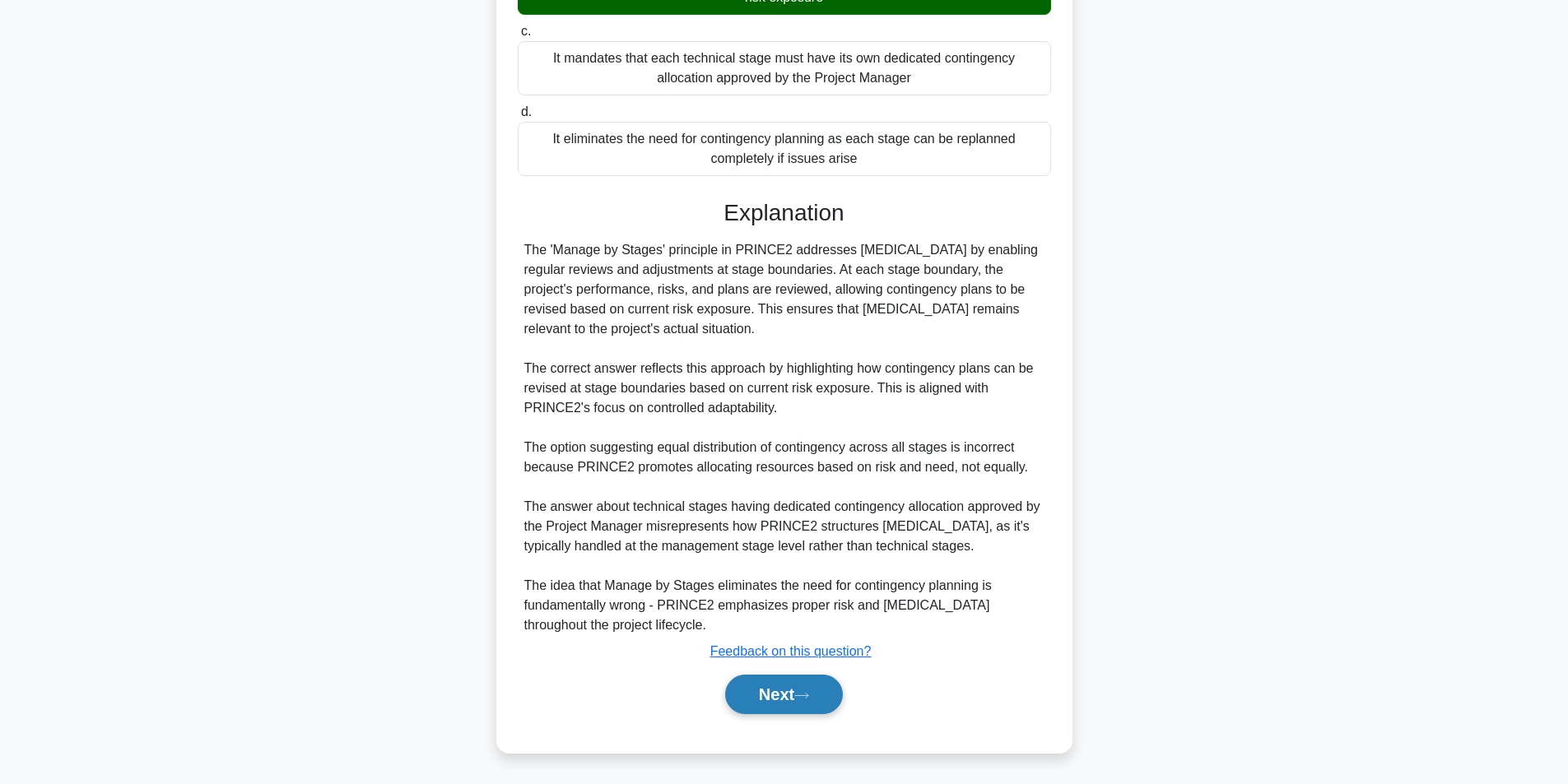
click at [788, 687] on button "Next" at bounding box center [784, 694] width 118 height 40
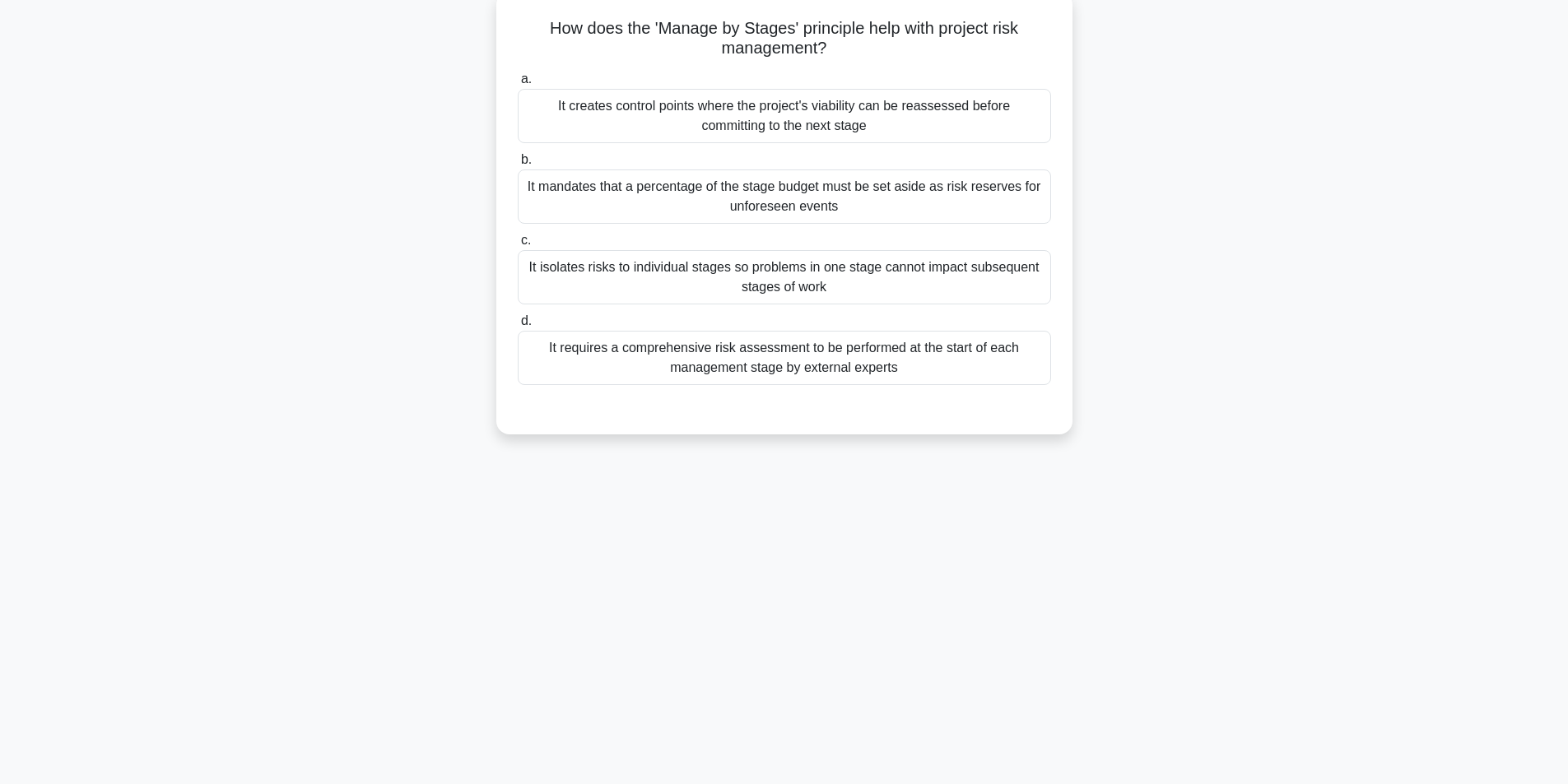
scroll to position [105, 0]
click at [791, 274] on div "It isolates risks to individual stages so problems in one stage cannot impact s…" at bounding box center [784, 273] width 534 height 54
click at [518, 242] on input "c. It isolates risks to individual stages so problems in one stage cannot impac…" at bounding box center [518, 237] width 0 height 11
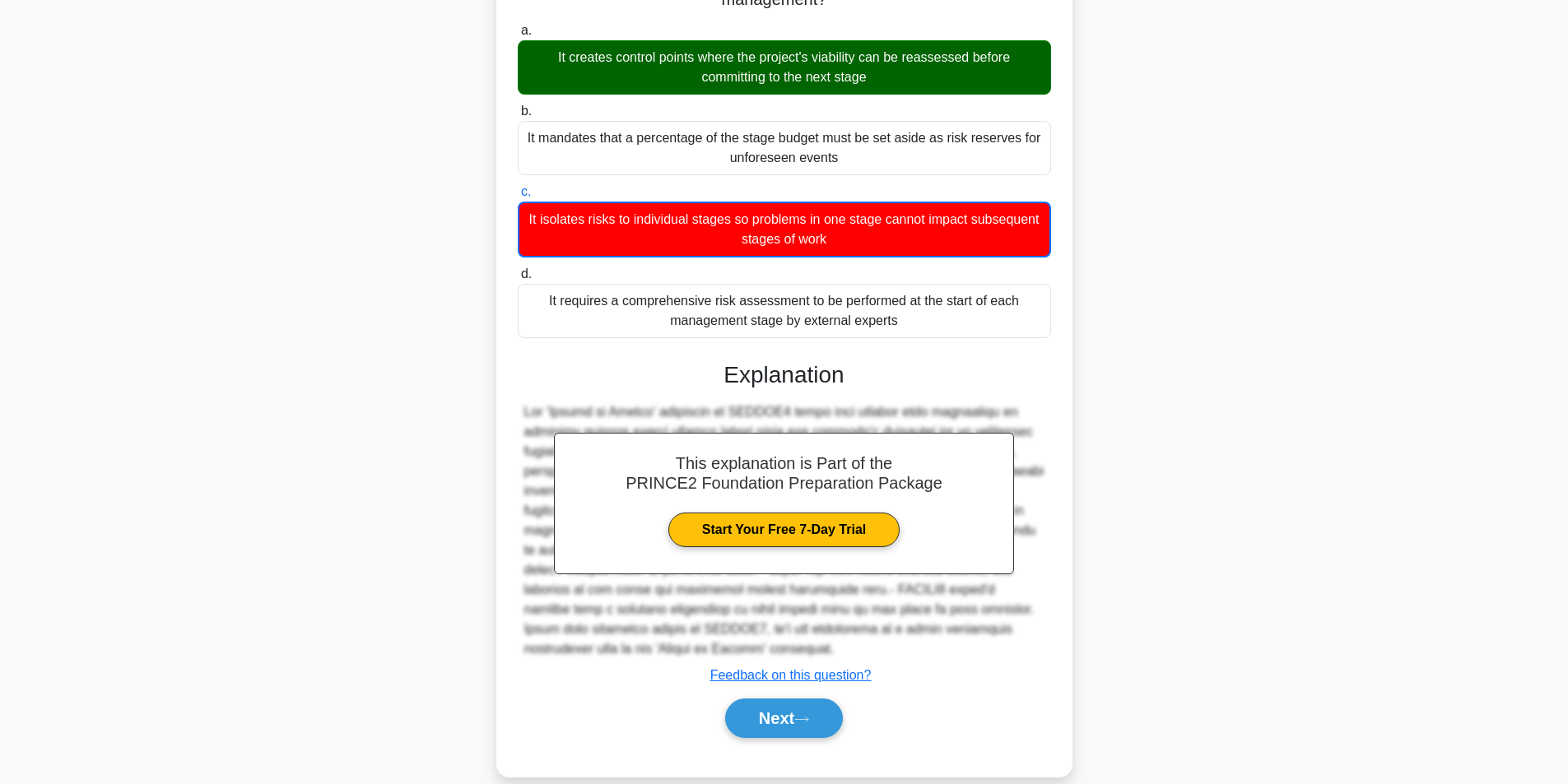
scroll to position [174, 0]
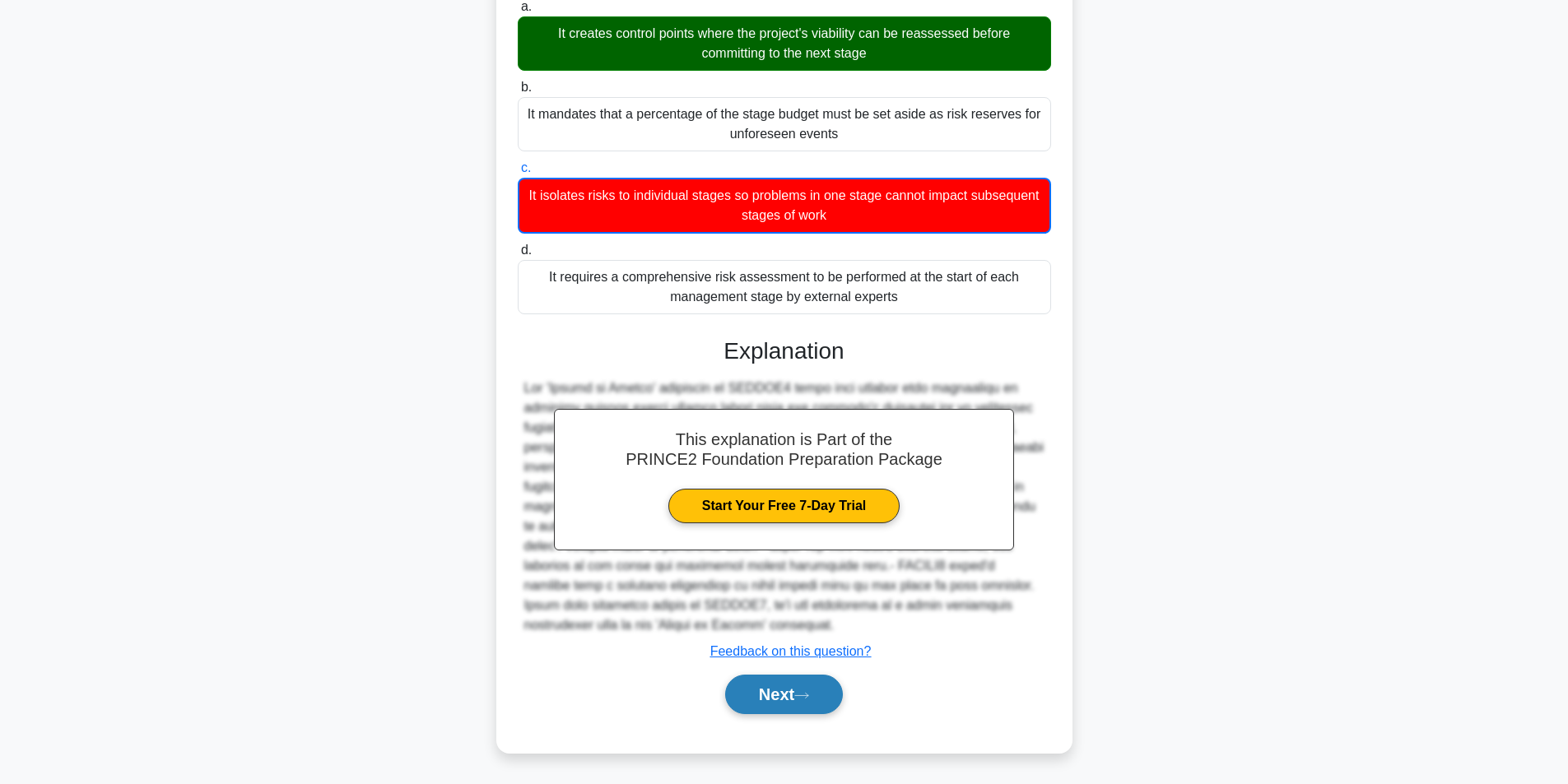
click at [813, 690] on button "Next" at bounding box center [784, 694] width 118 height 40
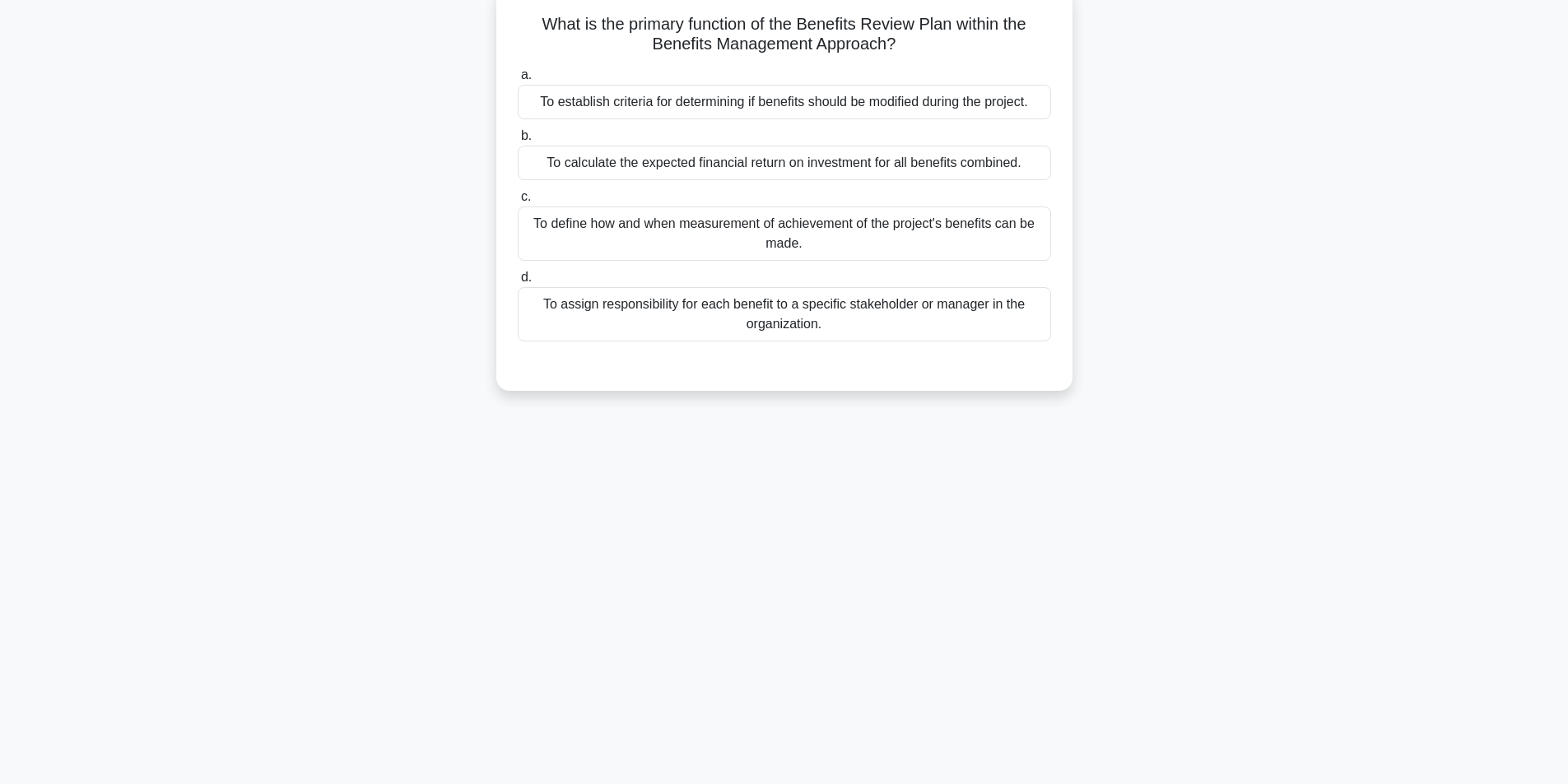
click at [820, 241] on div "To define how and when measurement of achievement of the project's benefits can…" at bounding box center [784, 233] width 534 height 54
click at [518, 203] on input "c. To define how and when measurement of achievement of the project's benefits …" at bounding box center [518, 197] width 0 height 11
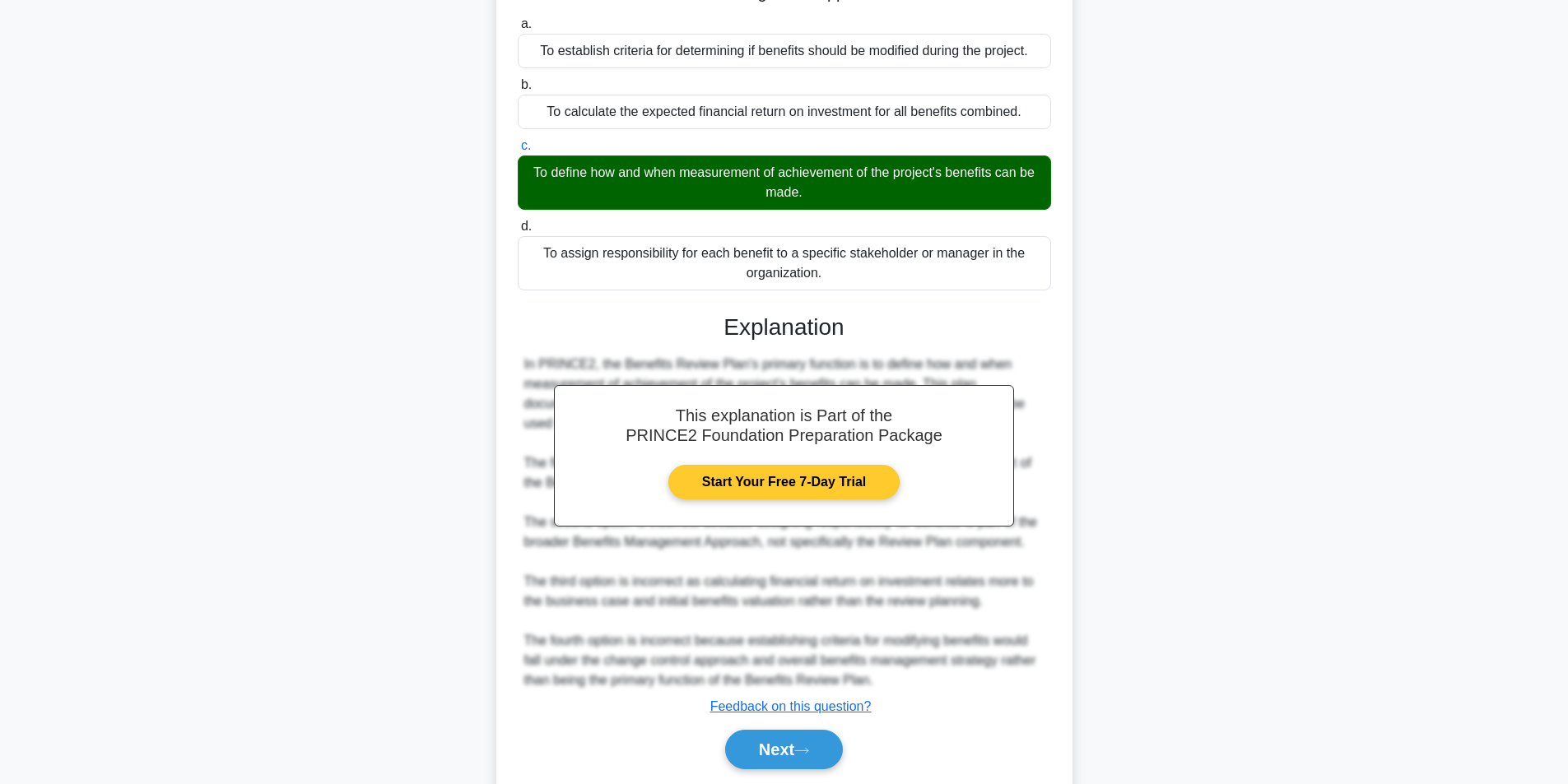
scroll to position [212, 0]
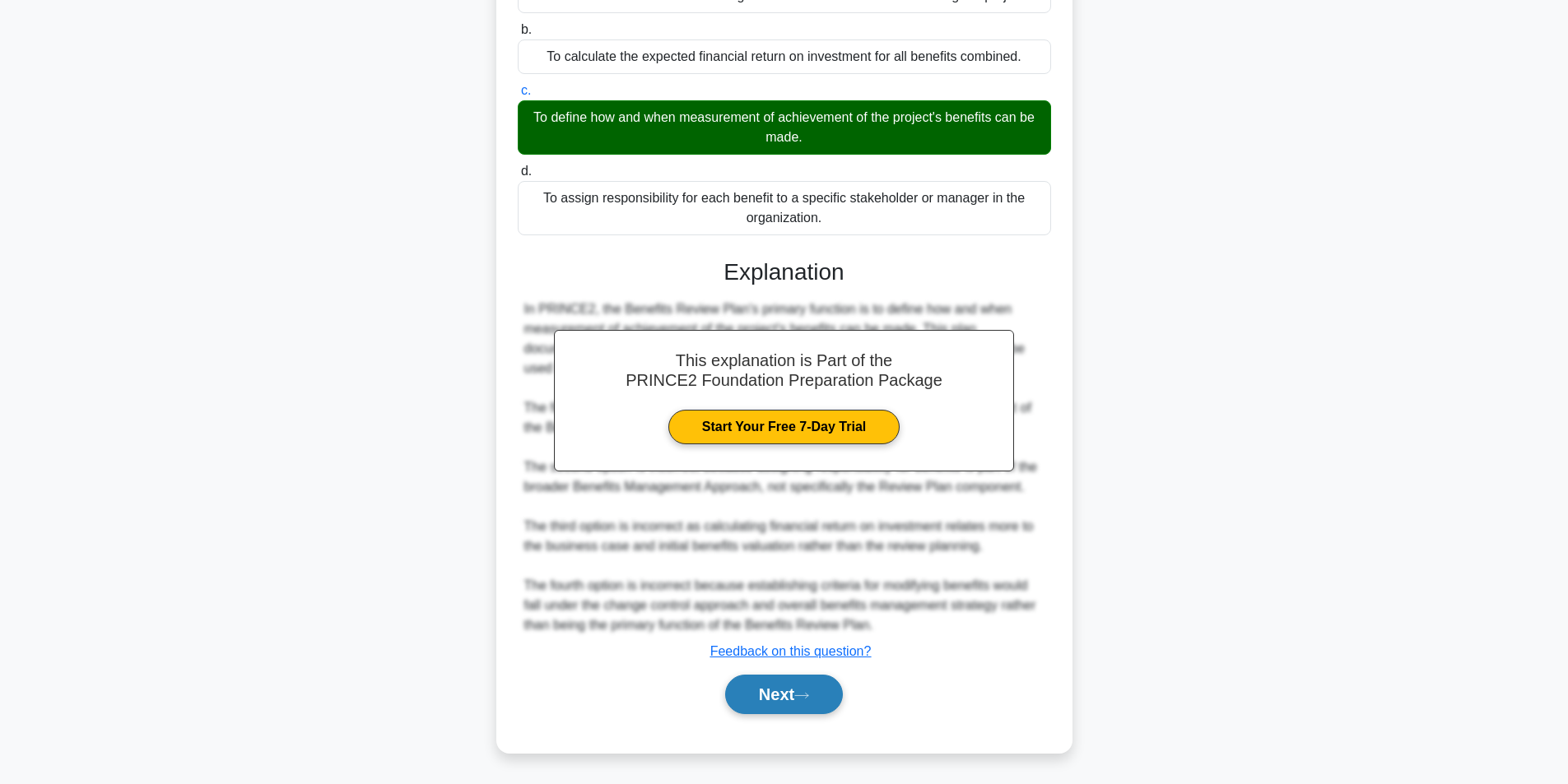
click at [799, 708] on button "Next" at bounding box center [784, 694] width 118 height 40
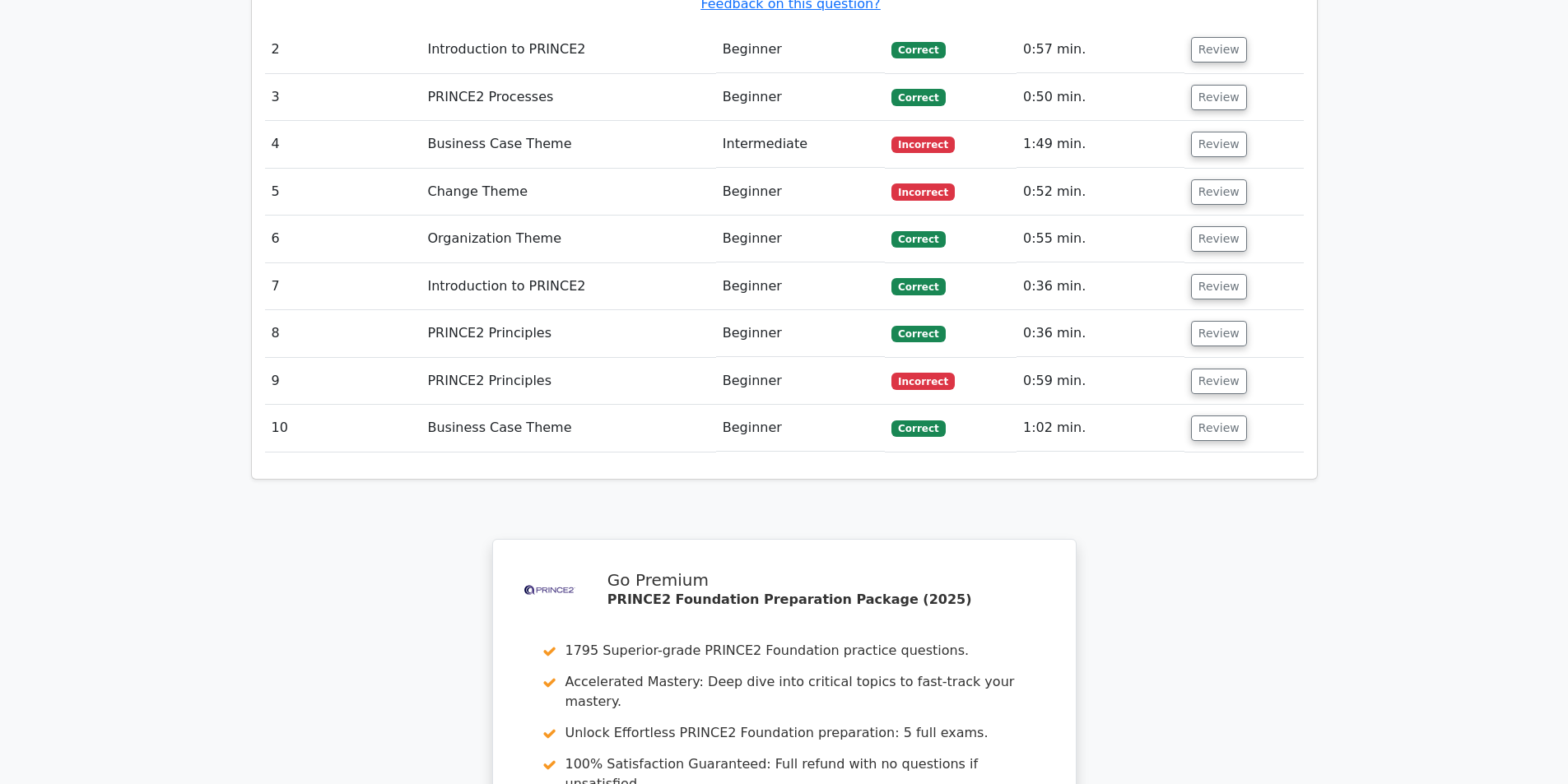
scroll to position [2512, 0]
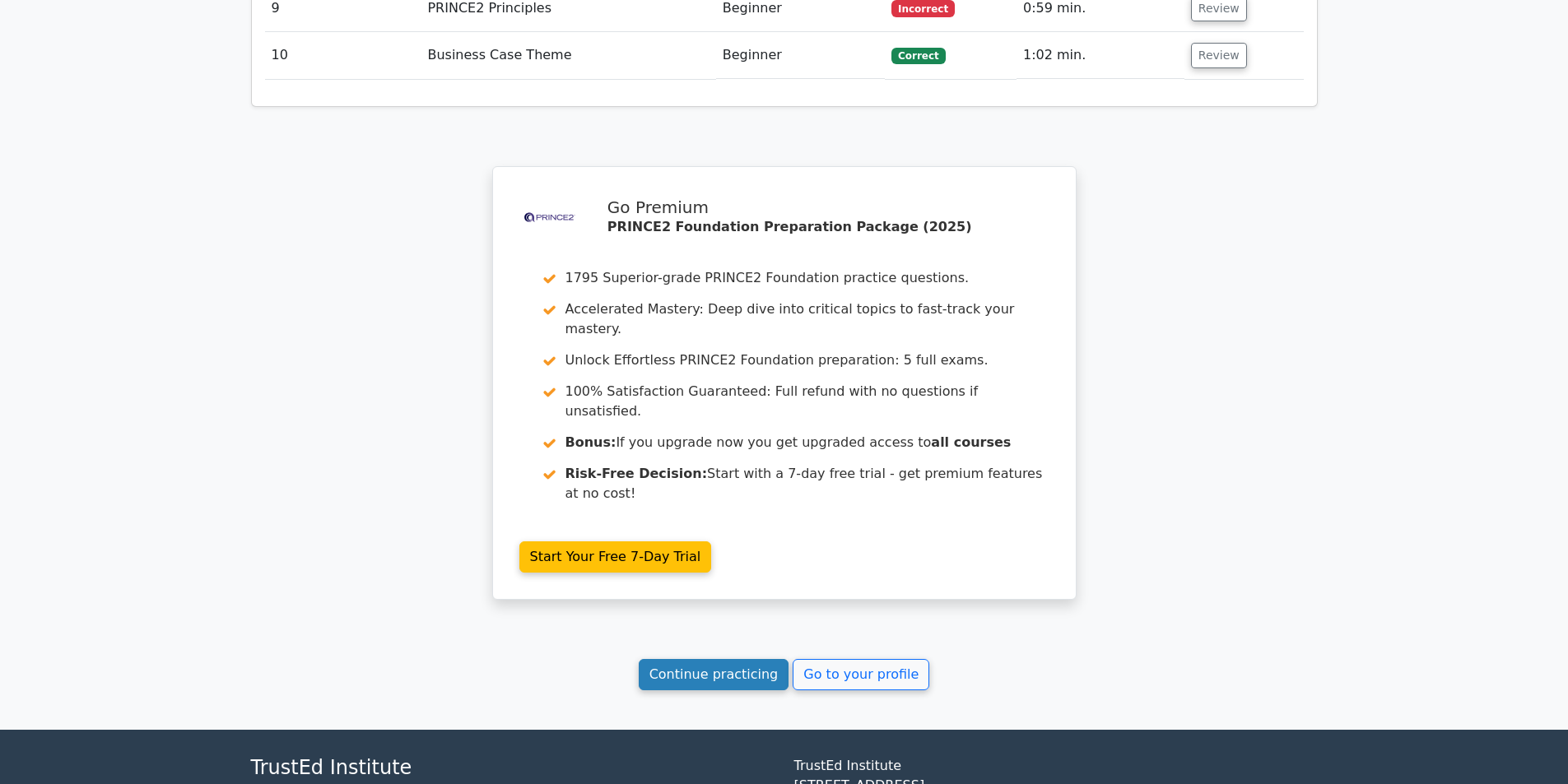
click at [746, 659] on link "Continue practicing" at bounding box center [714, 675] width 151 height 32
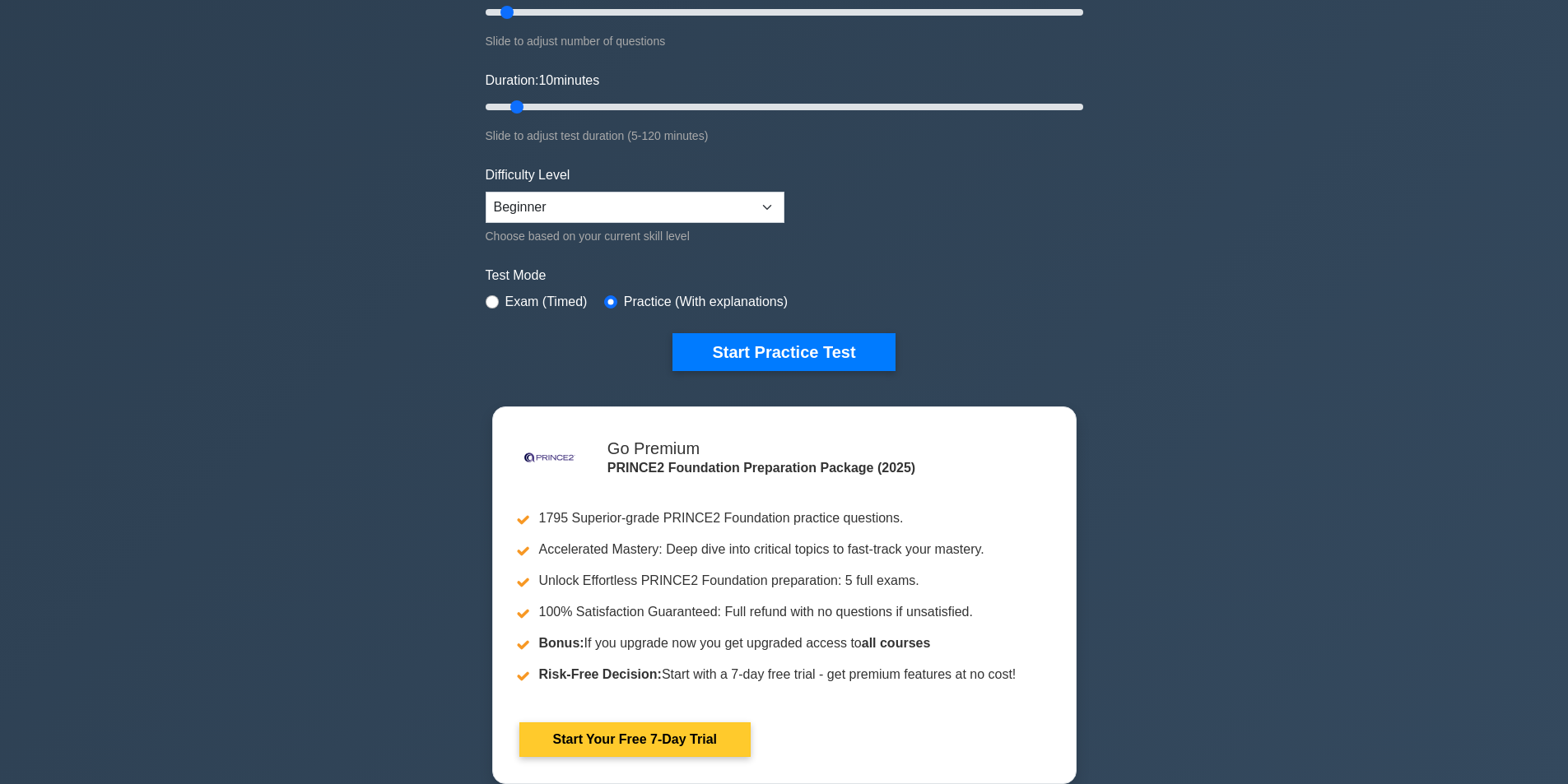
scroll to position [247, 0]
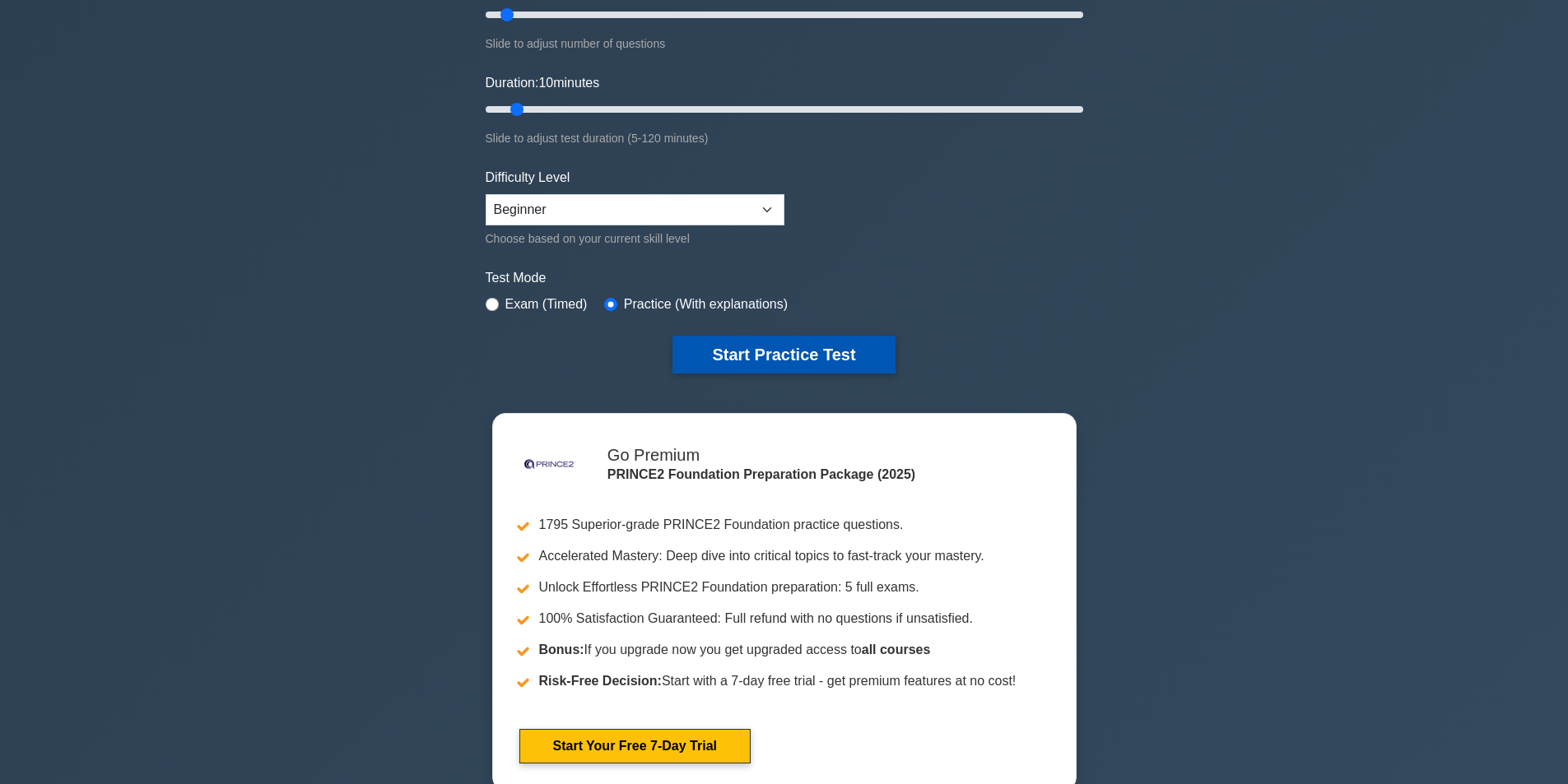
click at [804, 370] on button "Start Practice Test" at bounding box center [784, 354] width 223 height 38
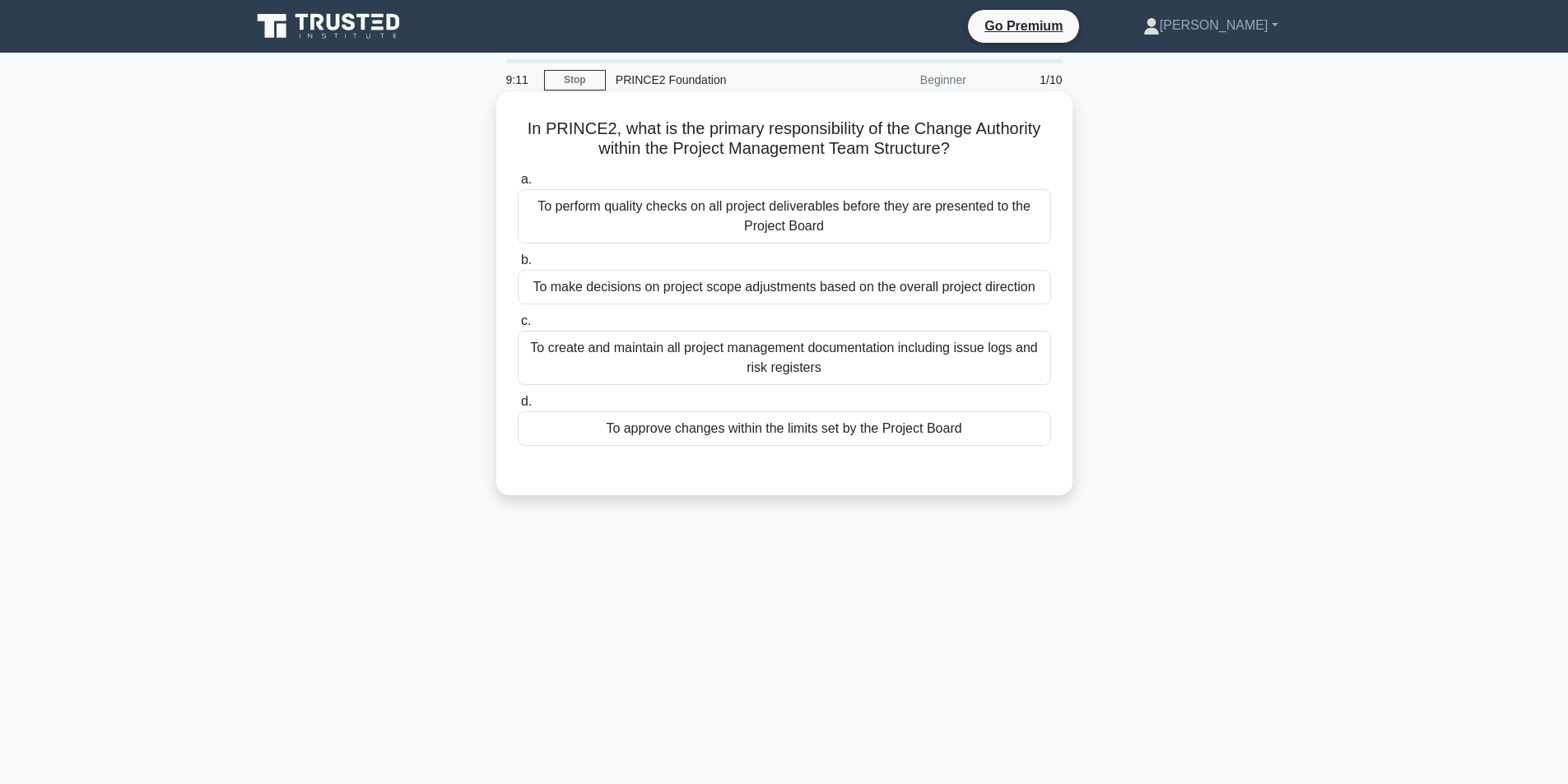
click at [806, 365] on div "To create and maintain all project management documentation including issue log…" at bounding box center [784, 358] width 534 height 54
click at [518, 326] on input "c. To create and maintain all project management documentation including issue …" at bounding box center [518, 321] width 0 height 11
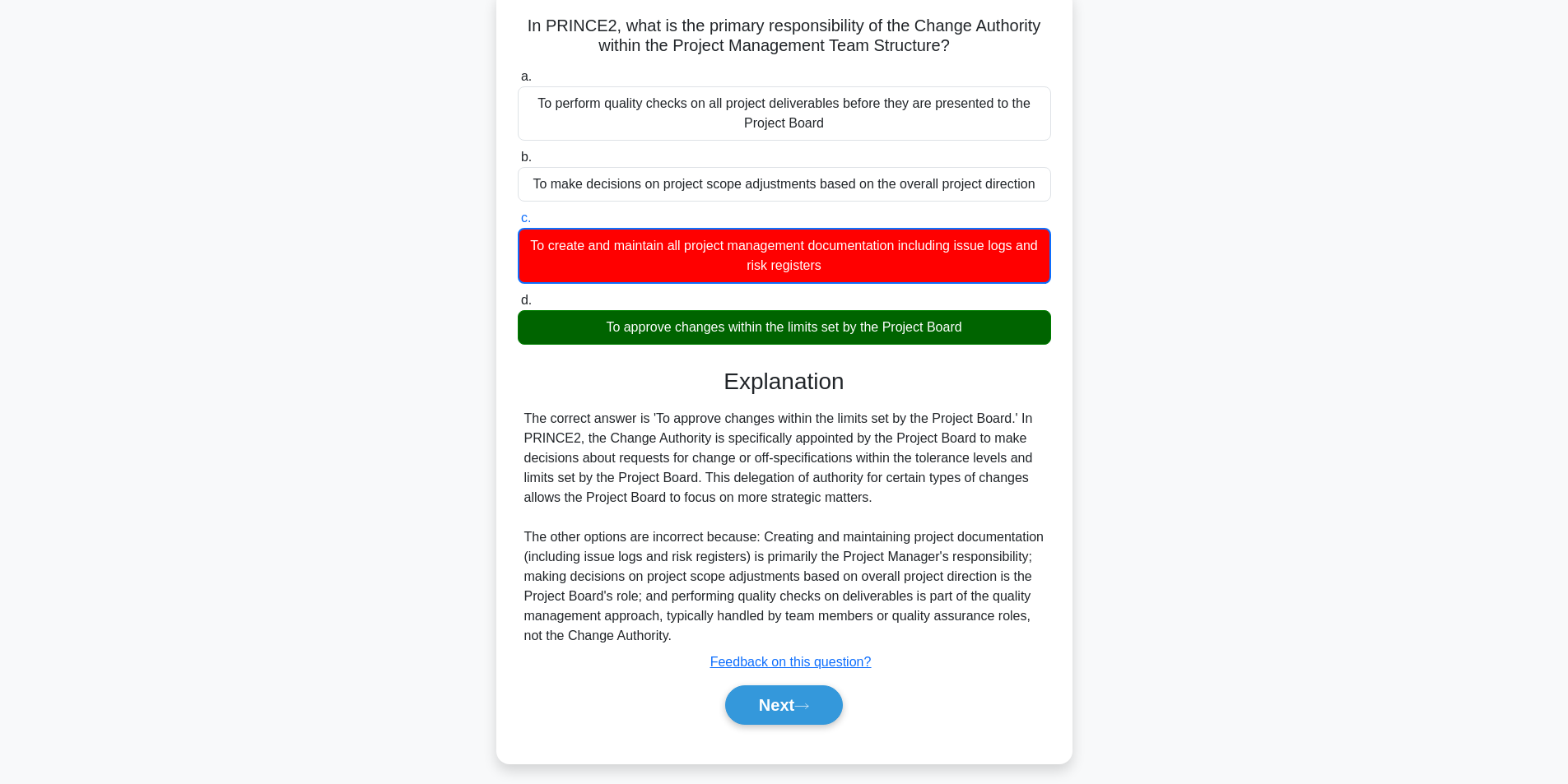
scroll to position [114, 0]
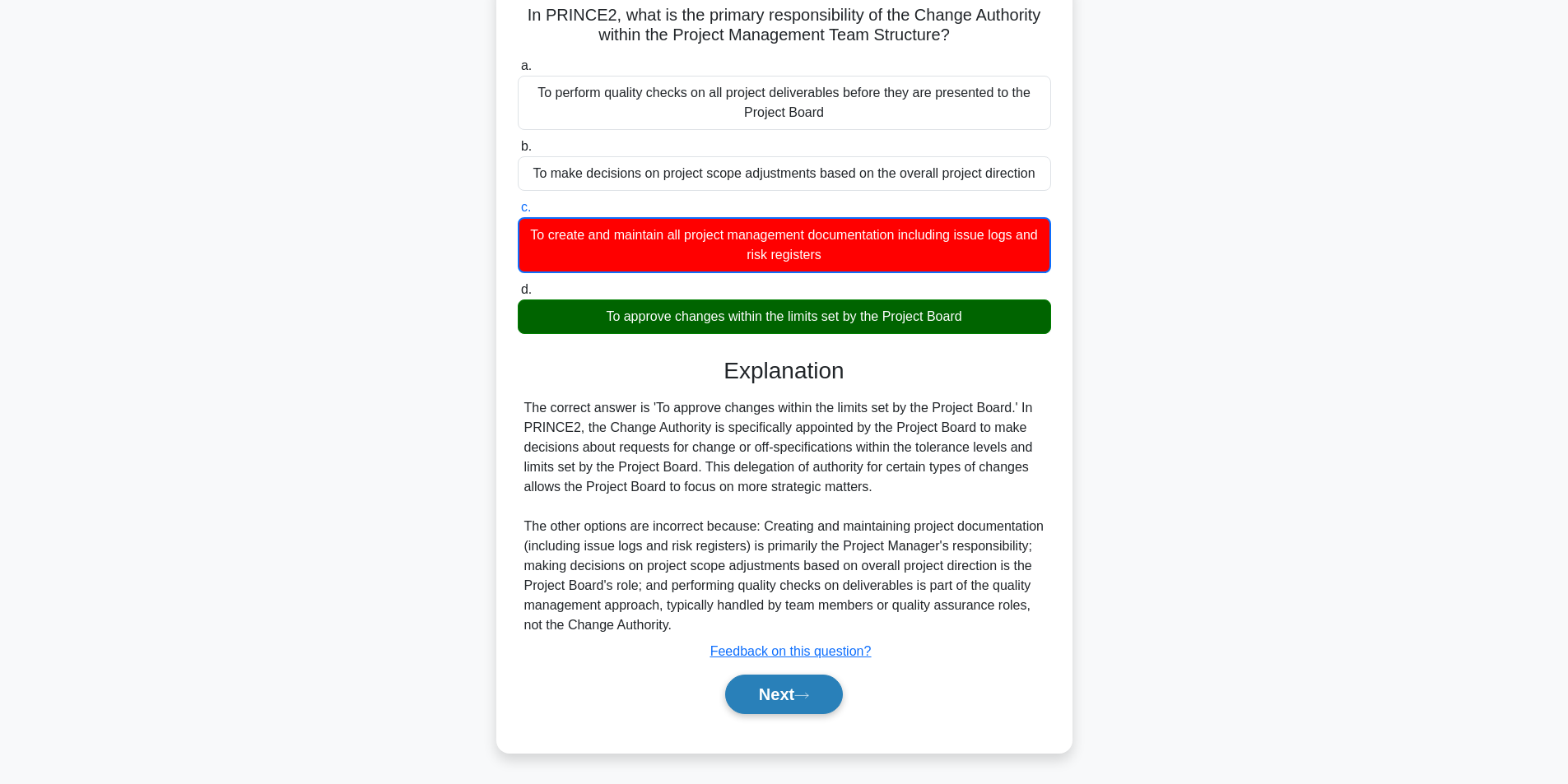
click at [809, 691] on icon at bounding box center [802, 695] width 14 height 9
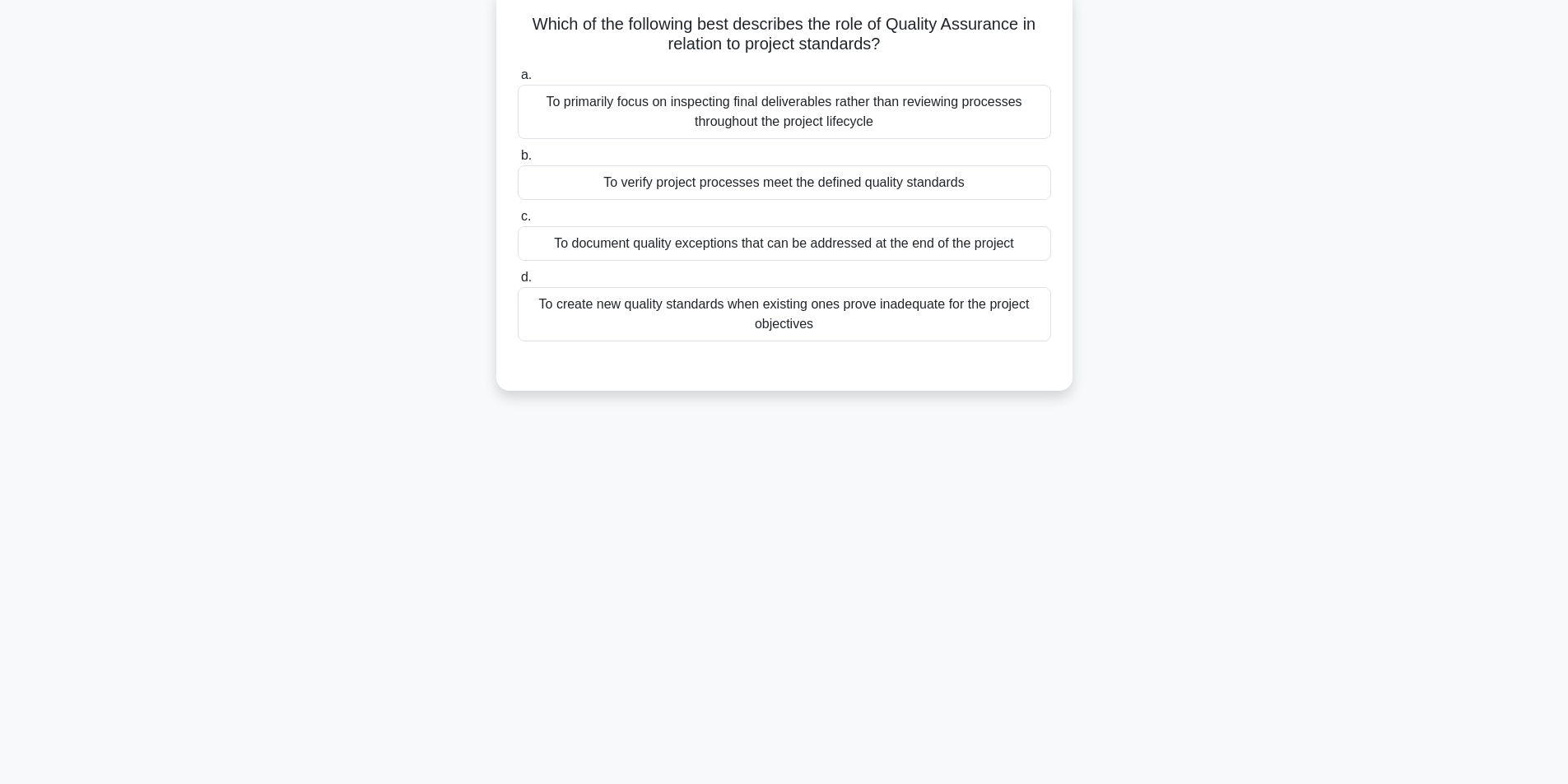
click at [859, 124] on div "To primarily focus on inspecting final deliverables rather than reviewing proce…" at bounding box center [784, 112] width 534 height 54
click at [518, 80] on input "a. To primarily focus on inspecting final deliverables rather than reviewing pr…" at bounding box center [518, 75] width 0 height 11
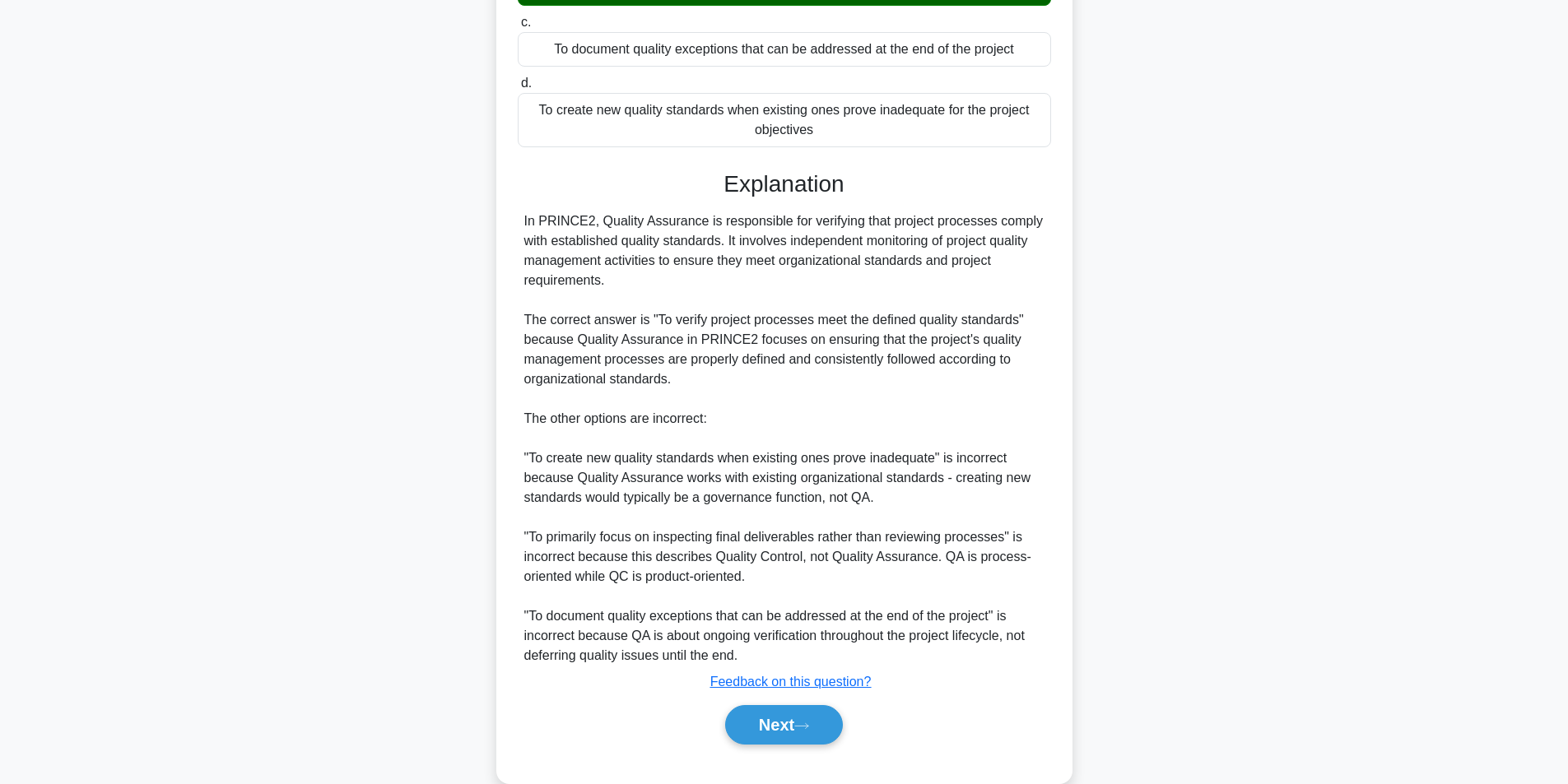
scroll to position [332, 0]
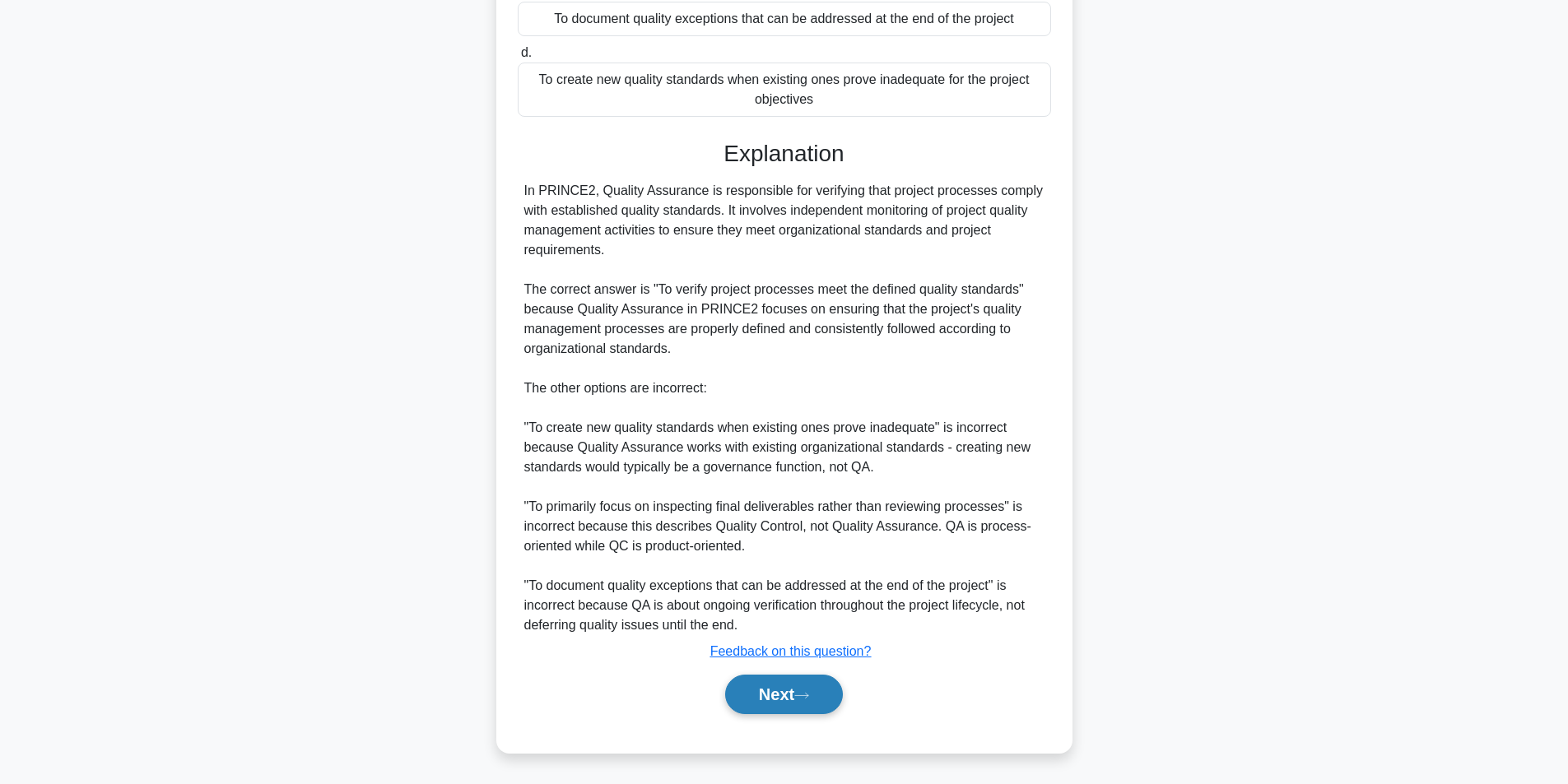
click at [800, 704] on button "Next" at bounding box center [784, 694] width 118 height 40
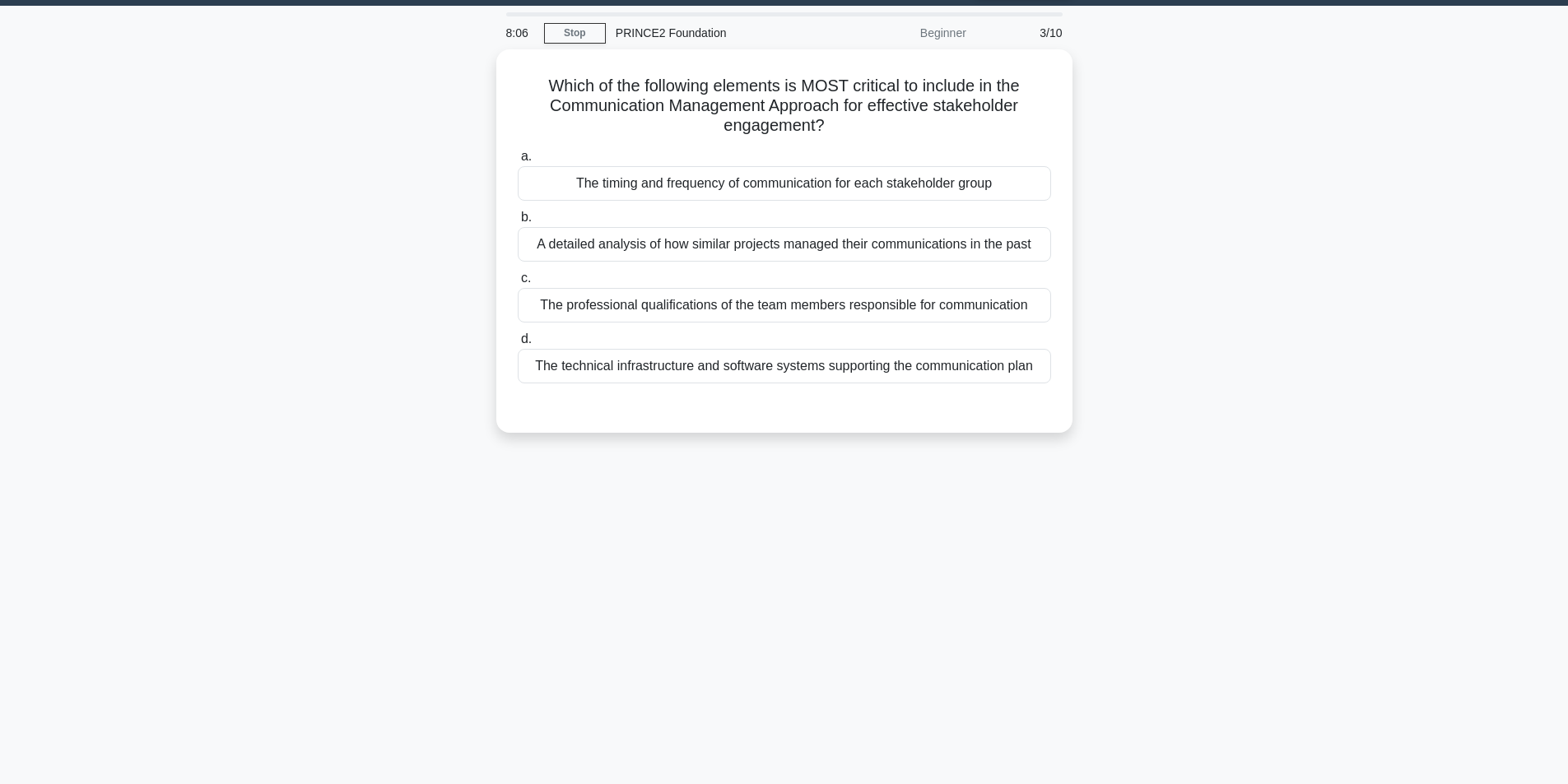
scroll to position [0, 0]
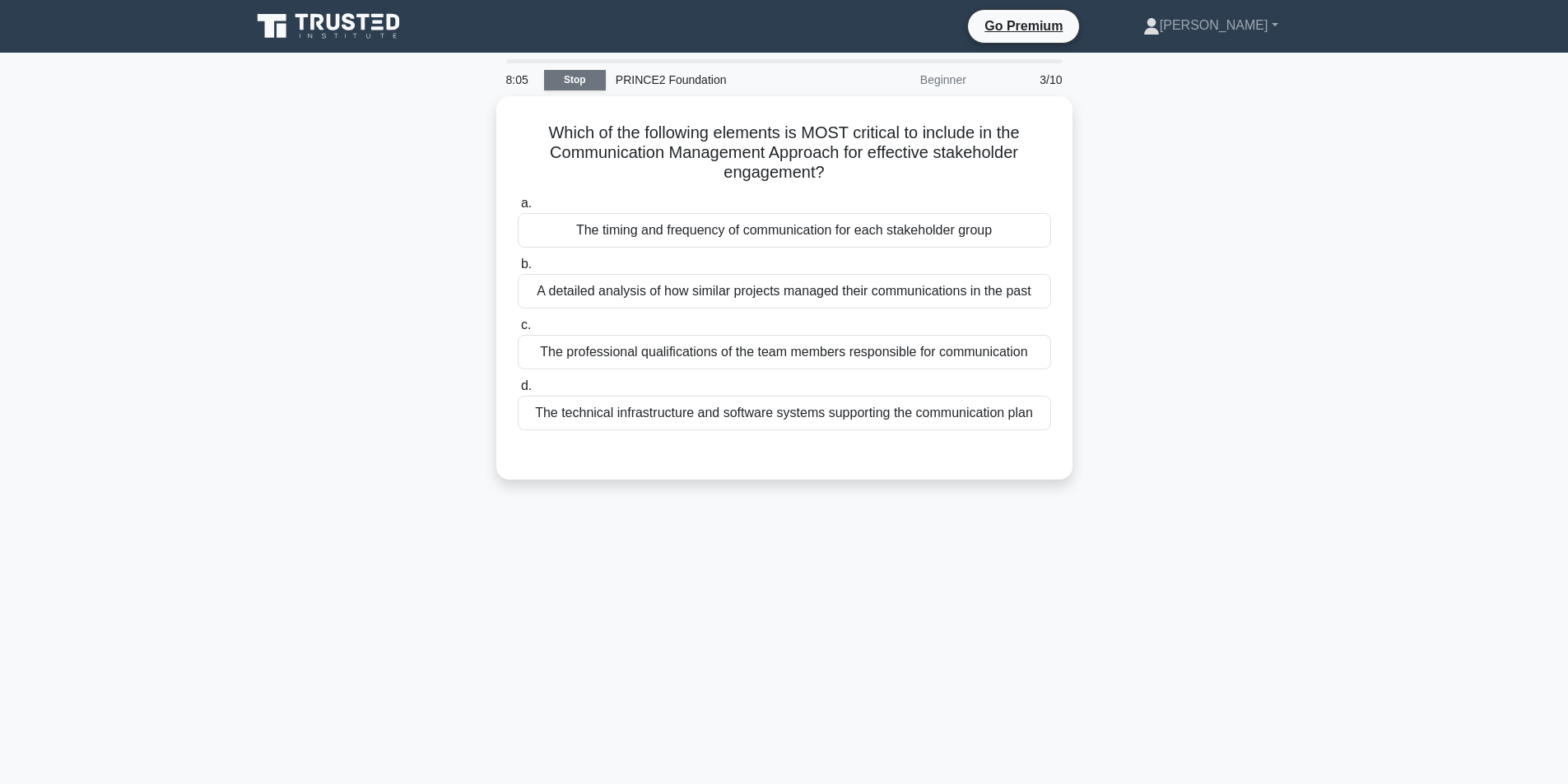
click at [575, 81] on link "Stop" at bounding box center [575, 80] width 62 height 21
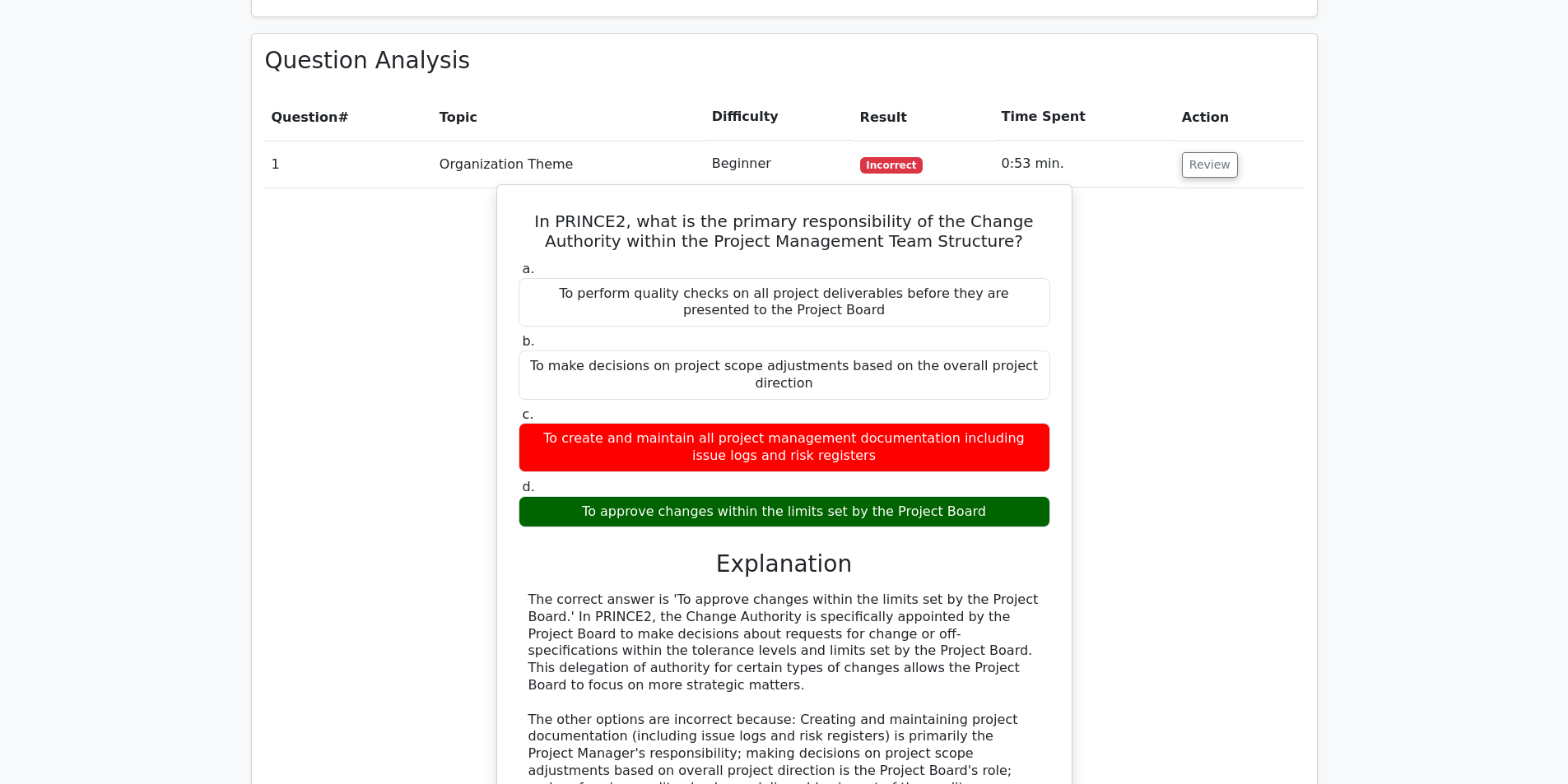
scroll to position [1317, 0]
